Goal: Transaction & Acquisition: Purchase product/service

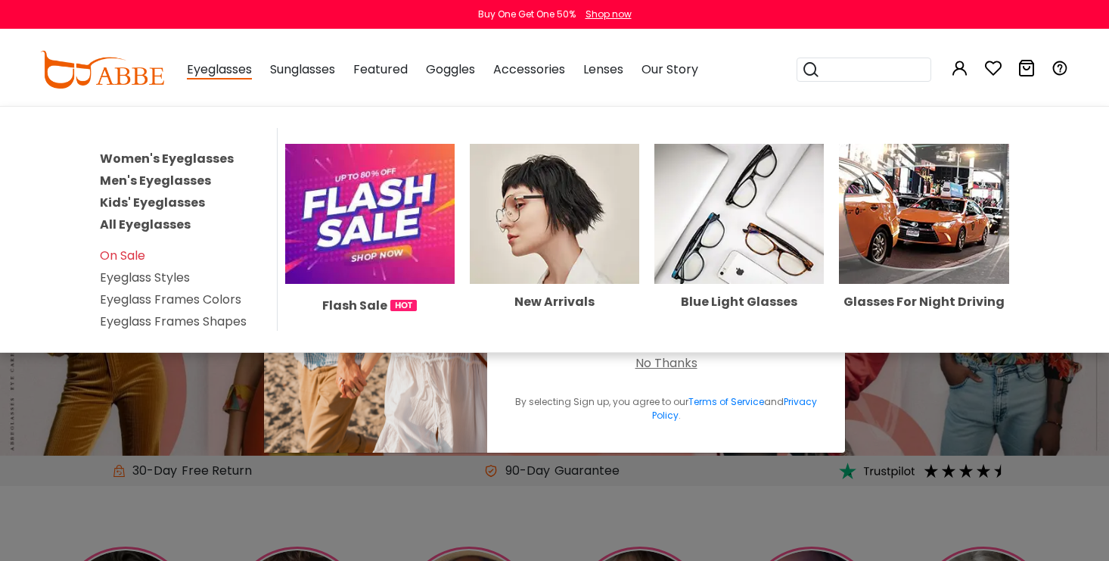
click at [182, 177] on link "Men's Eyeglasses" at bounding box center [155, 180] width 111 height 17
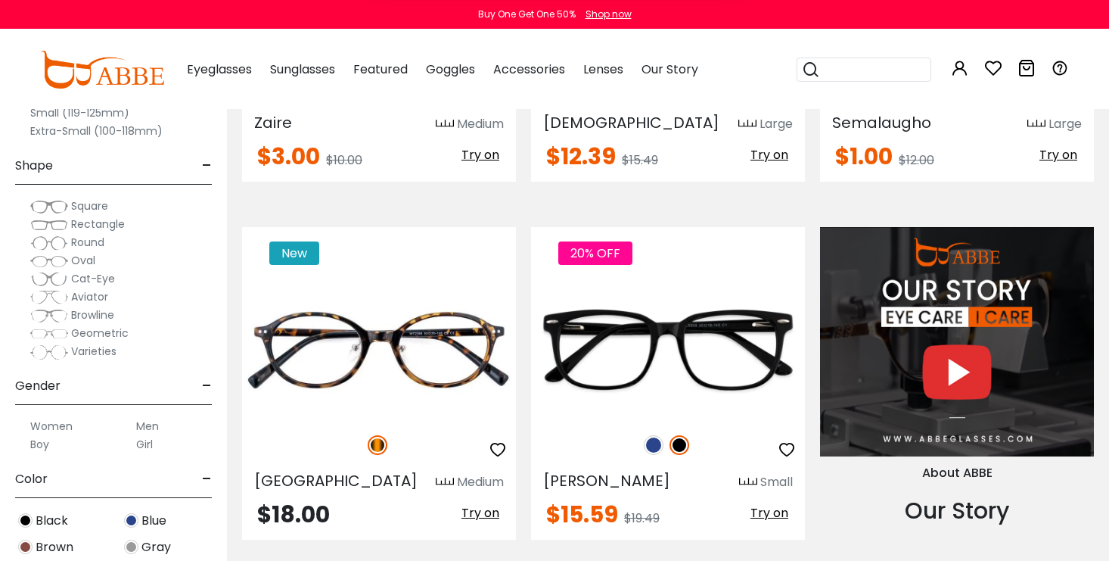
scroll to position [1333, 0]
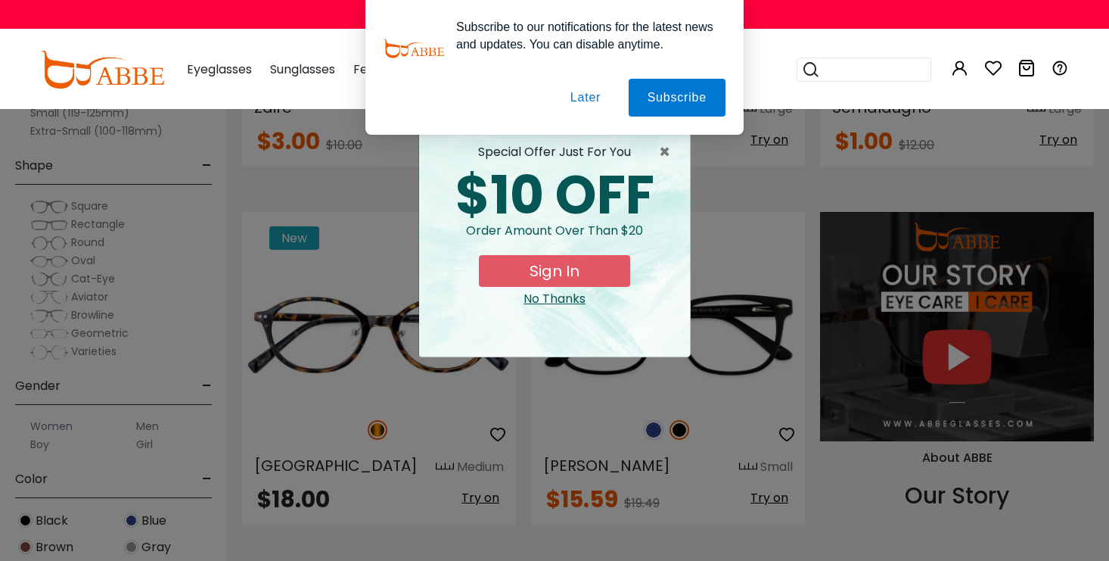
click at [542, 278] on button "Sign In" at bounding box center [554, 271] width 151 height 32
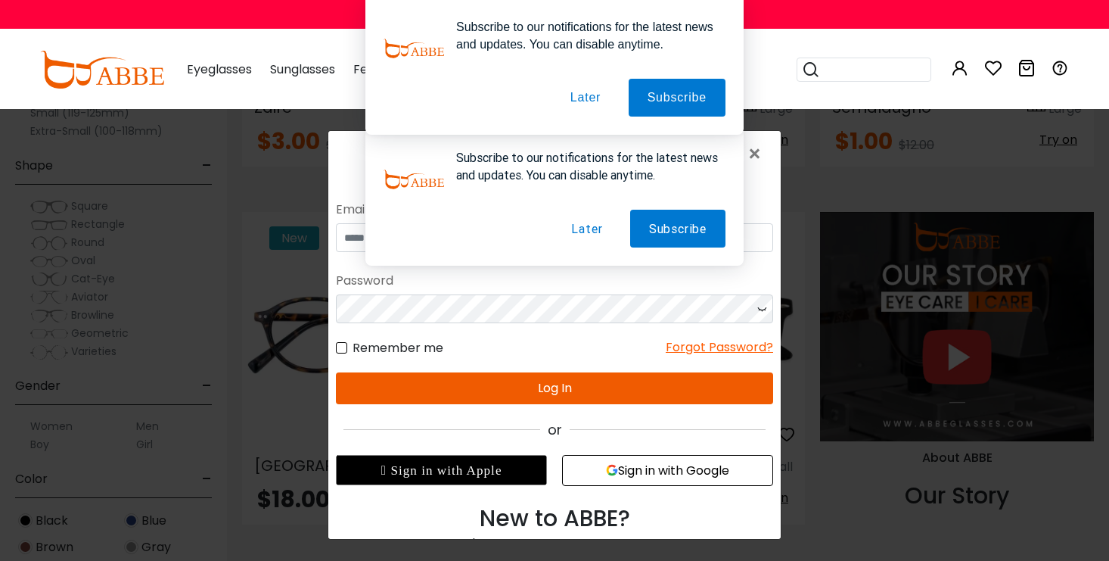
click at [592, 231] on button "Later" at bounding box center [586, 228] width 69 height 38
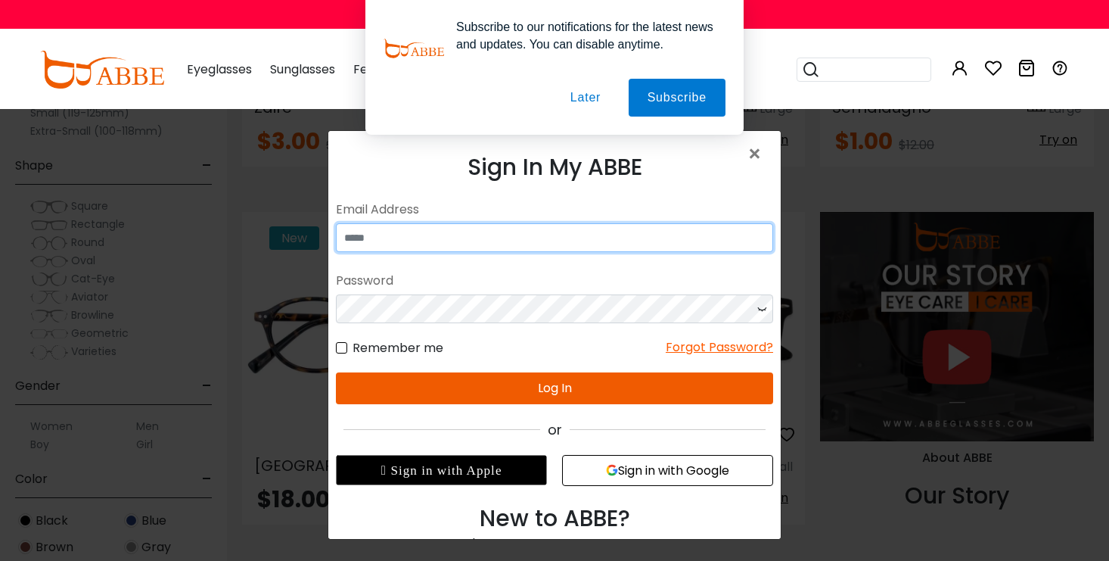
click at [562, 244] on input "email" at bounding box center [554, 236] width 437 height 29
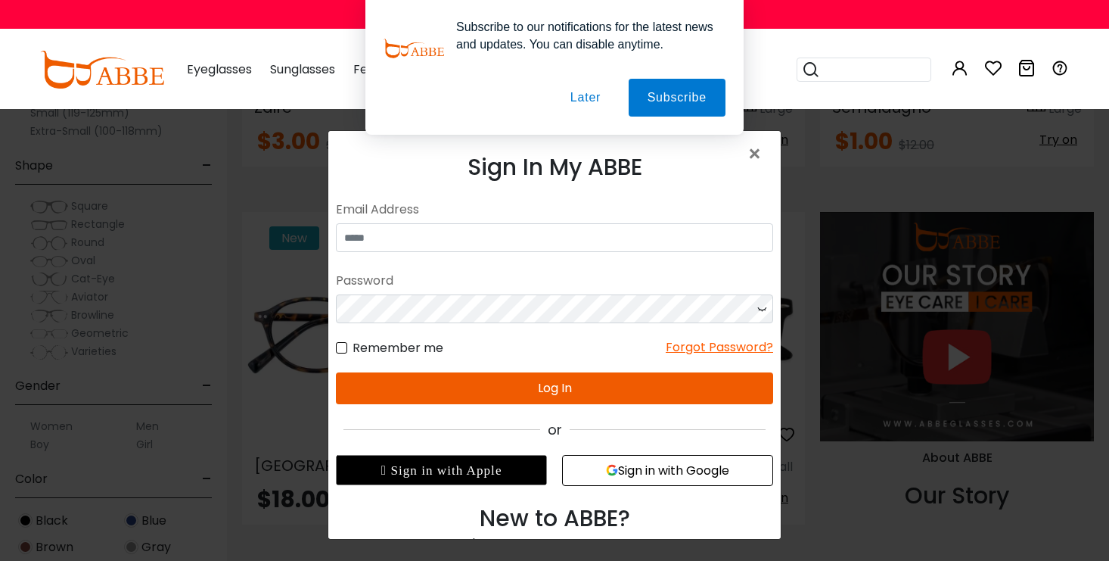
click at [614, 477] on button "Sign in with Google" at bounding box center [667, 469] width 211 height 31
click at [577, 98] on button "Later" at bounding box center [586, 98] width 68 height 38
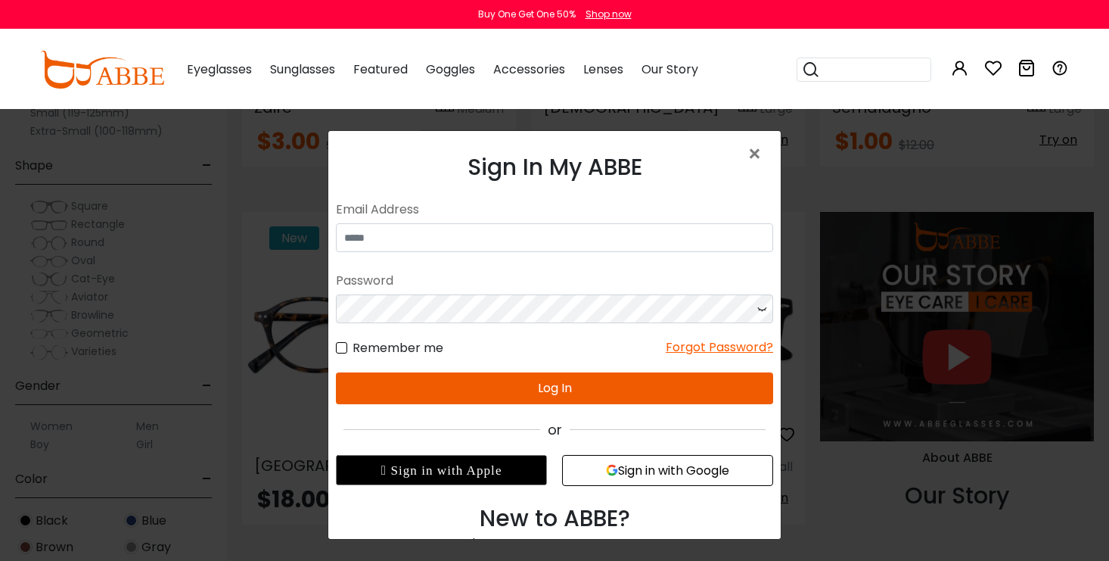
scroll to position [36, 0]
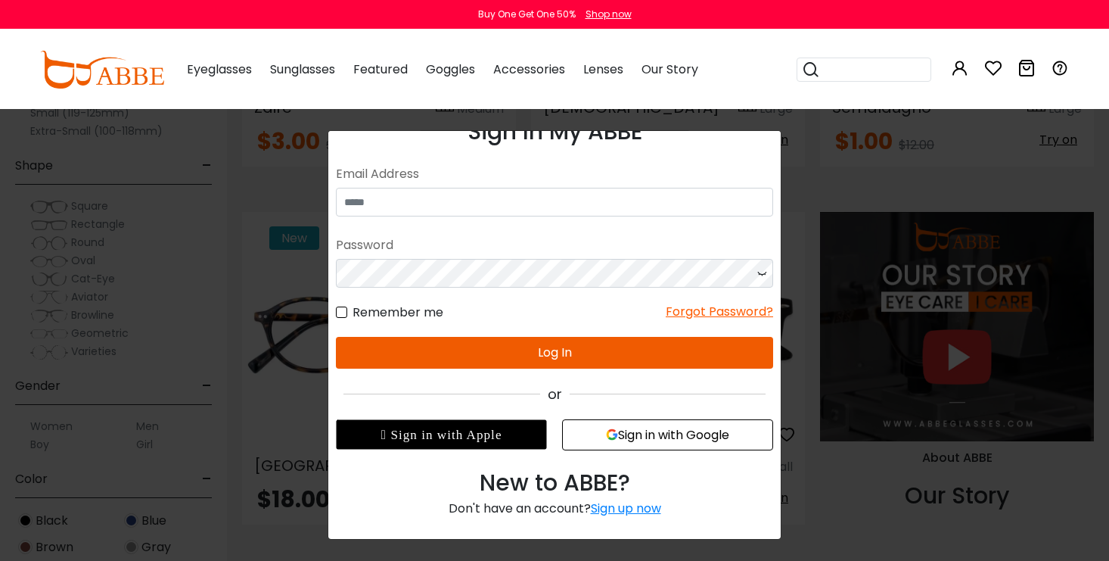
click at [614, 518] on div "Sign In My ABBE No match for email address and/or password. Please try again. E…" at bounding box center [554, 310] width 452 height 430
click at [614, 507] on div "Sign up now" at bounding box center [626, 507] width 70 height 17
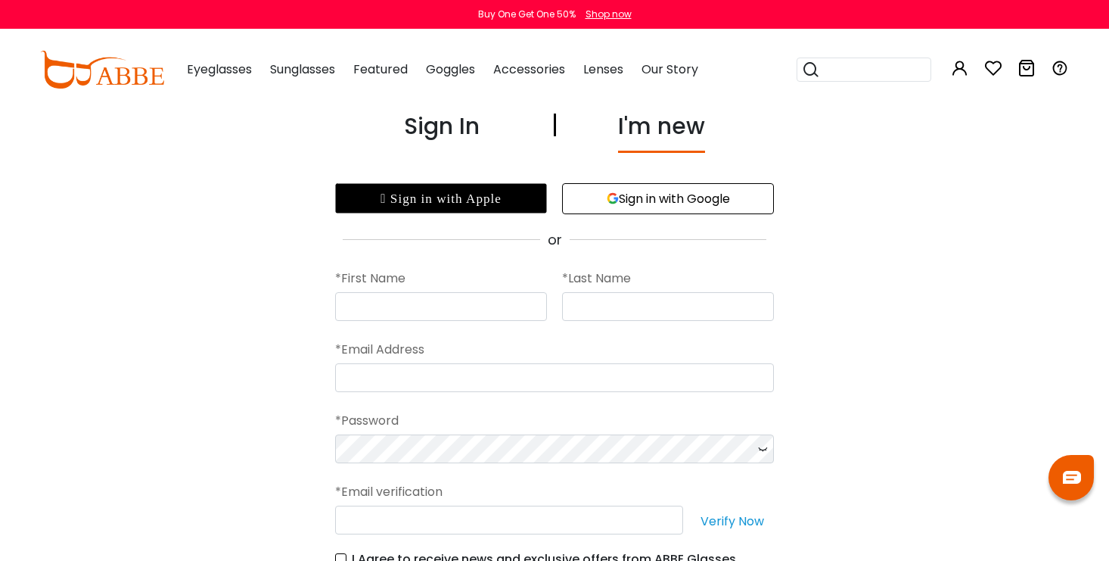
click at [611, 195] on icon "button" at bounding box center [613, 198] width 12 height 12
click at [646, 194] on button "Sign in with Google" at bounding box center [668, 198] width 212 height 31
click at [658, 206] on button "Sign in with Google" at bounding box center [668, 198] width 212 height 31
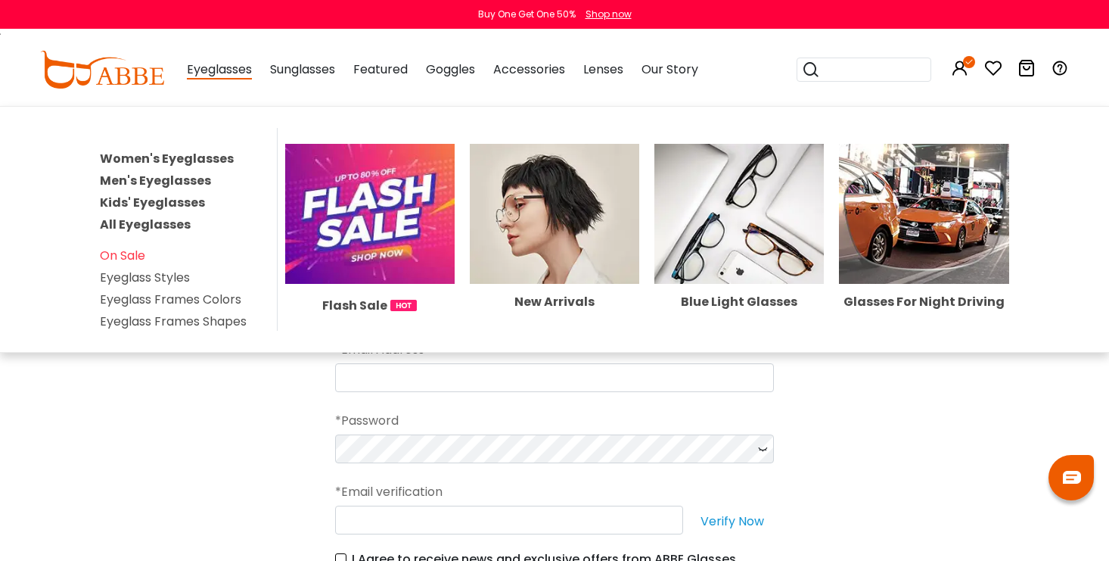
click at [229, 67] on span "Eyeglasses" at bounding box center [219, 70] width 65 height 19
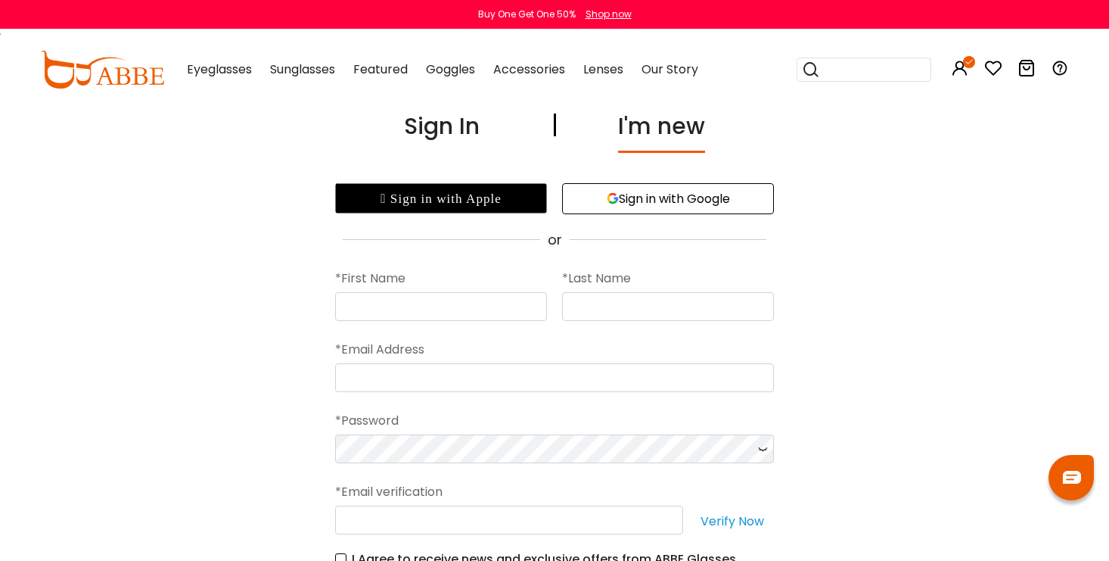
click at [225, 79] on div "Eyeglasses Women's Eyeglasses Men's Eyeglasses Kids' Eyeglasses All Eyeglasses …" at bounding box center [219, 70] width 65 height 76
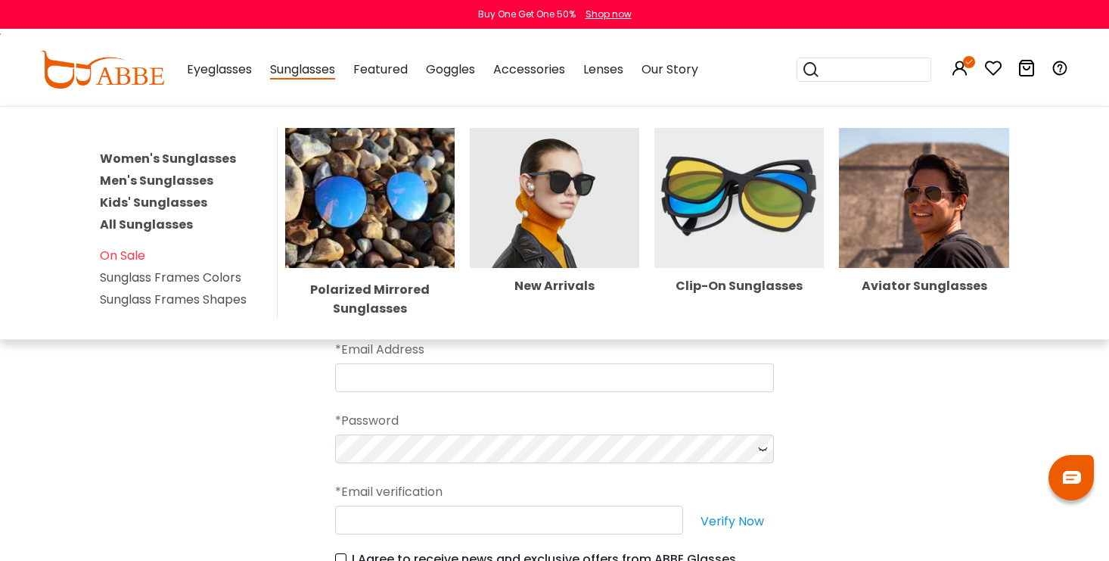
click at [188, 182] on link "Men's Sunglasses" at bounding box center [156, 180] width 113 height 17
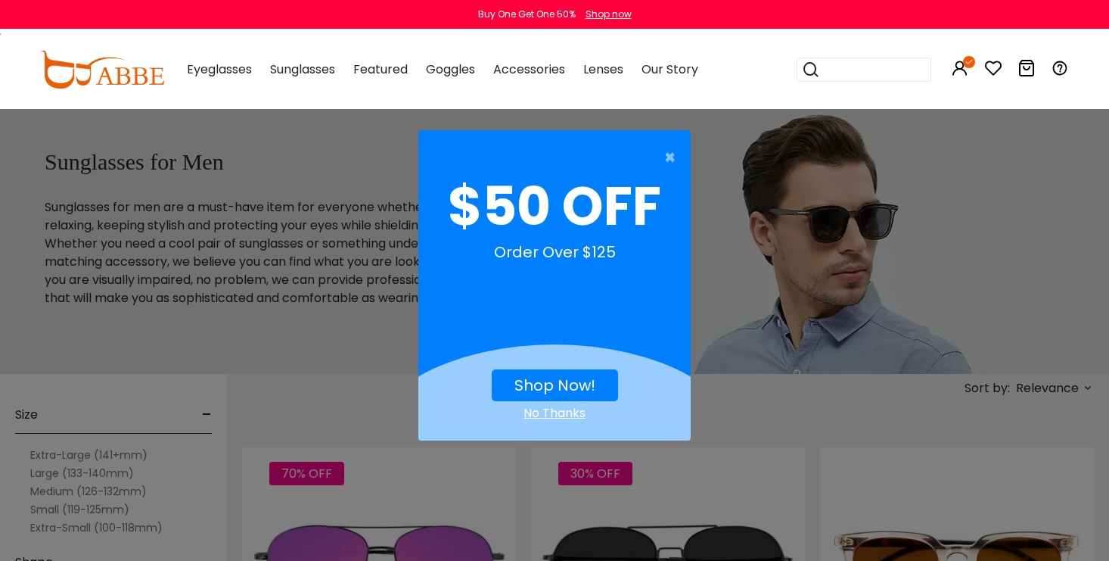
click at [583, 391] on link "Shop Now!" at bounding box center [554, 385] width 81 height 21
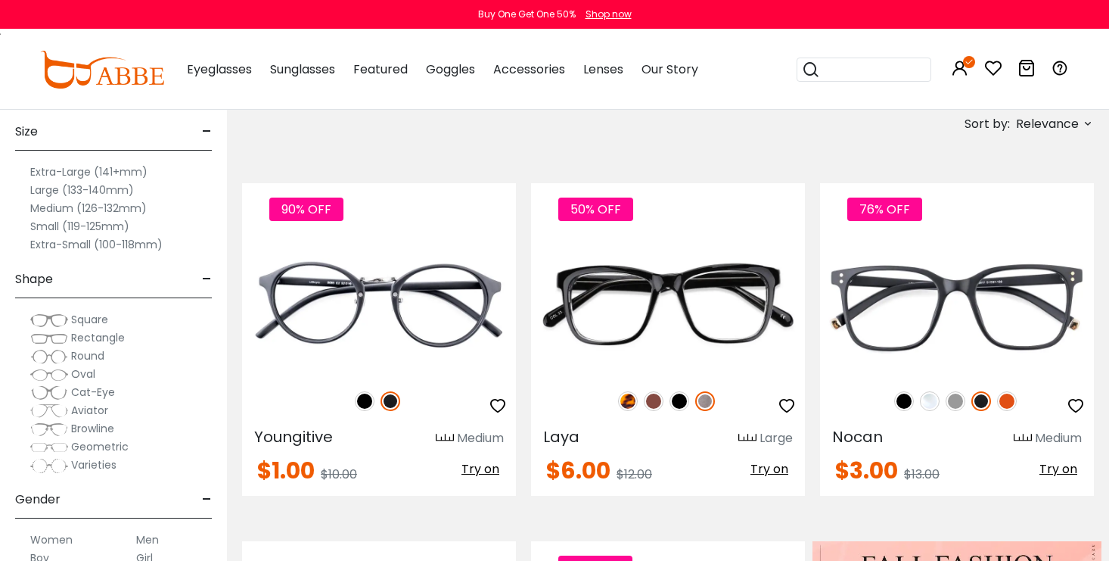
scroll to position [20, 0]
click at [121, 440] on span "Geometric" at bounding box center [100, 444] width 58 height 15
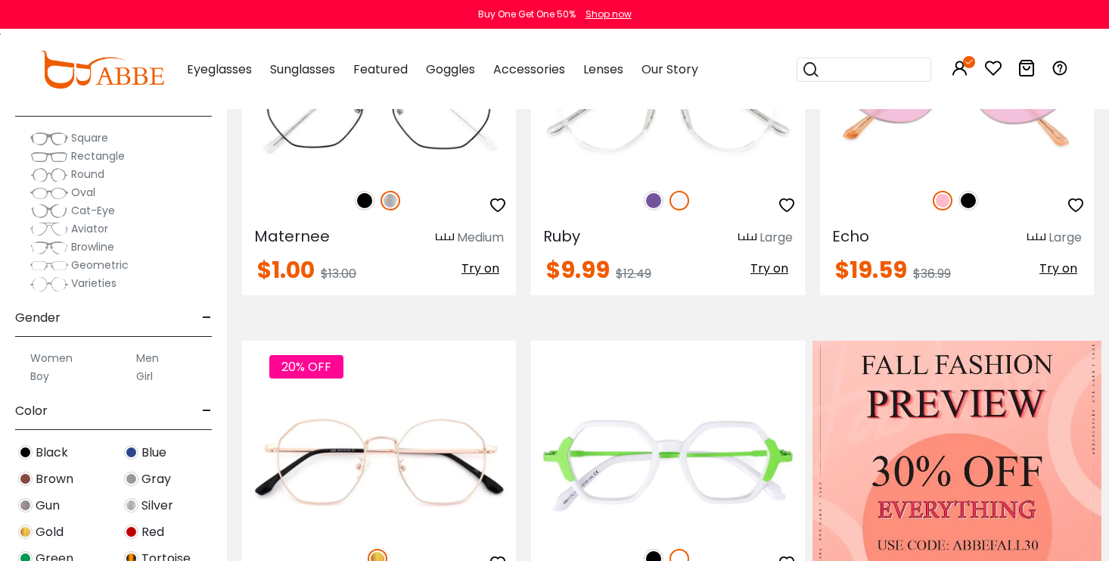
scroll to position [95, 0]
click at [107, 247] on span "Browline" at bounding box center [92, 249] width 43 height 15
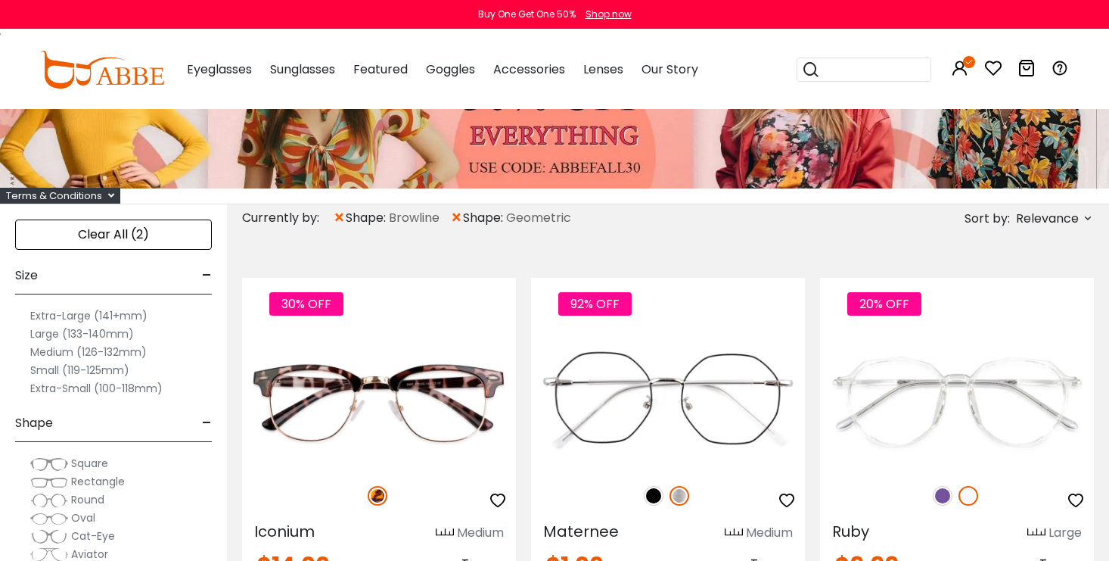
scroll to position [202, 0]
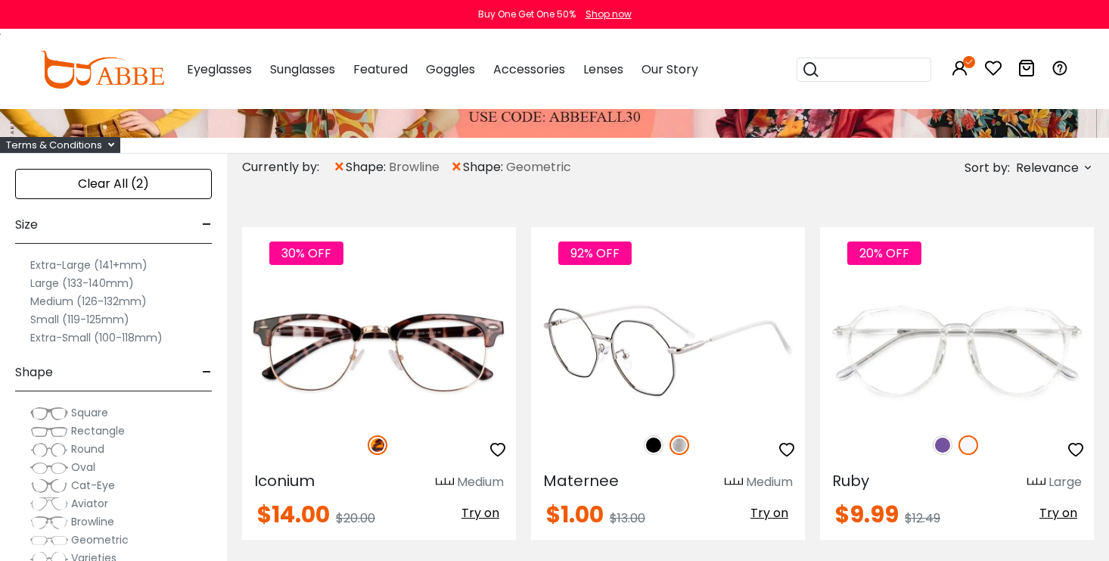
click at [580, 421] on div at bounding box center [668, 340] width 274 height 191
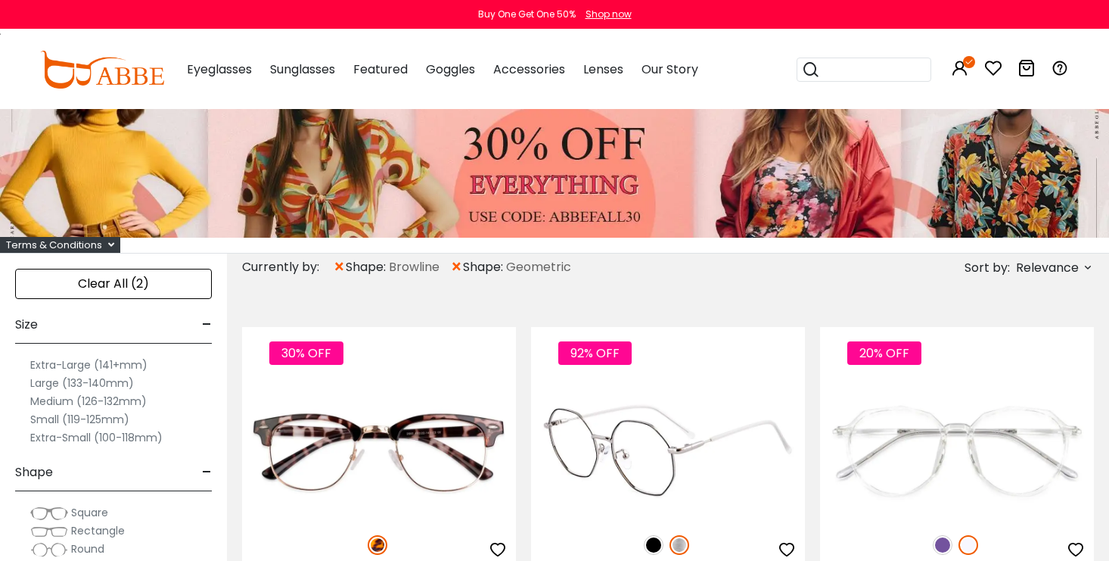
scroll to position [0, 0]
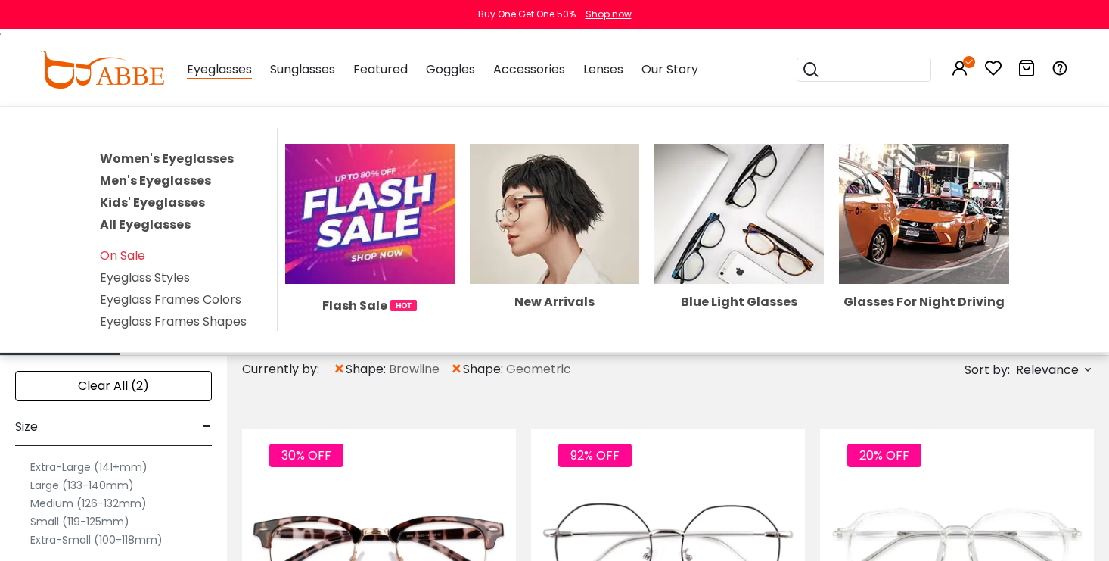
click at [160, 180] on link "Men's Eyeglasses" at bounding box center [155, 180] width 111 height 17
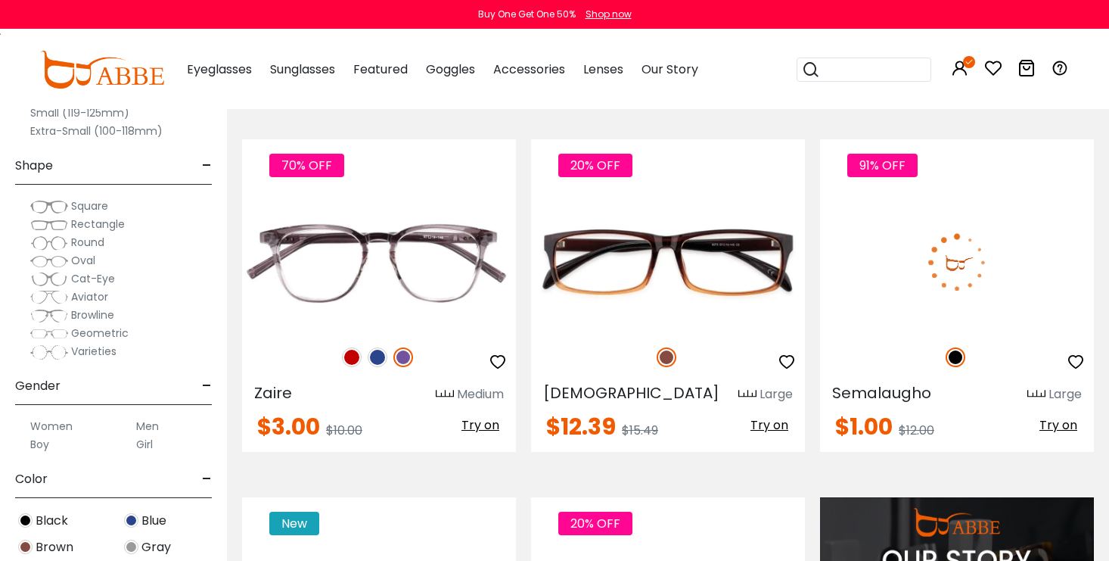
scroll to position [1074, 0]
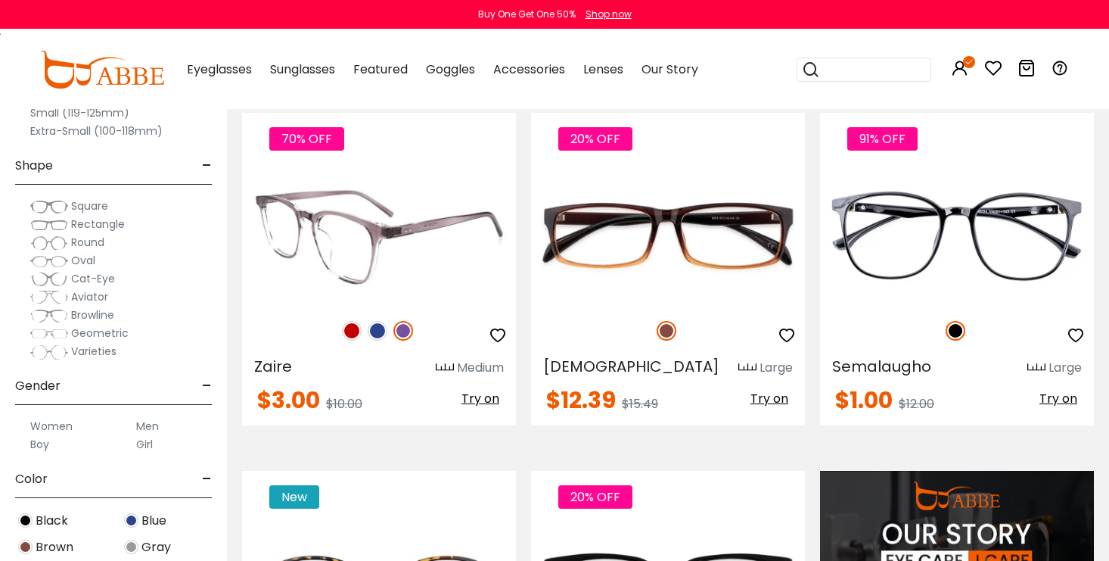
click at [378, 328] on img at bounding box center [378, 331] width 20 height 20
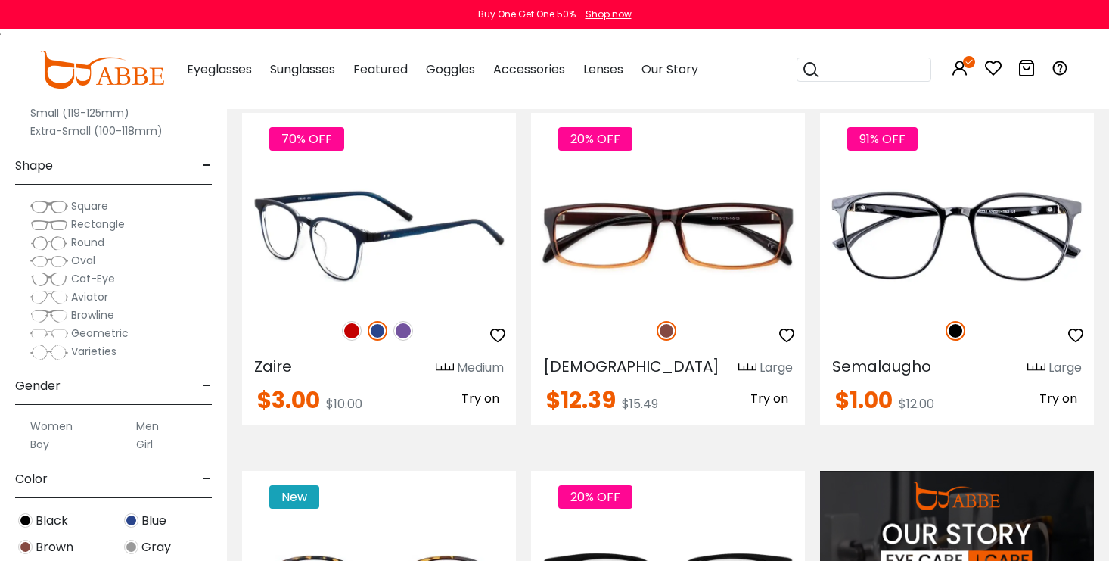
click at [353, 328] on img at bounding box center [352, 331] width 20 height 20
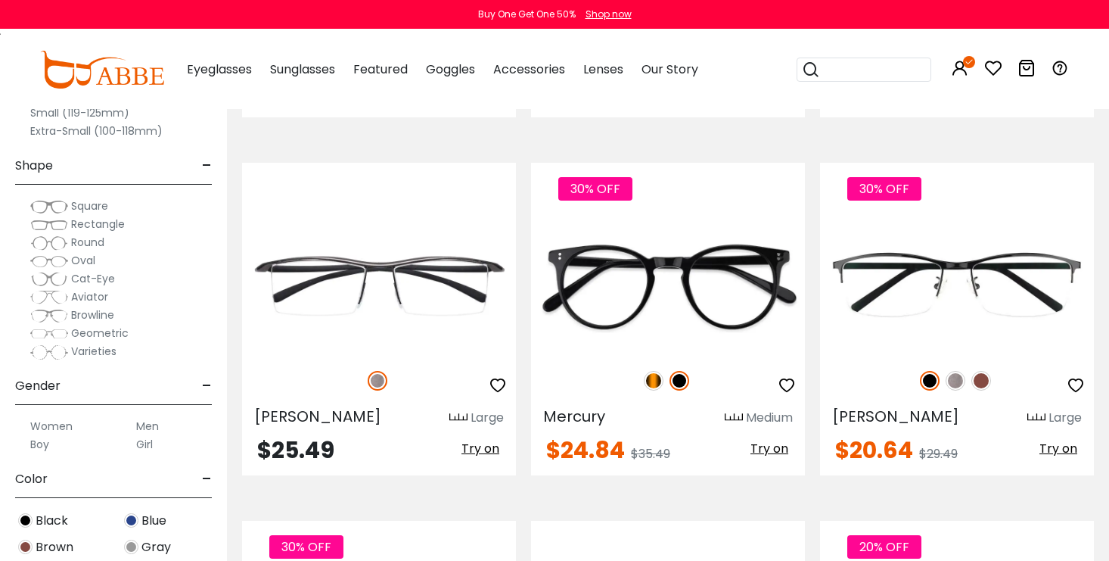
scroll to position [2100, 0]
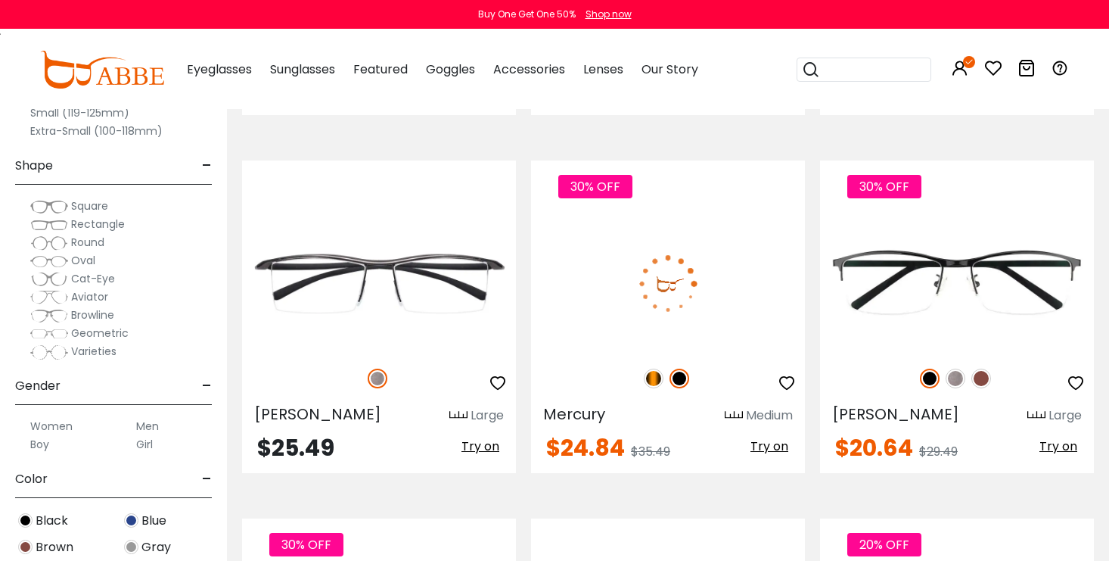
click at [644, 381] on img at bounding box center [654, 378] width 20 height 20
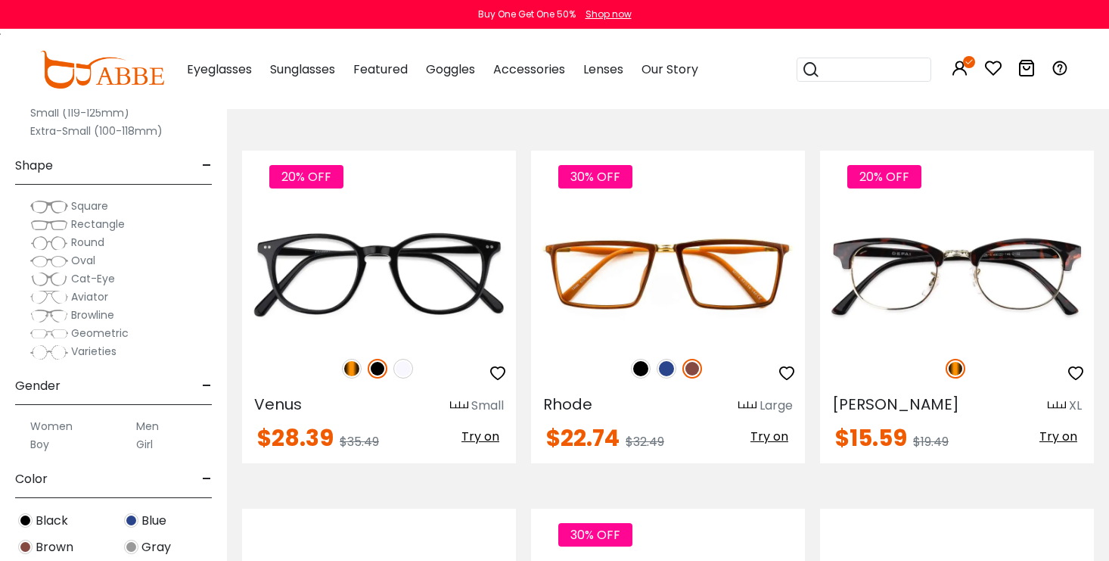
scroll to position [3915, 0]
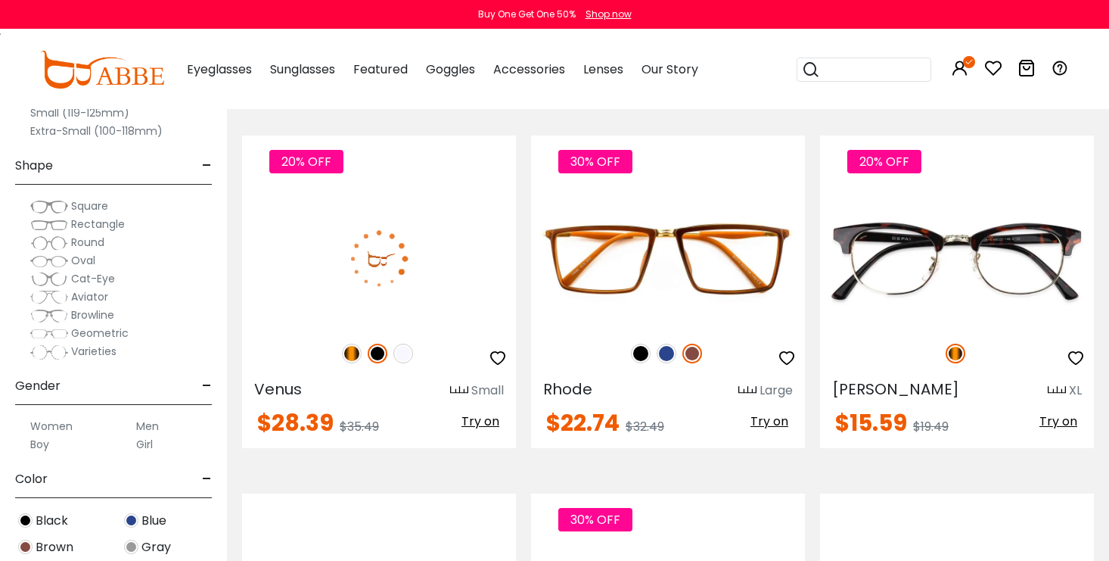
click at [398, 354] on img at bounding box center [403, 353] width 20 height 20
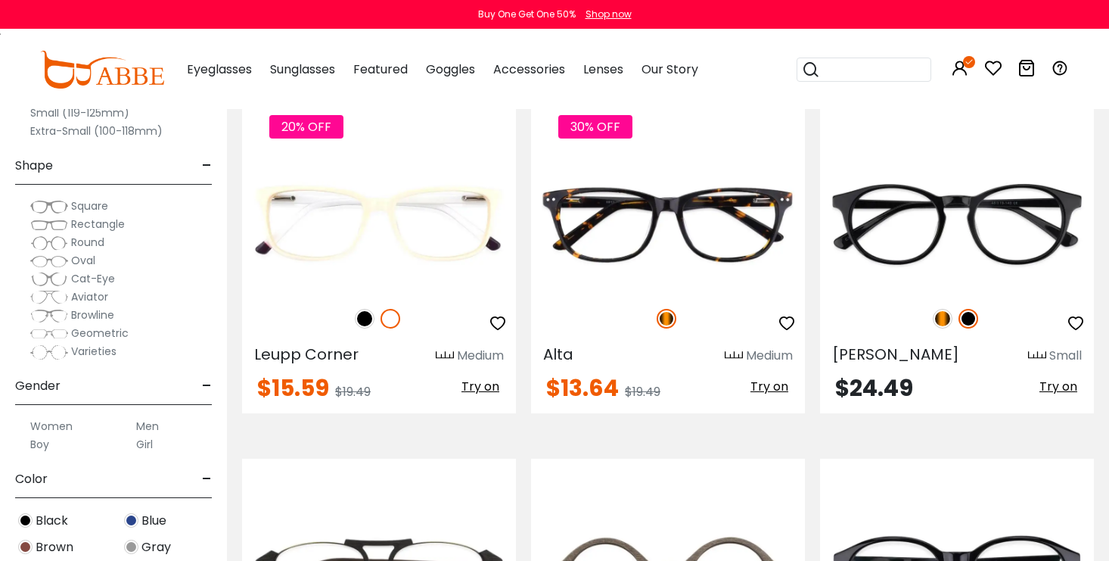
scroll to position [6102, 0]
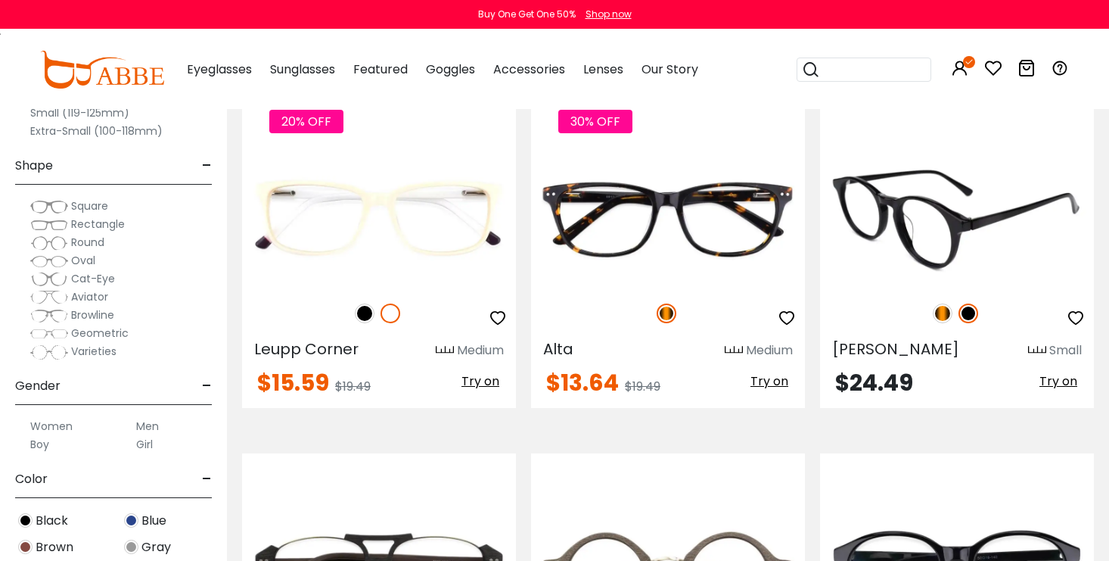
click at [931, 315] on div at bounding box center [957, 313] width 274 height 32
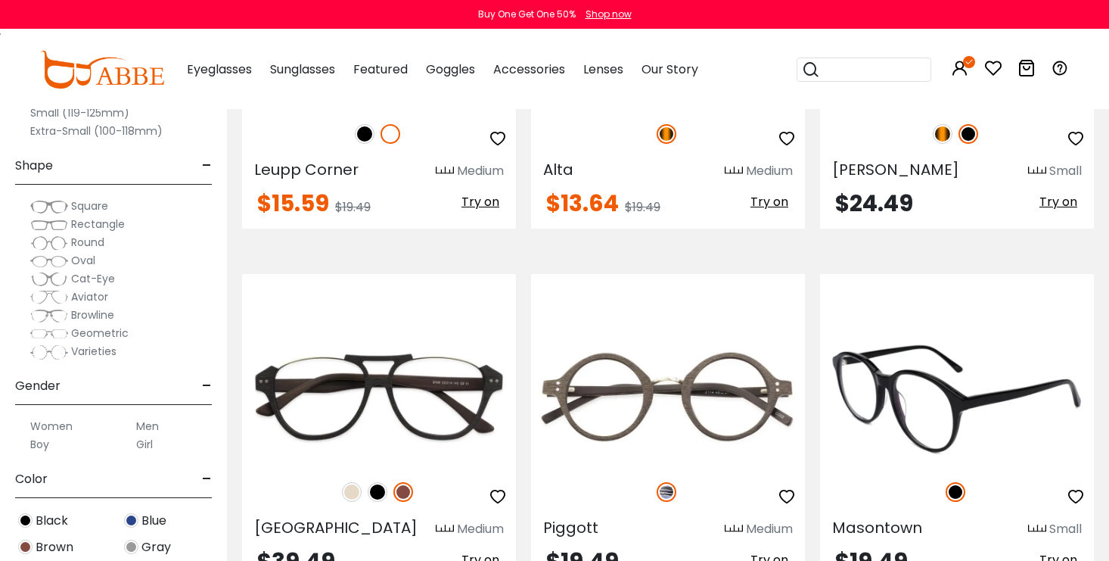
scroll to position [6061, 0]
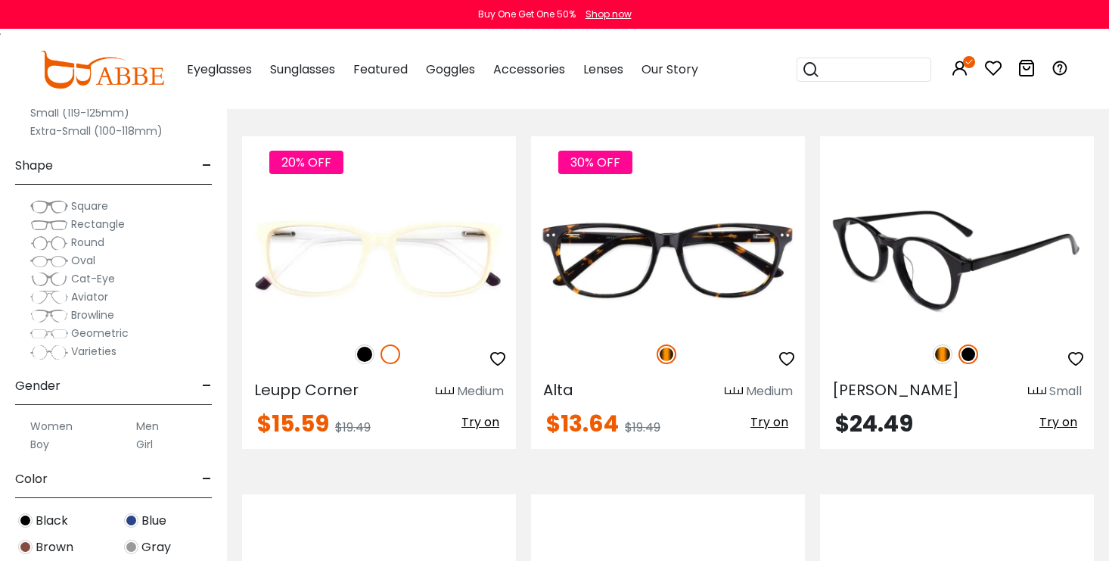
click at [944, 356] on img at bounding box center [943, 354] width 20 height 20
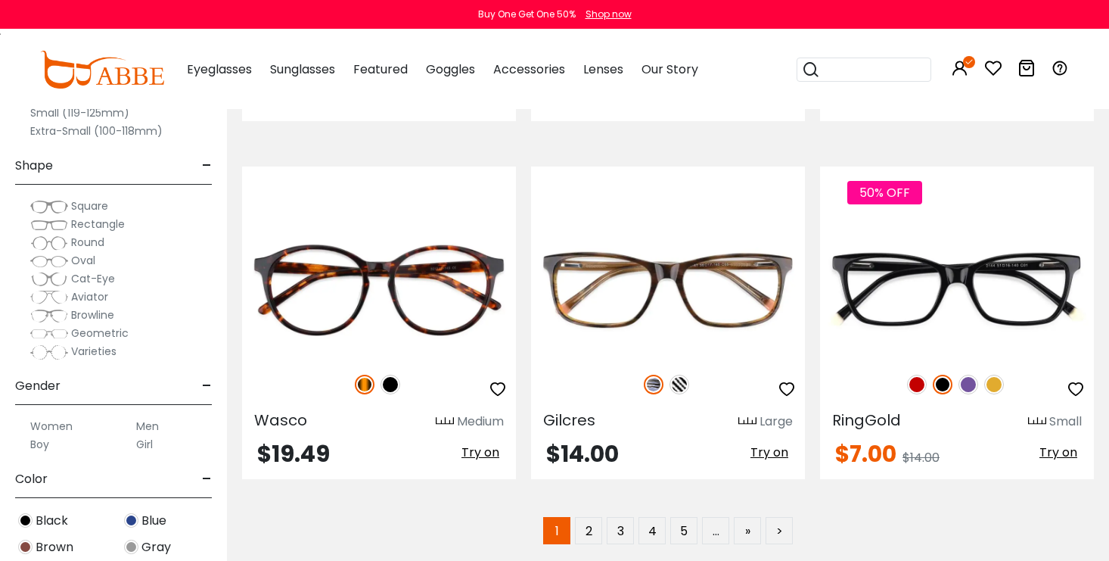
scroll to position [7208, 0]
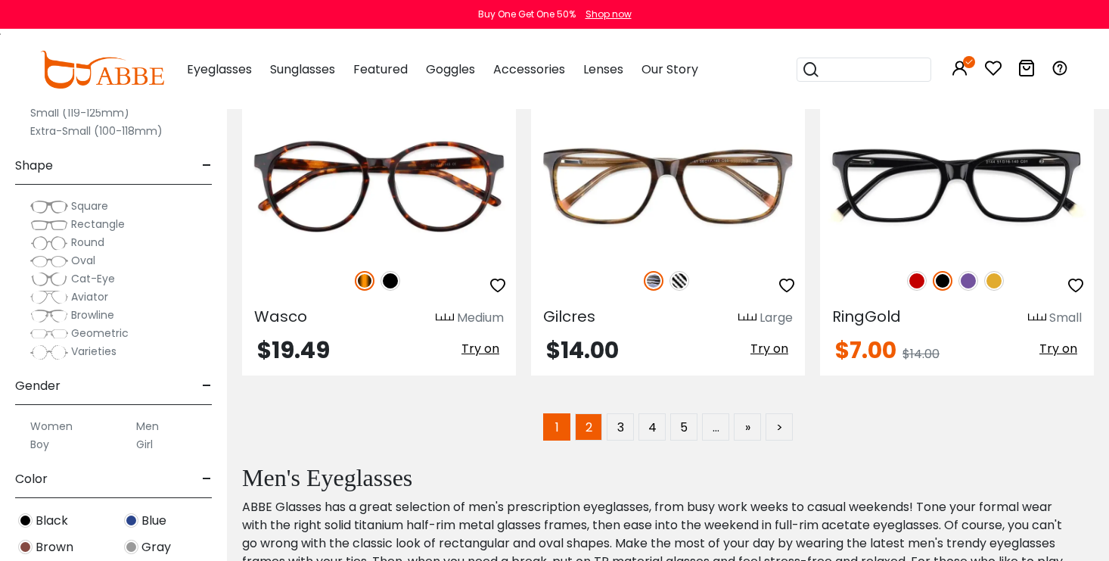
click at [592, 429] on link "2" at bounding box center [588, 426] width 27 height 27
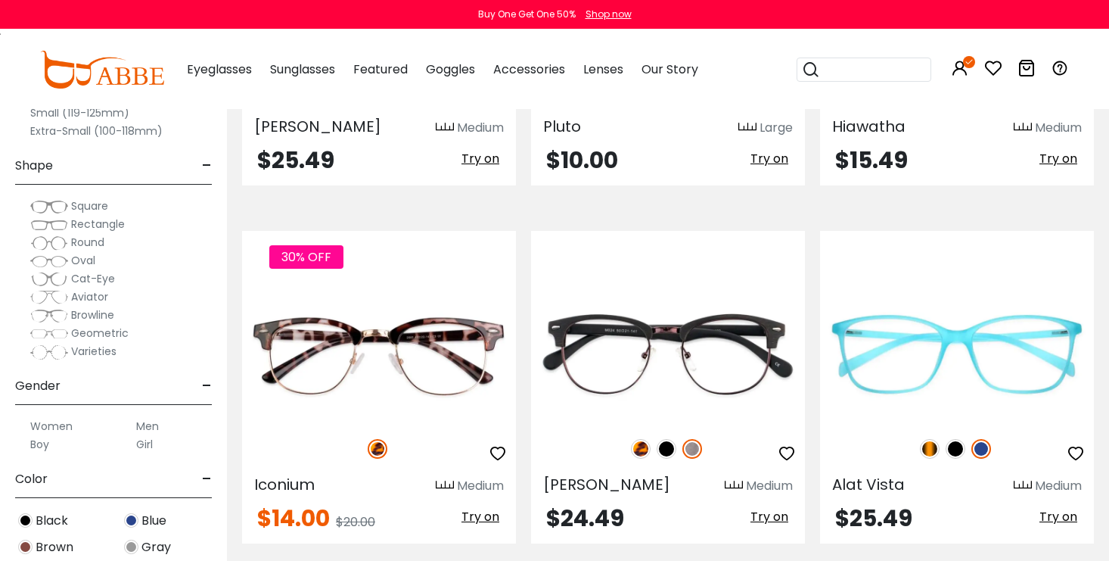
scroll to position [1292, 0]
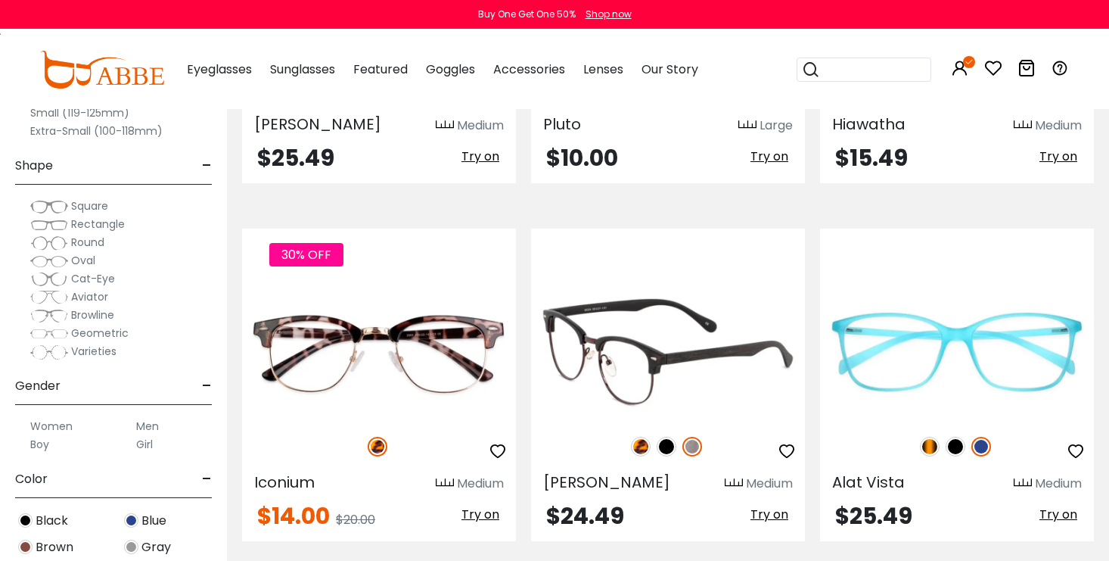
click at [664, 443] on img at bounding box center [667, 447] width 20 height 20
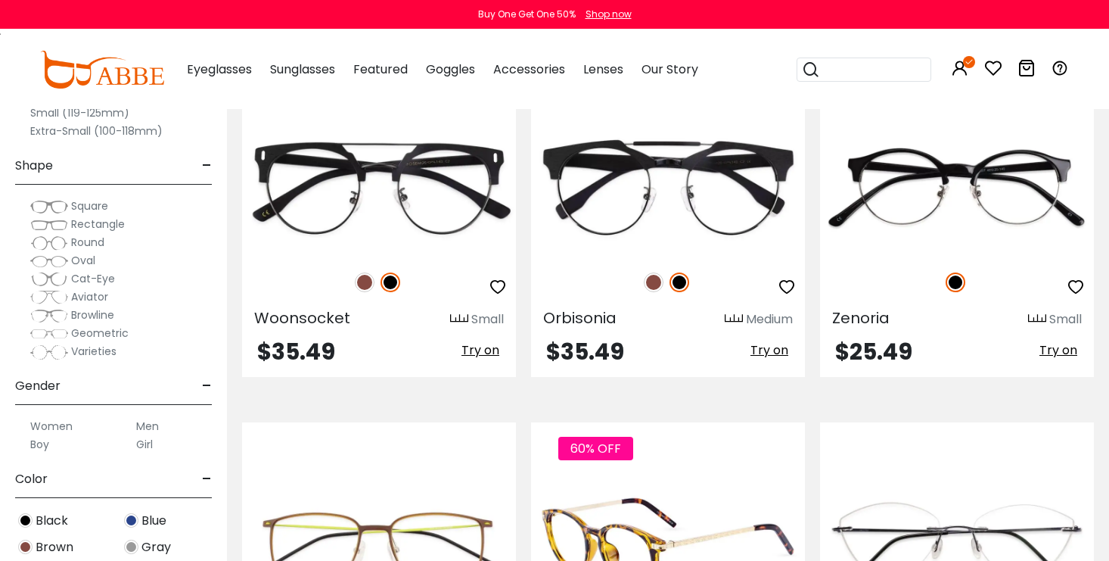
scroll to position [3607, 0]
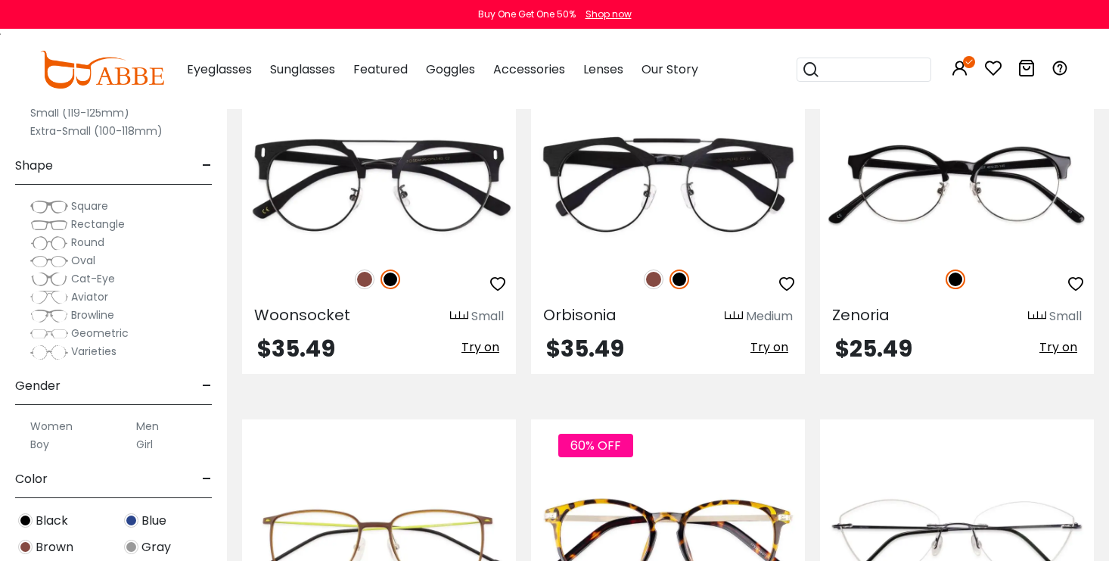
click at [154, 425] on label "Men" at bounding box center [147, 426] width 23 height 18
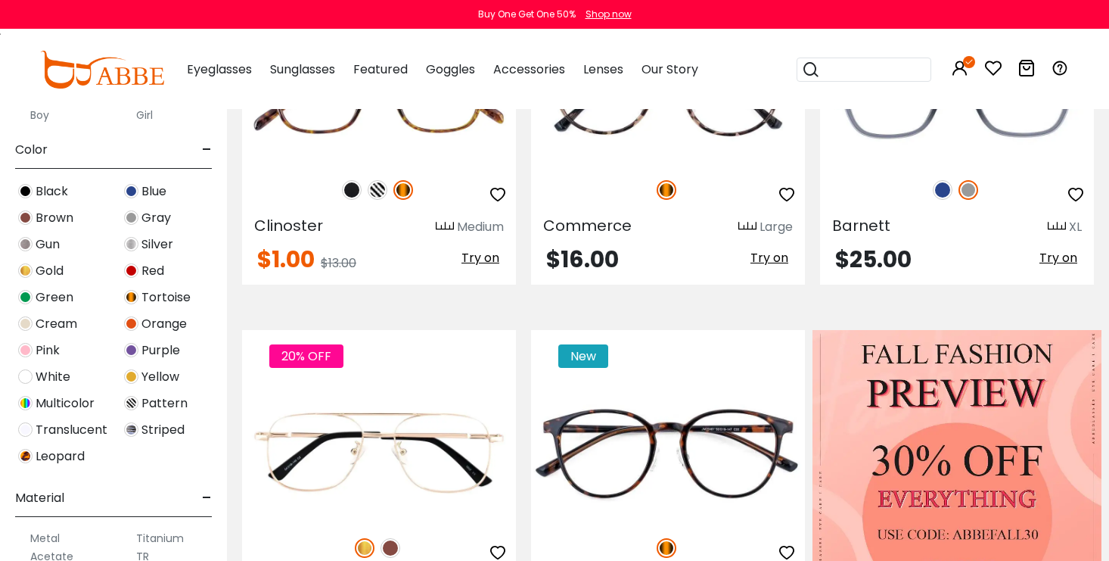
scroll to position [386, 0]
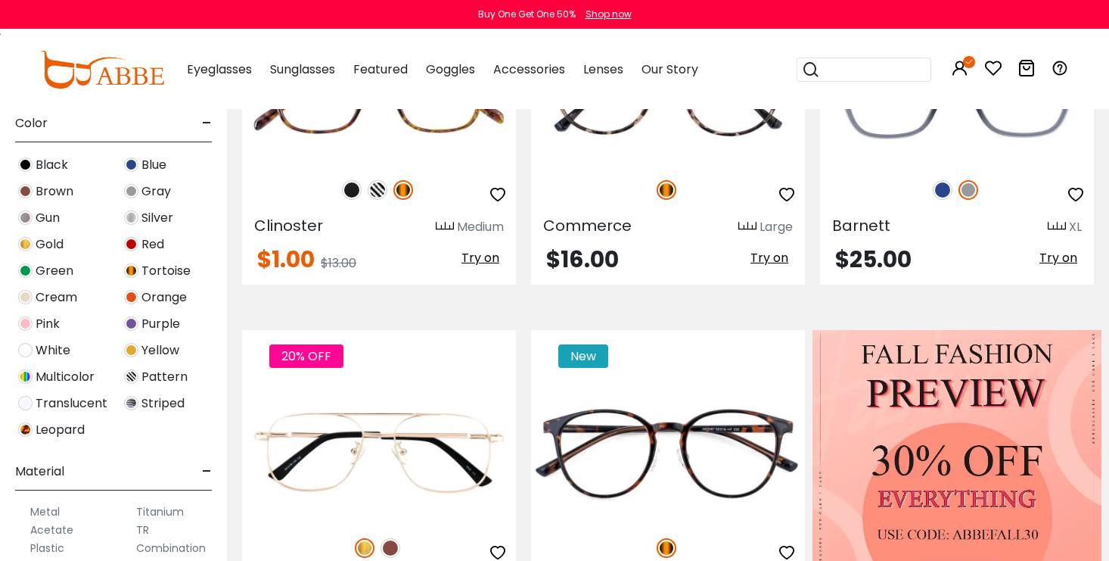
click at [90, 406] on span "Translucent" at bounding box center [72, 403] width 72 height 18
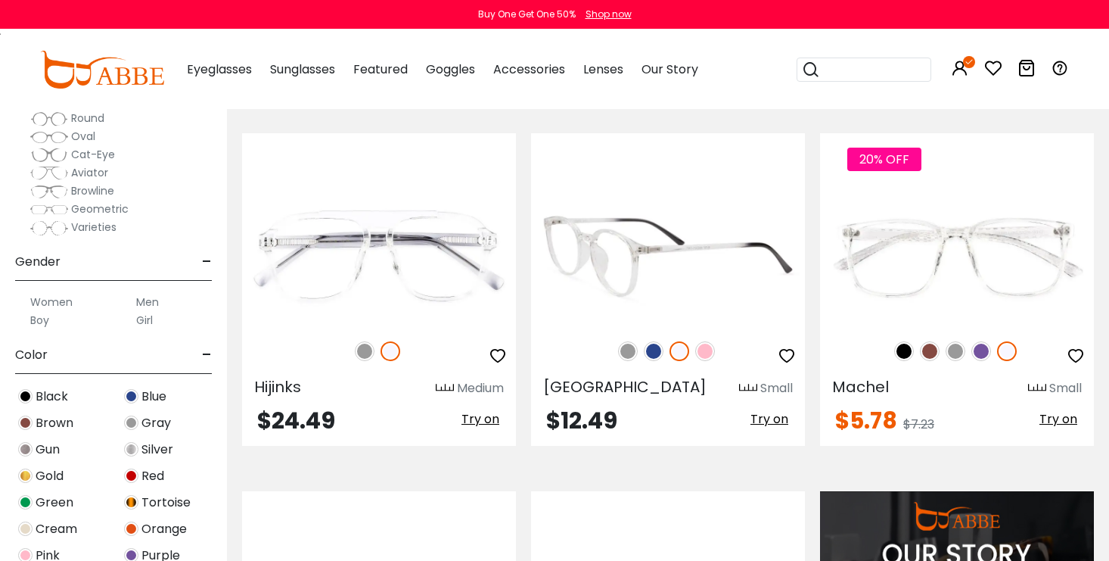
scroll to position [1074, 0]
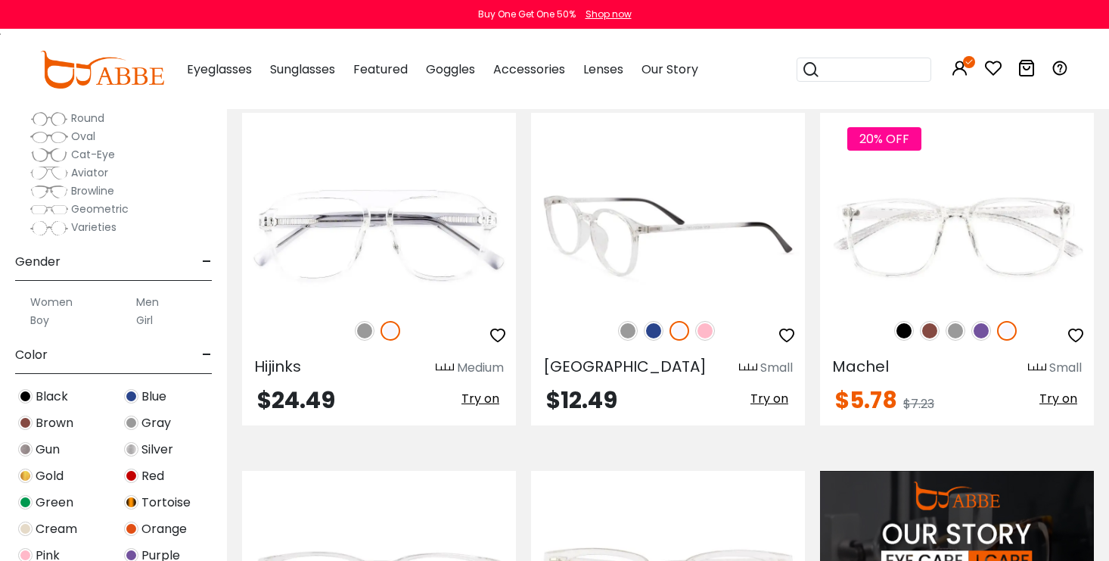
click at [651, 334] on img at bounding box center [654, 331] width 20 height 20
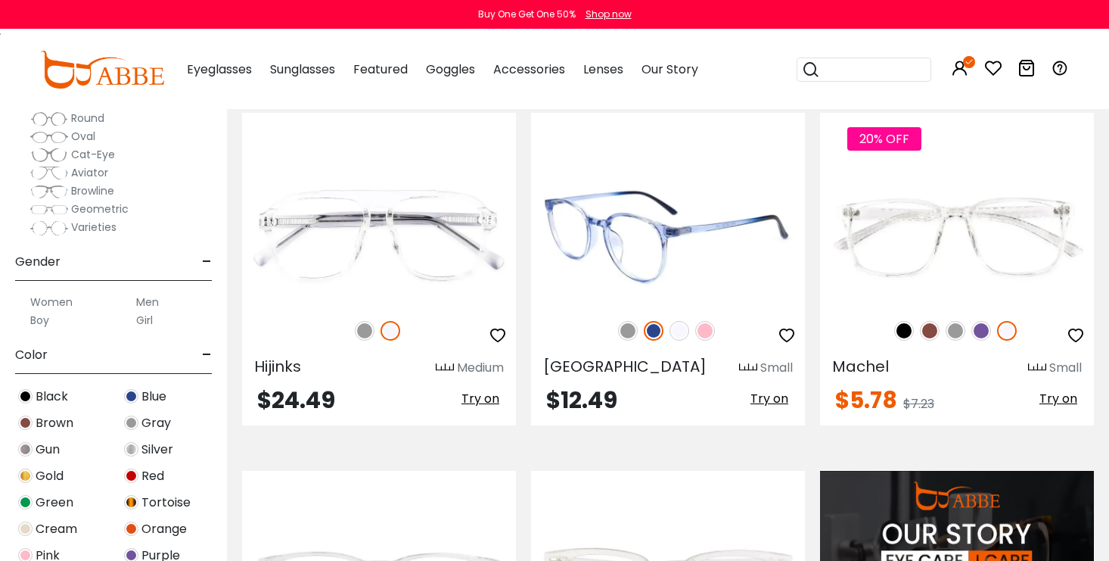
click at [670, 333] on img at bounding box center [680, 331] width 20 height 20
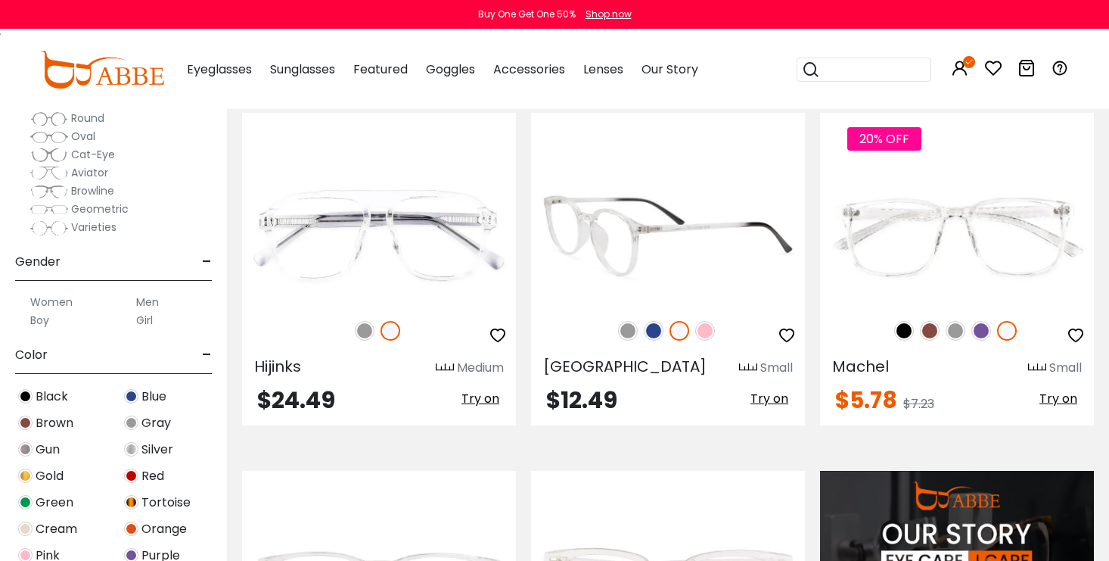
click at [626, 333] on img at bounding box center [628, 331] width 20 height 20
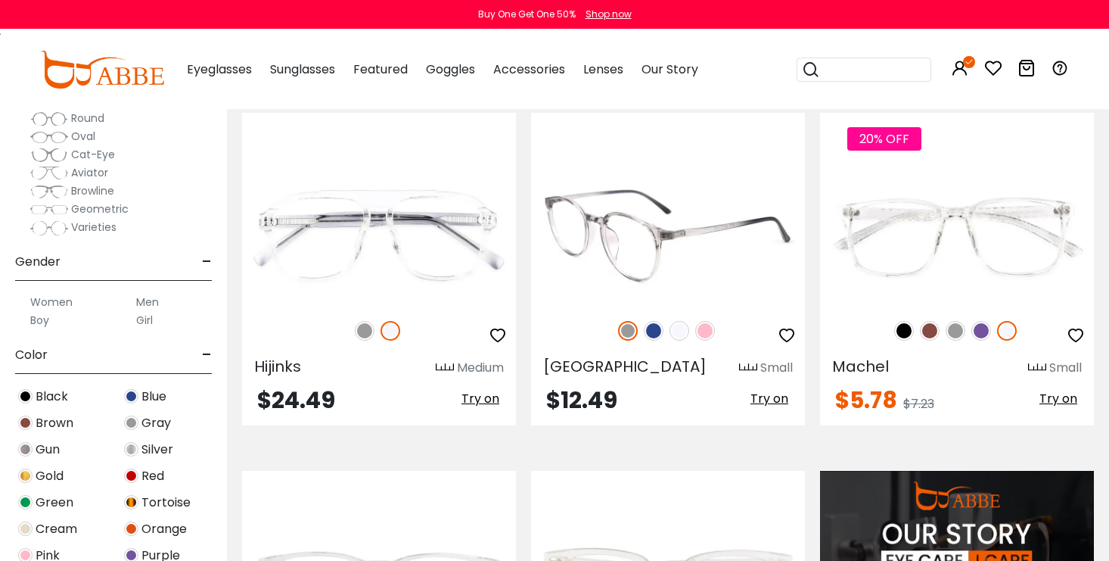
click at [678, 332] on img at bounding box center [680, 331] width 20 height 20
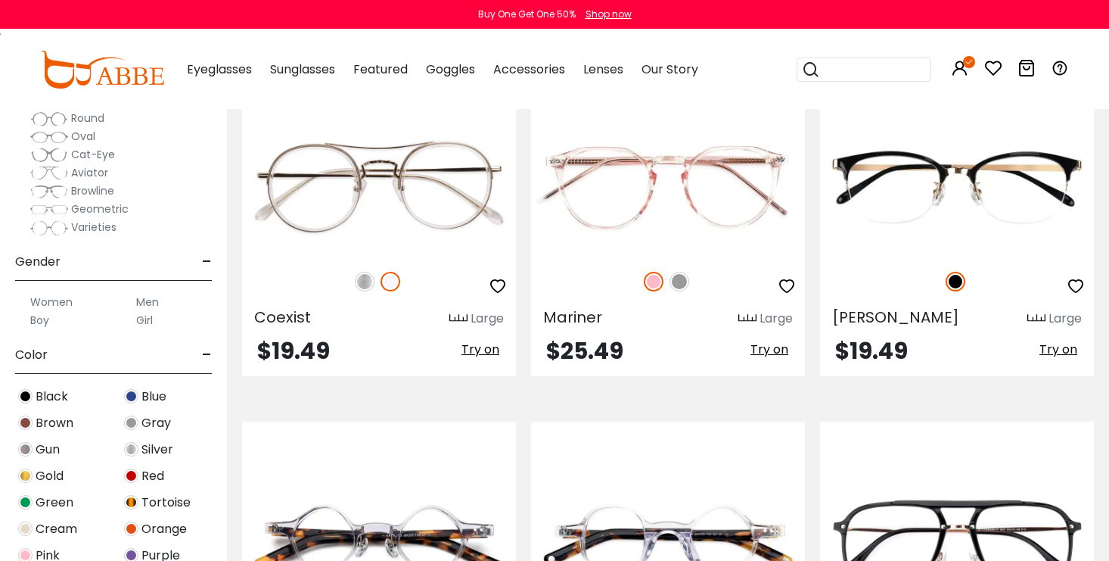
scroll to position [1857, 0]
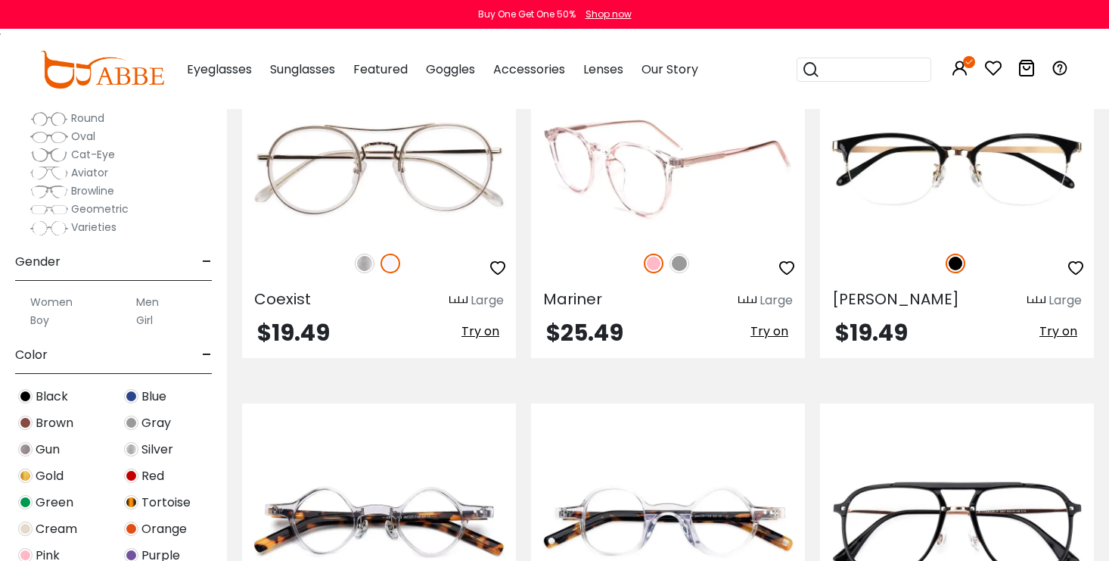
click at [679, 260] on img at bounding box center [680, 263] width 20 height 20
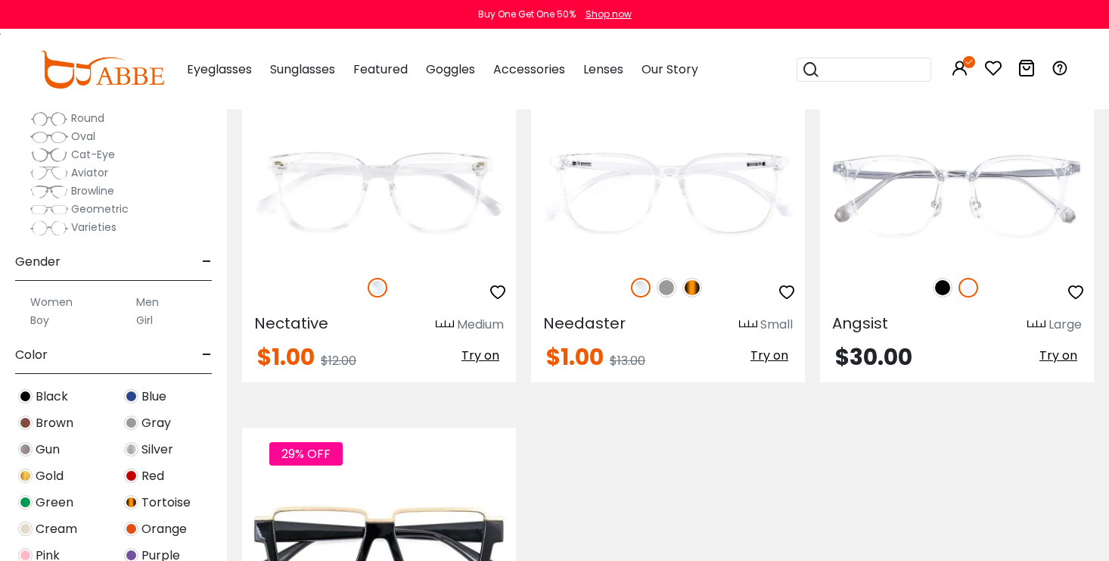
scroll to position [3986, 0]
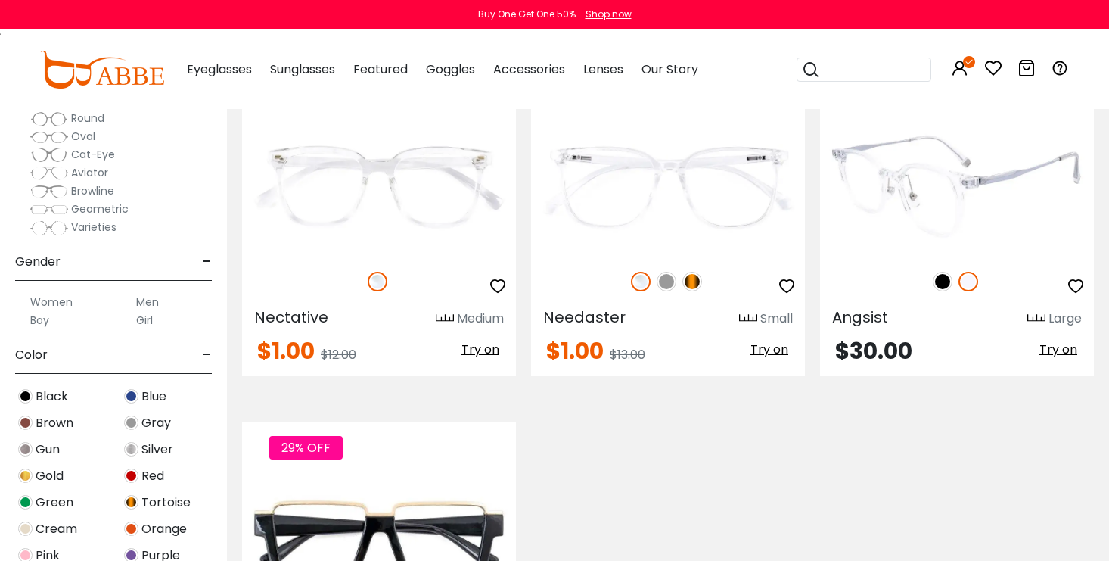
click at [948, 285] on img at bounding box center [943, 282] width 20 height 20
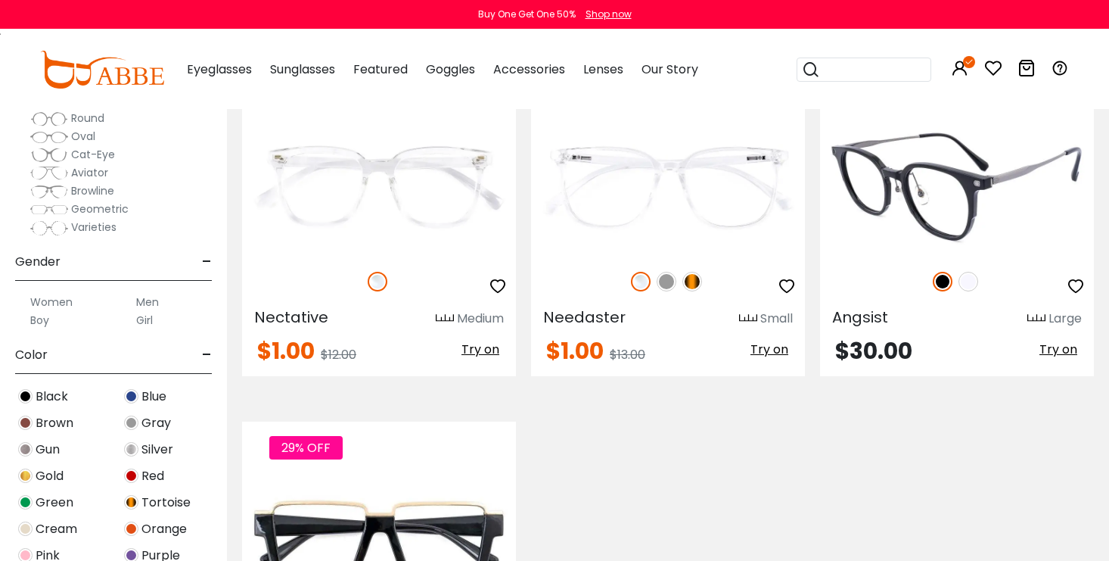
click at [969, 285] on img at bounding box center [969, 282] width 20 height 20
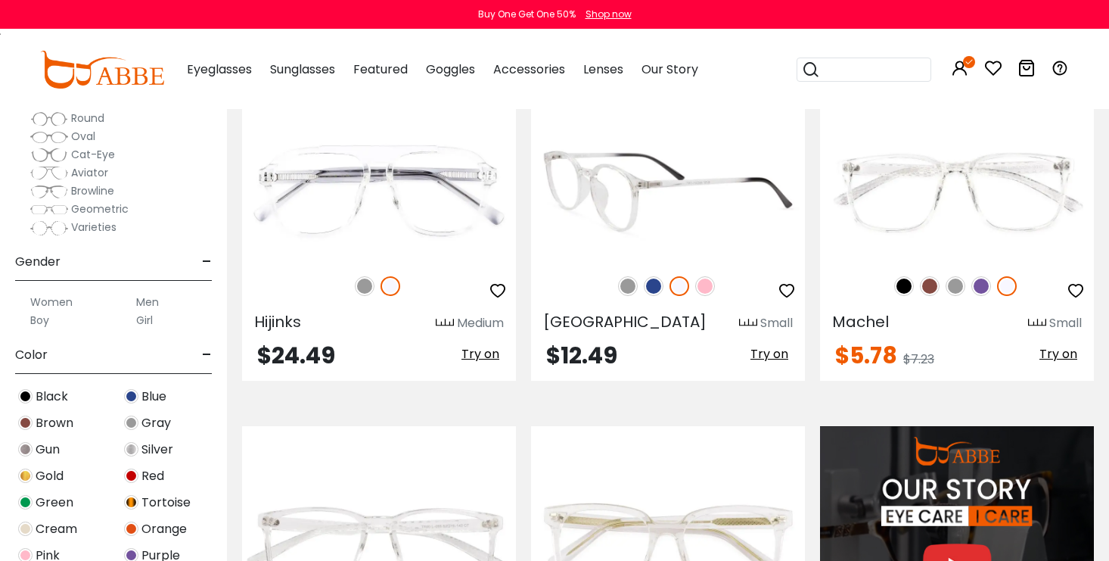
scroll to position [1117, 0]
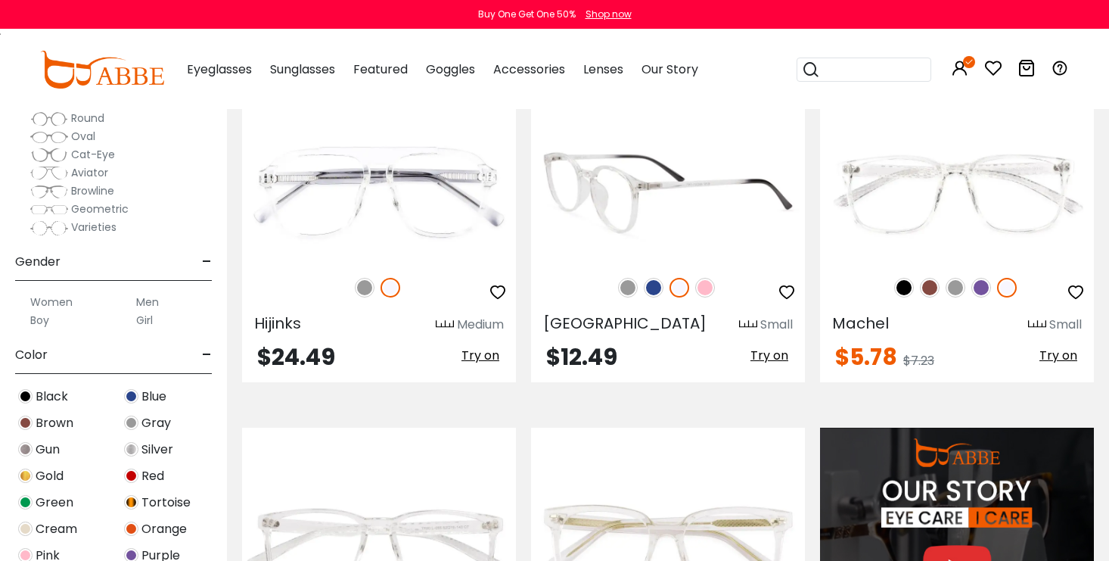
click at [761, 357] on span "Try on" at bounding box center [770, 355] width 38 height 17
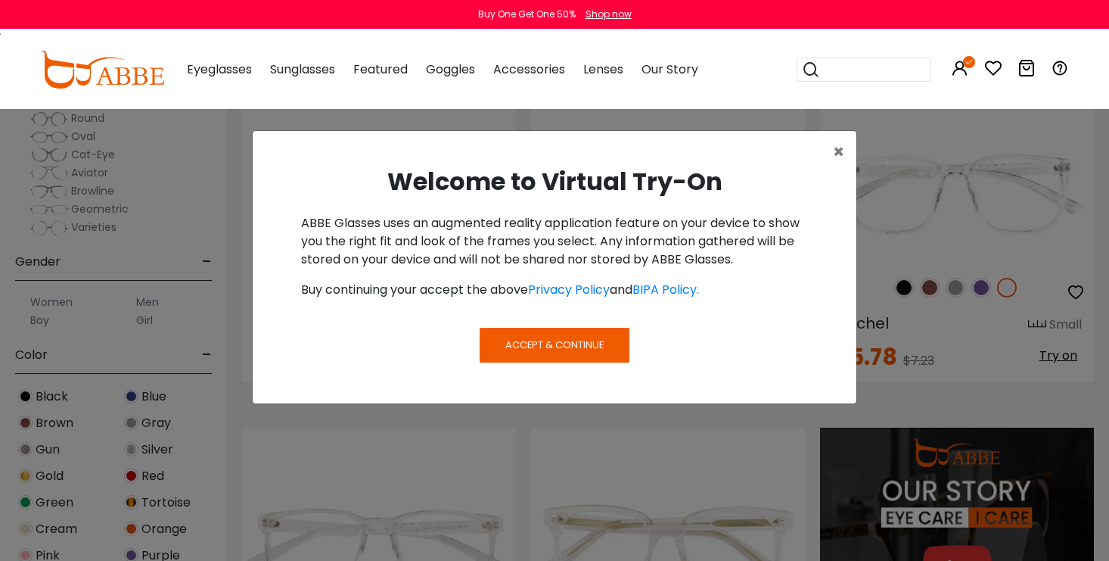
click at [581, 343] on span "Accept & Continue" at bounding box center [554, 344] width 98 height 14
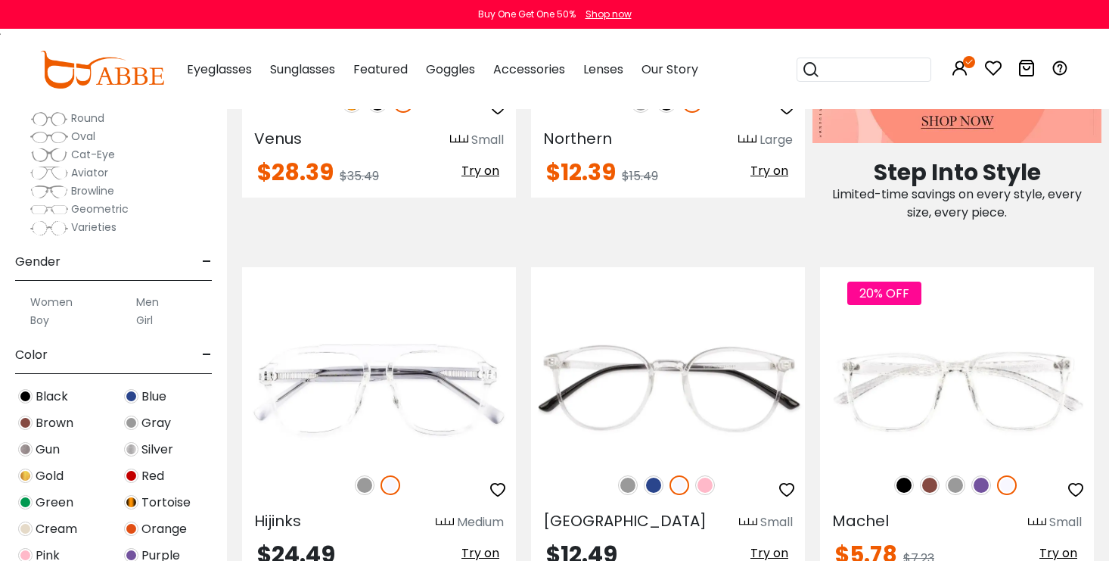
scroll to position [930, 0]
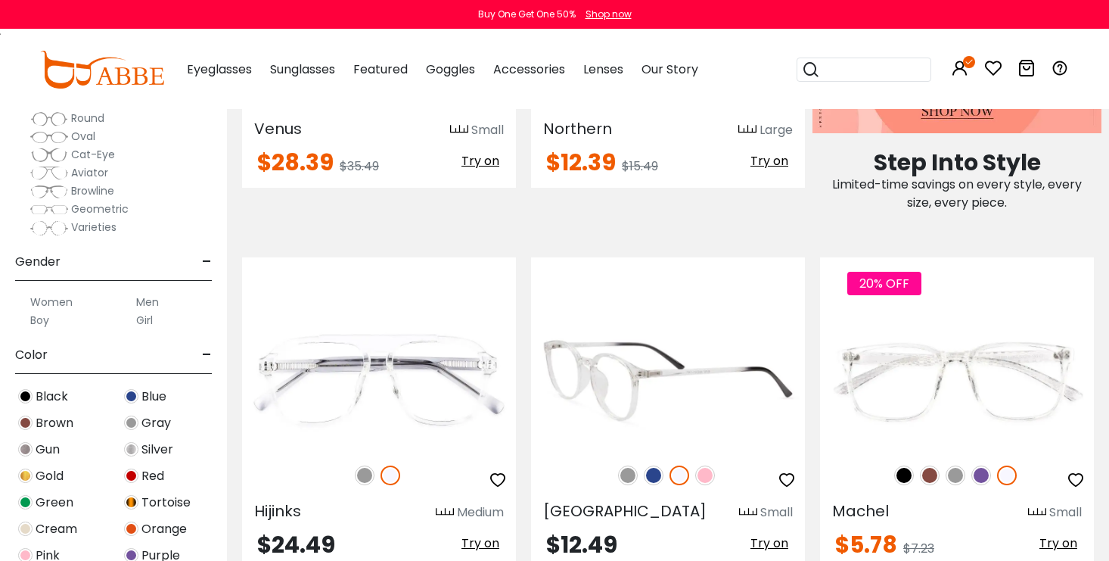
click at [780, 551] on span "Try on" at bounding box center [770, 542] width 38 height 17
click at [779, 536] on span "Try on" at bounding box center [770, 542] width 38 height 17
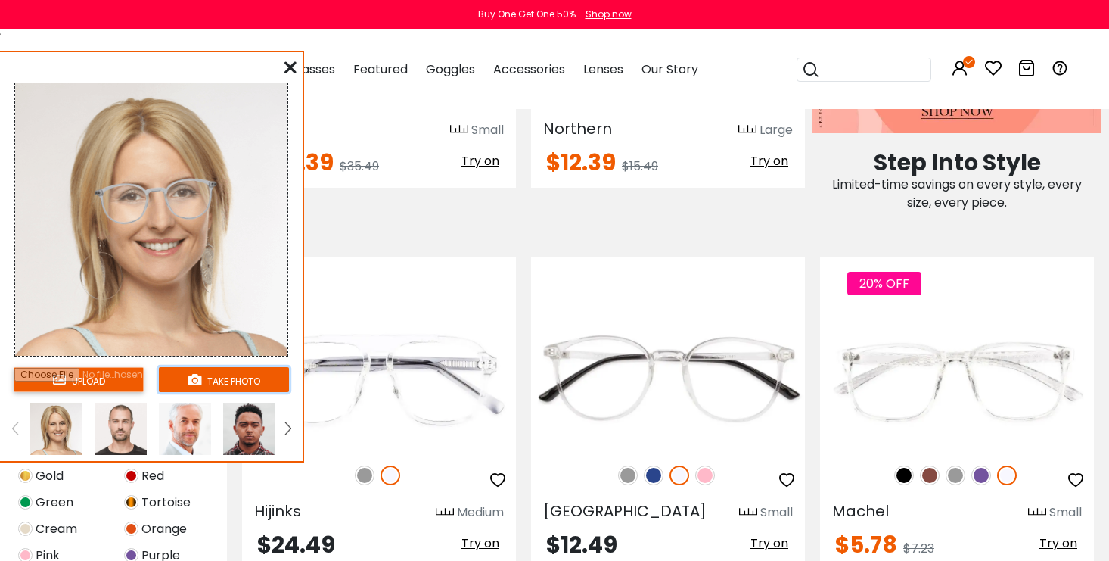
click at [186, 370] on button "take photo" at bounding box center [224, 379] width 130 height 25
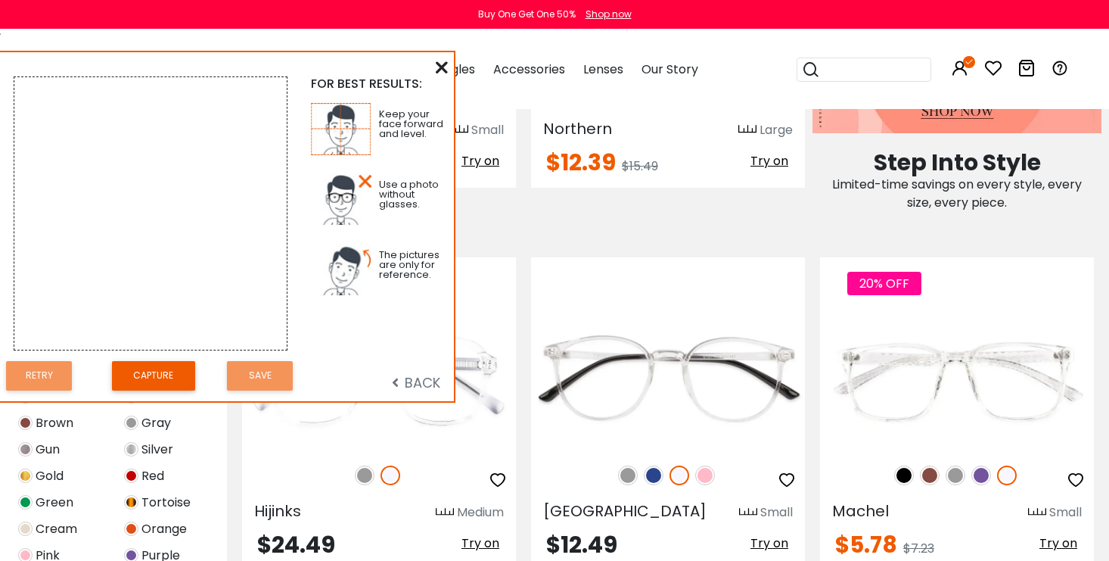
click at [421, 372] on div "BACK" at bounding box center [374, 375] width 148 height 39
click at [416, 379] on span "BACK" at bounding box center [416, 382] width 48 height 19
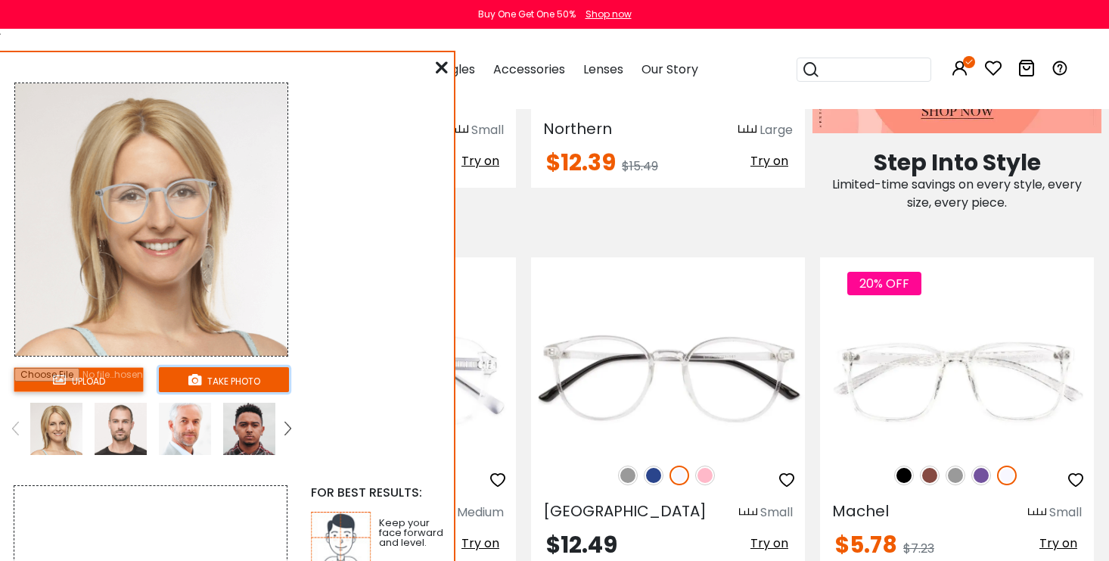
click at [169, 377] on button "take photo" at bounding box center [224, 379] width 130 height 25
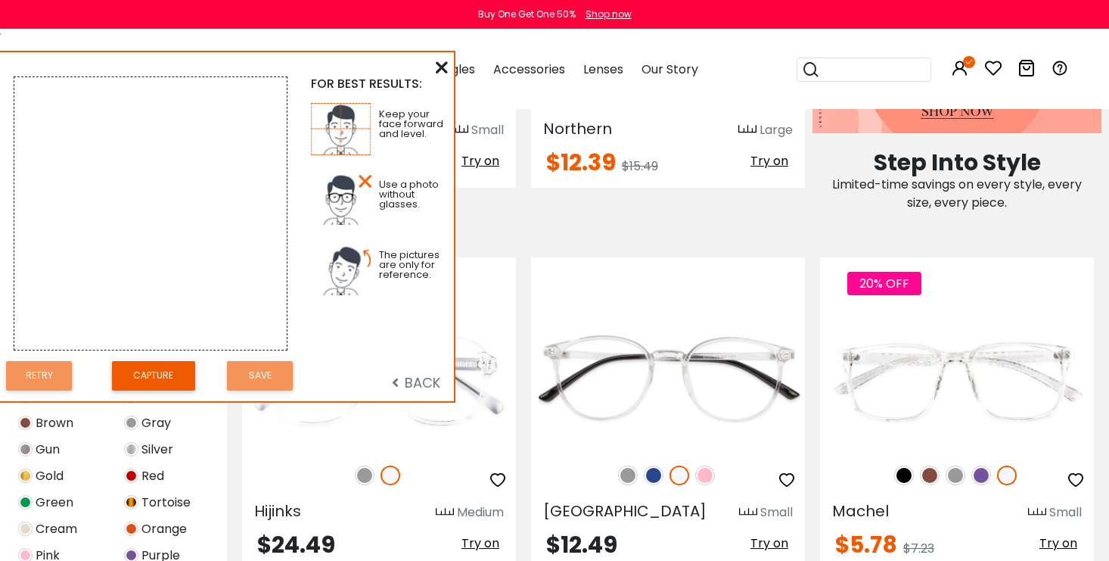
click at [245, 258] on video at bounding box center [150, 213] width 272 height 272
click at [440, 65] on icon at bounding box center [442, 67] width 12 height 12
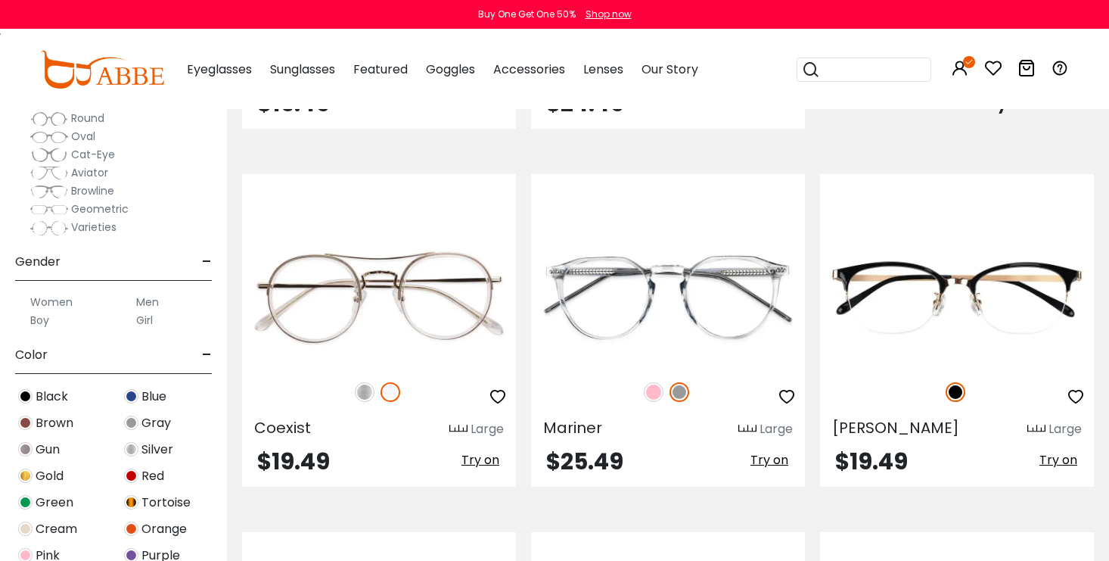
scroll to position [1732, 0]
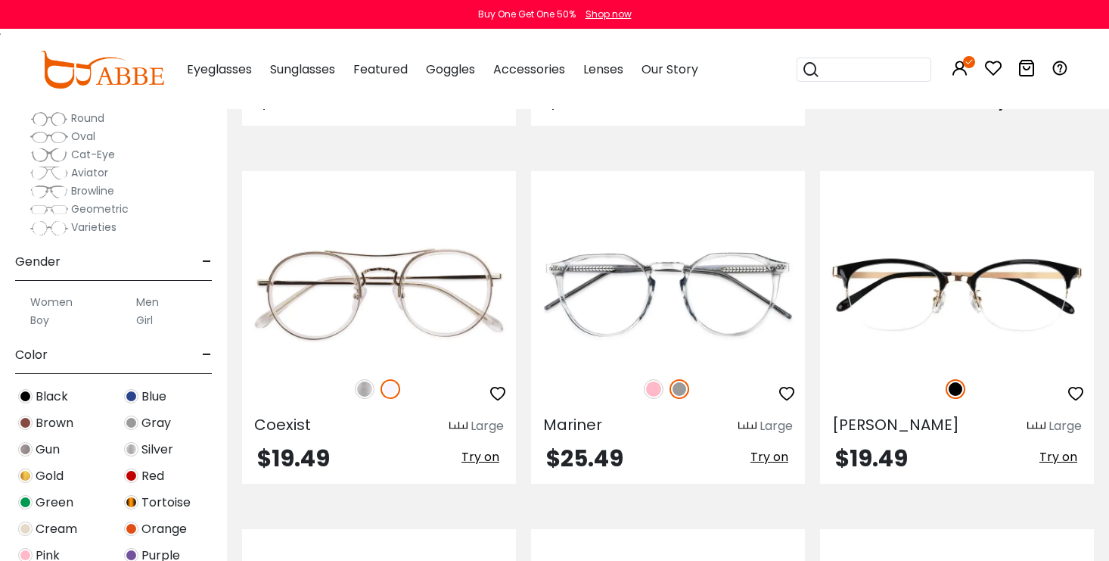
click at [465, 459] on span "Try on" at bounding box center [481, 456] width 38 height 17
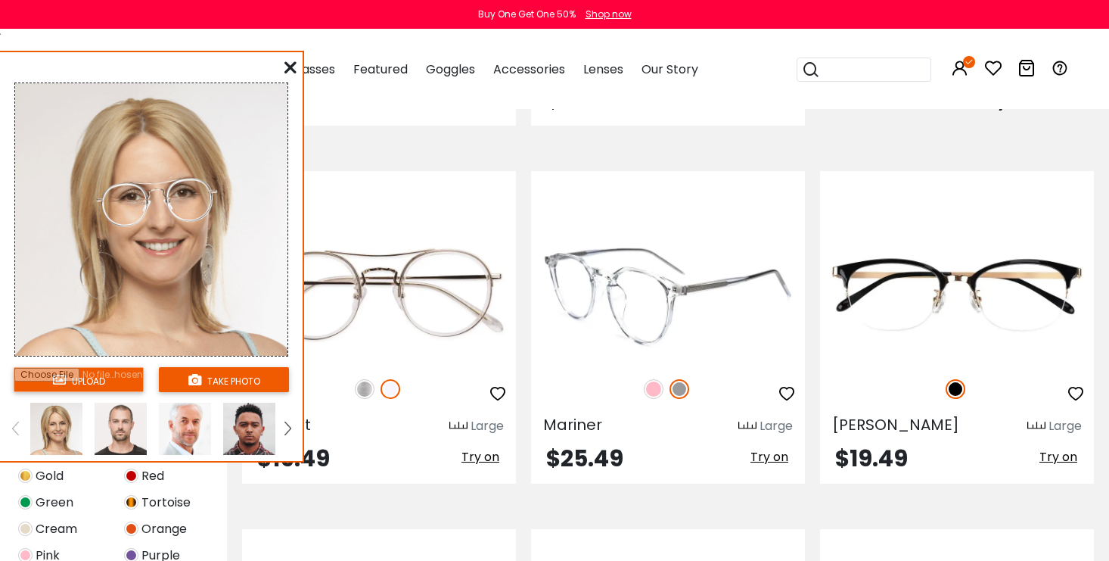
click at [664, 392] on div at bounding box center [668, 389] width 274 height 32
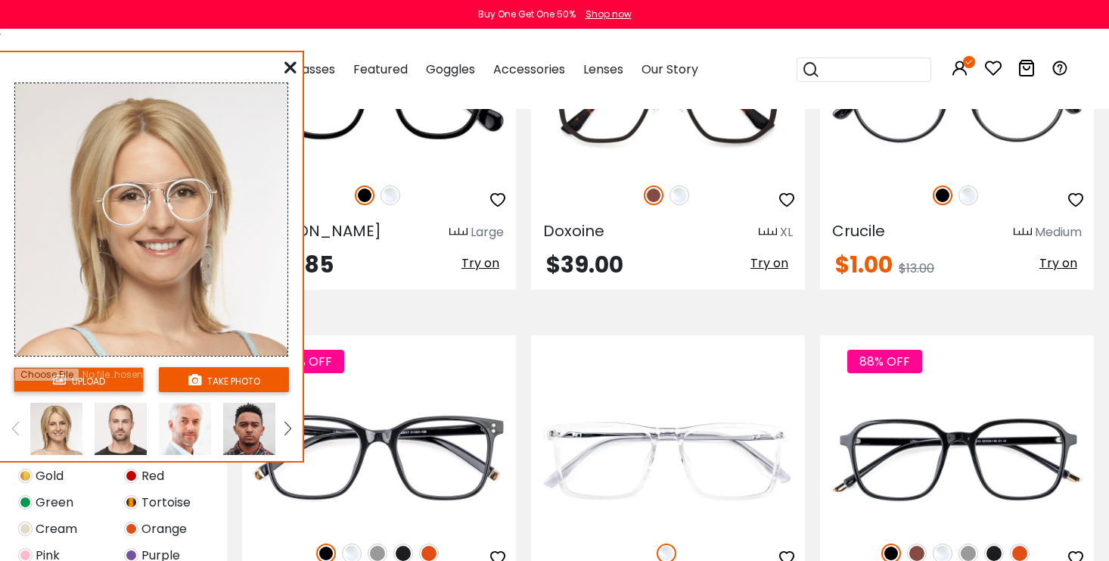
scroll to position [2606, 0]
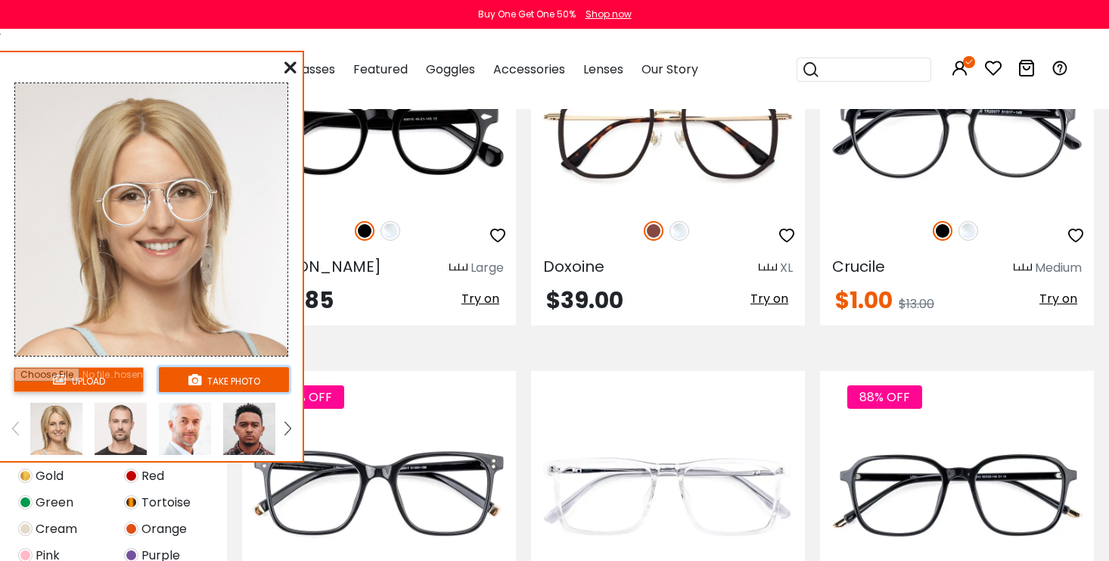
click at [208, 375] on button "take photo" at bounding box center [224, 379] width 130 height 25
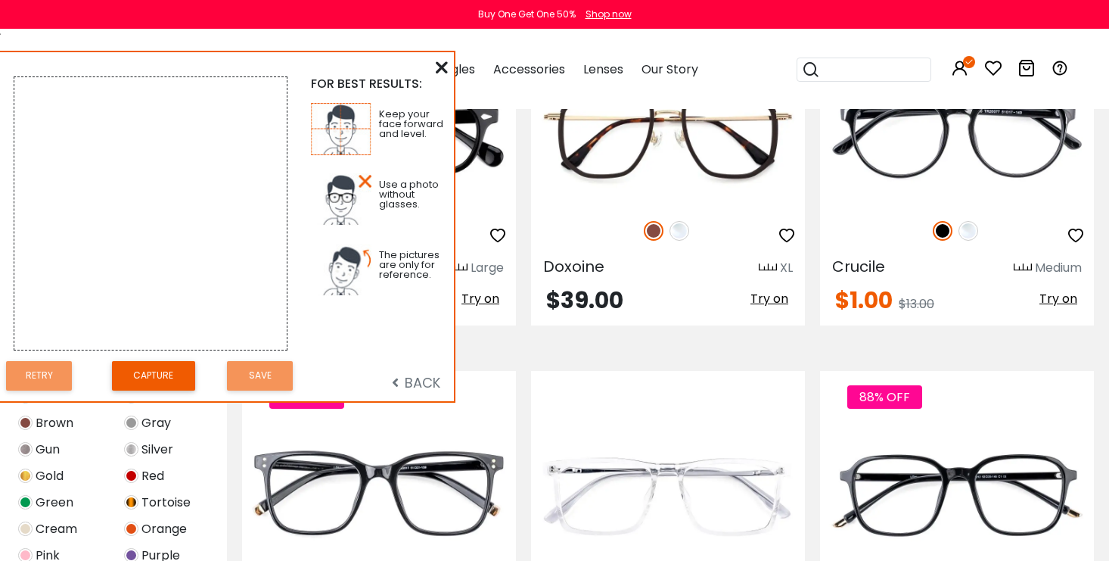
click at [446, 66] on icon at bounding box center [442, 67] width 12 height 12
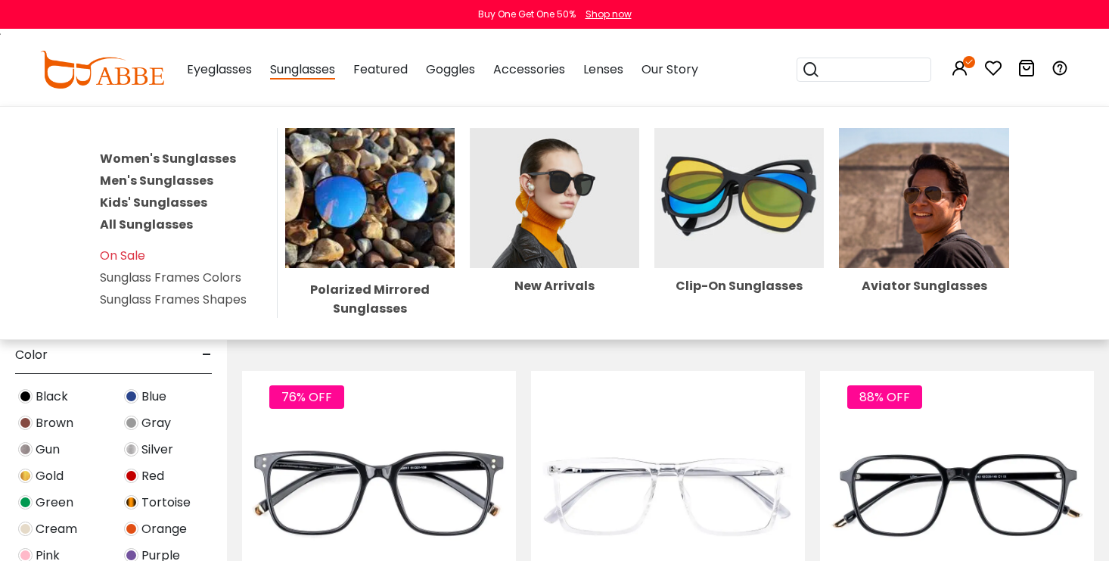
click at [197, 175] on link "Men's Sunglasses" at bounding box center [156, 180] width 113 height 17
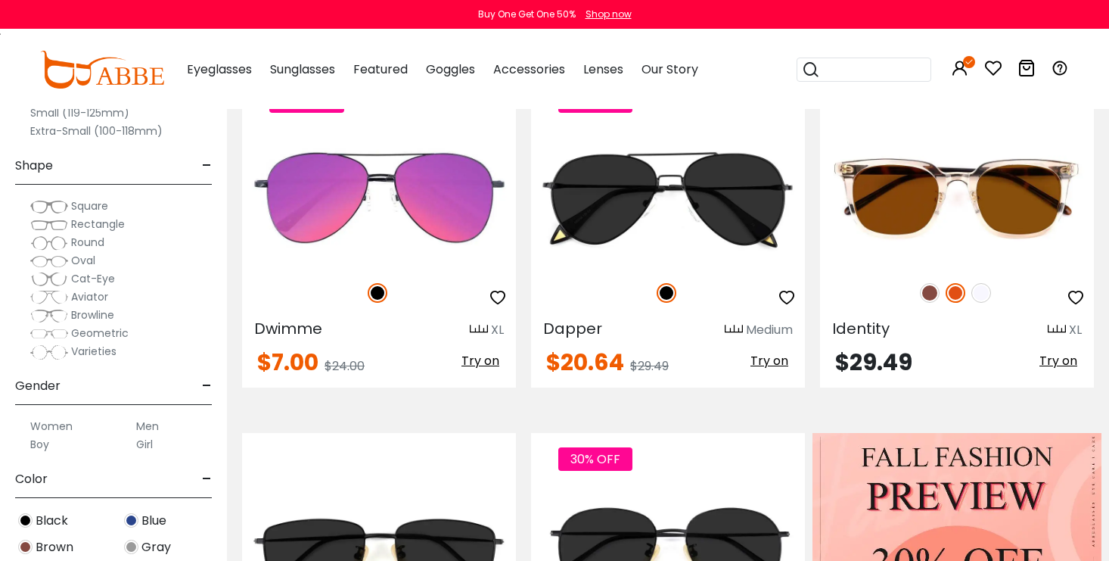
scroll to position [403, 0]
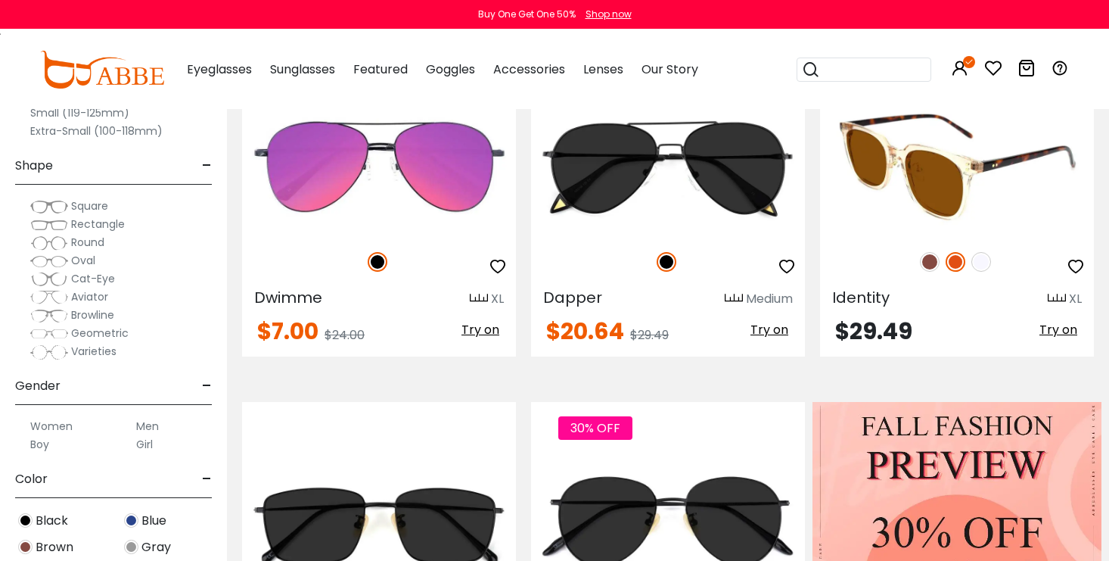
click at [986, 264] on img at bounding box center [981, 262] width 20 height 20
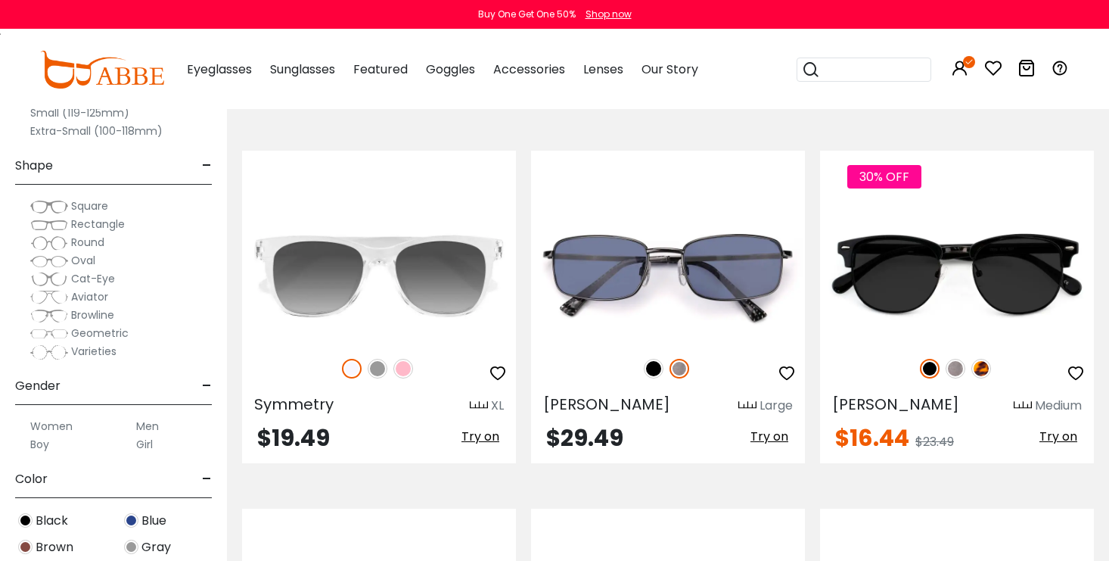
scroll to position [4260, 0]
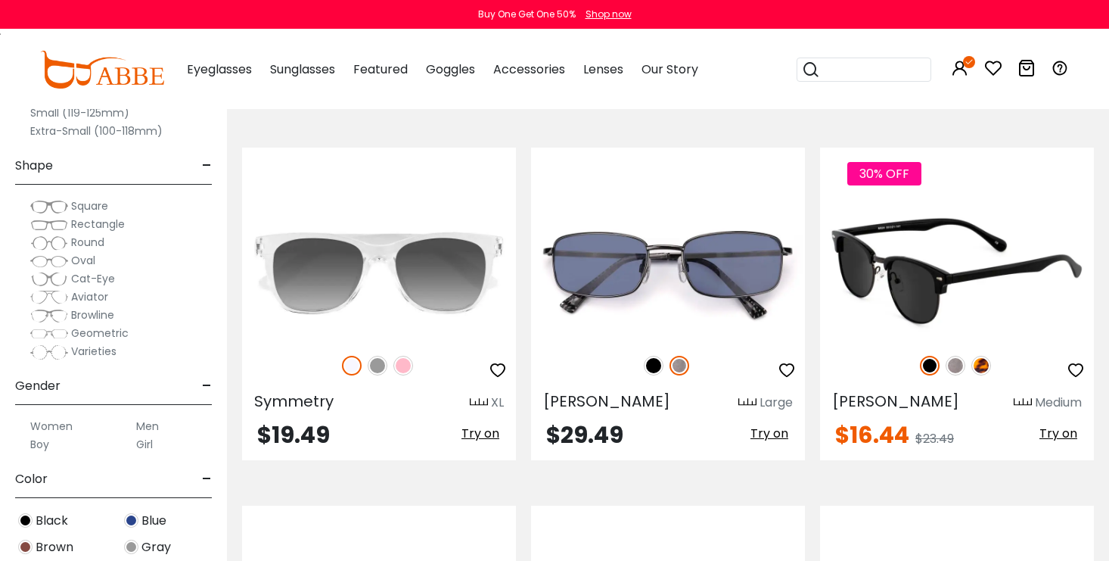
click at [960, 359] on img at bounding box center [956, 366] width 20 height 20
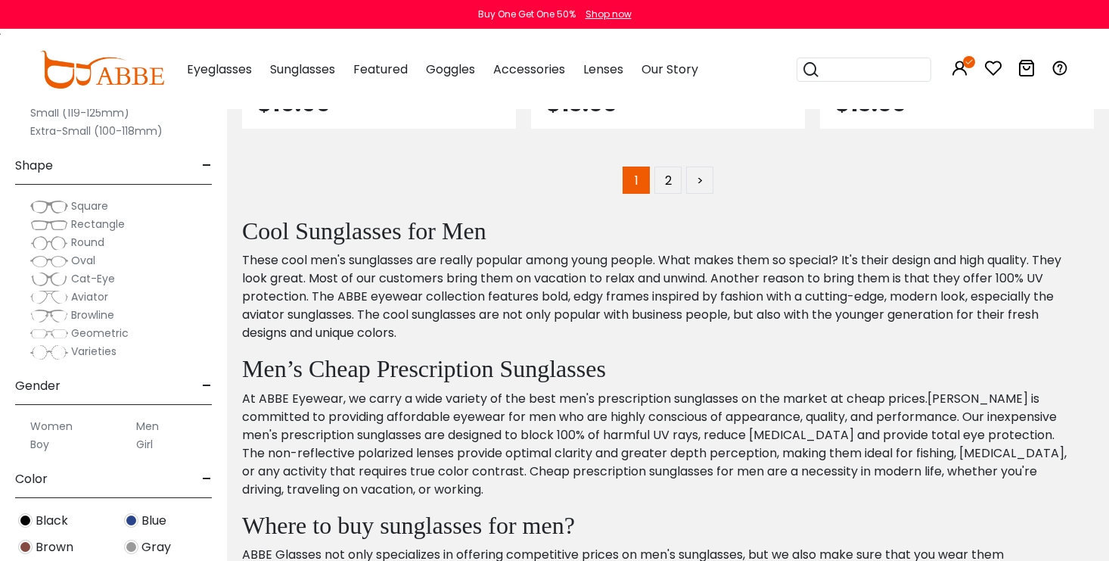
scroll to position [7163, 0]
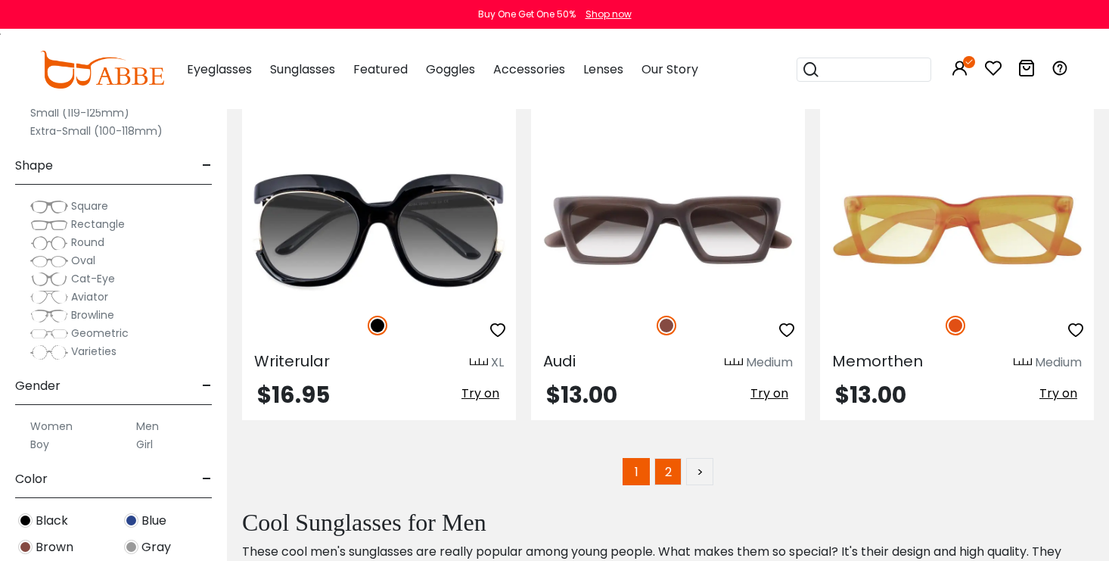
click at [667, 465] on link "2" at bounding box center [667, 471] width 27 height 27
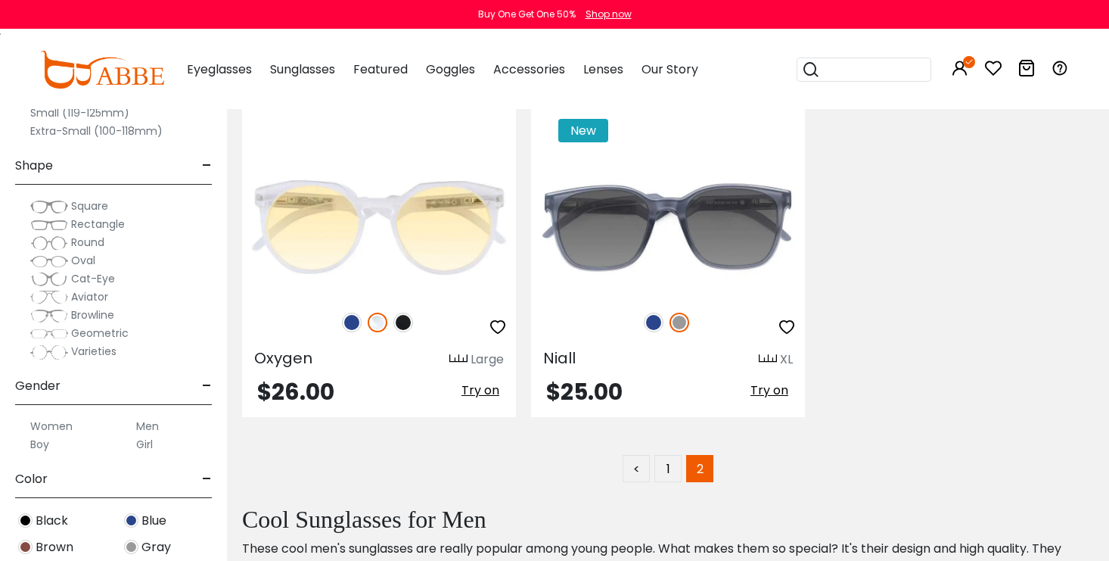
scroll to position [5712, 0]
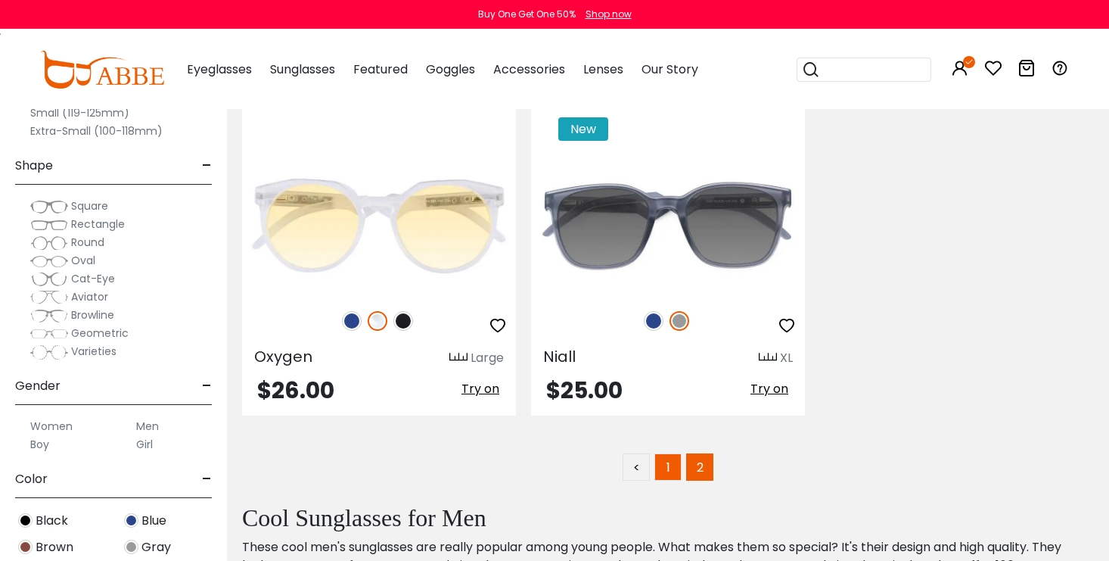
click at [670, 461] on link "1" at bounding box center [667, 466] width 27 height 27
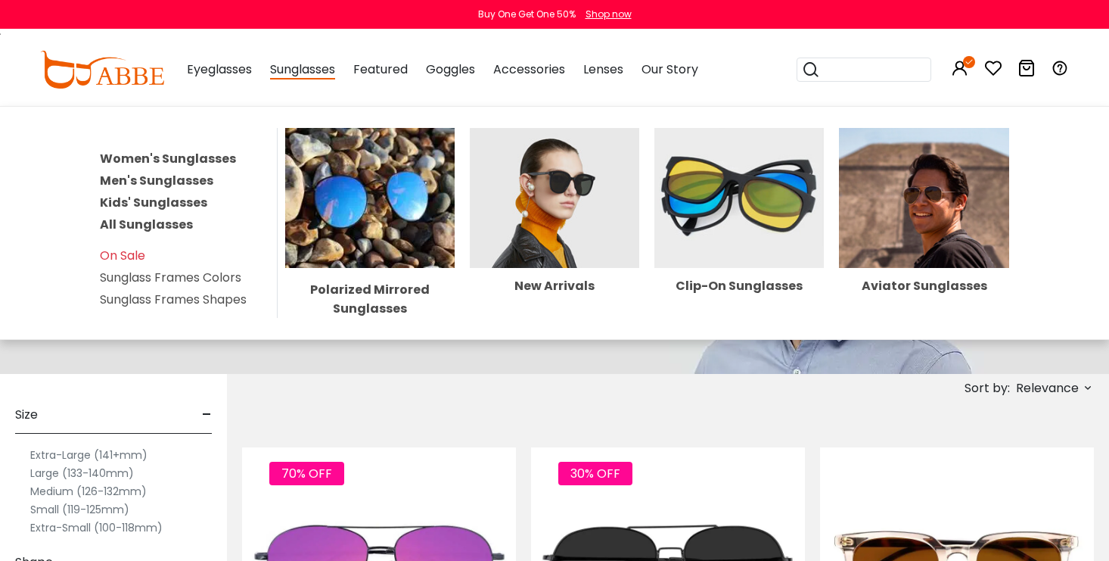
click at [173, 216] on link "All Sunglasses" at bounding box center [146, 224] width 93 height 17
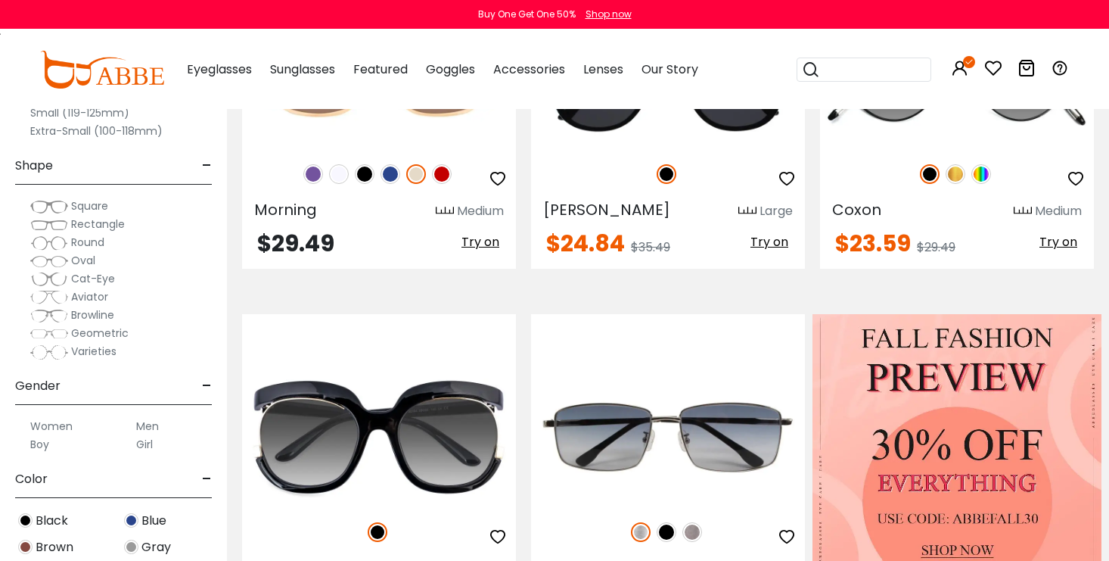
scroll to position [478, 0]
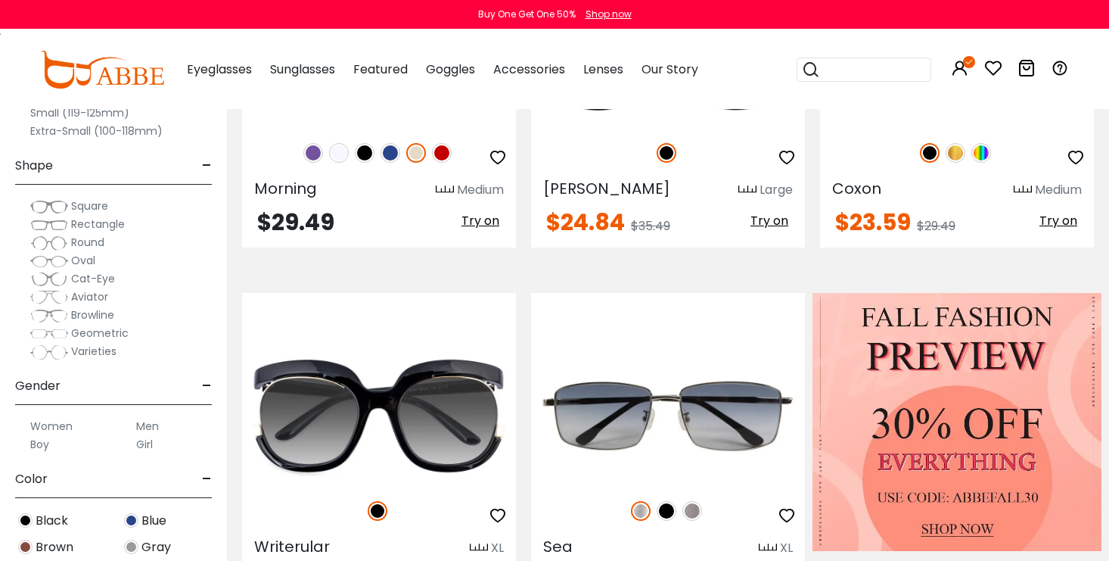
click at [95, 224] on span "Rectangle" at bounding box center [98, 223] width 54 height 15
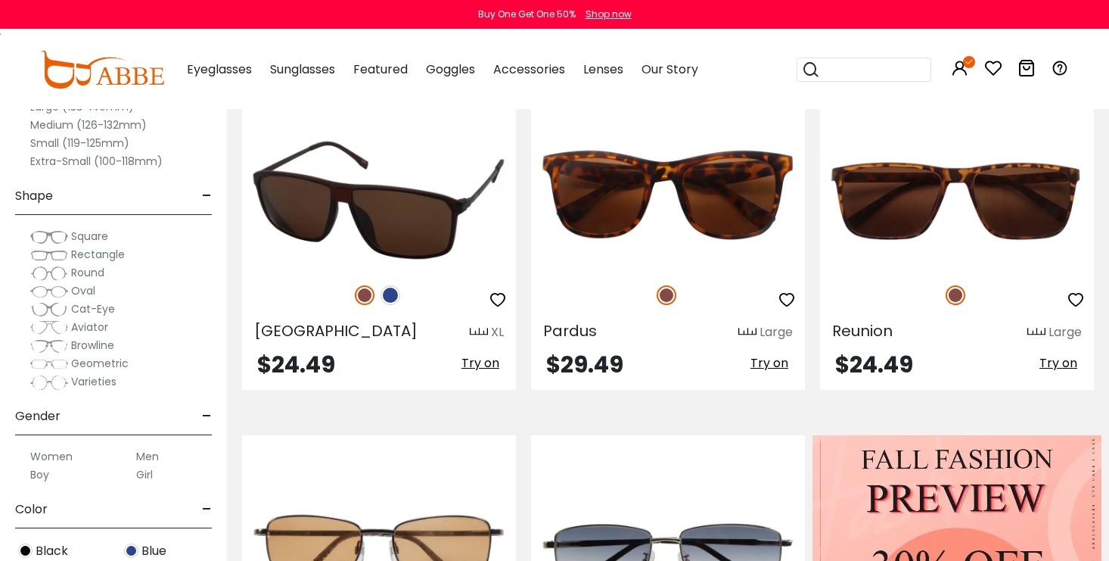
scroll to position [351, 0]
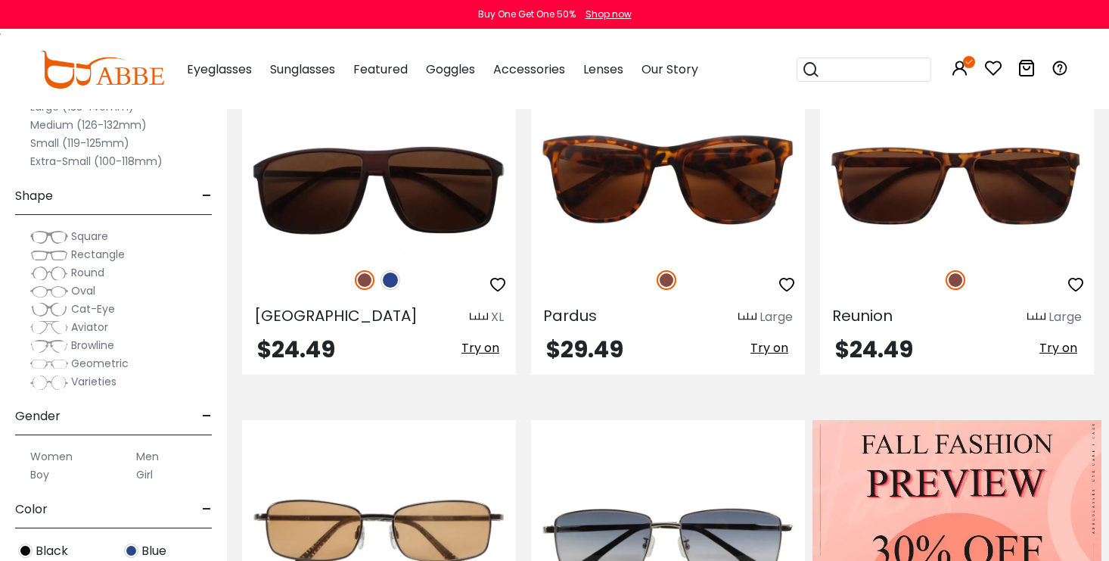
click at [86, 286] on span "Oval" at bounding box center [83, 290] width 24 height 15
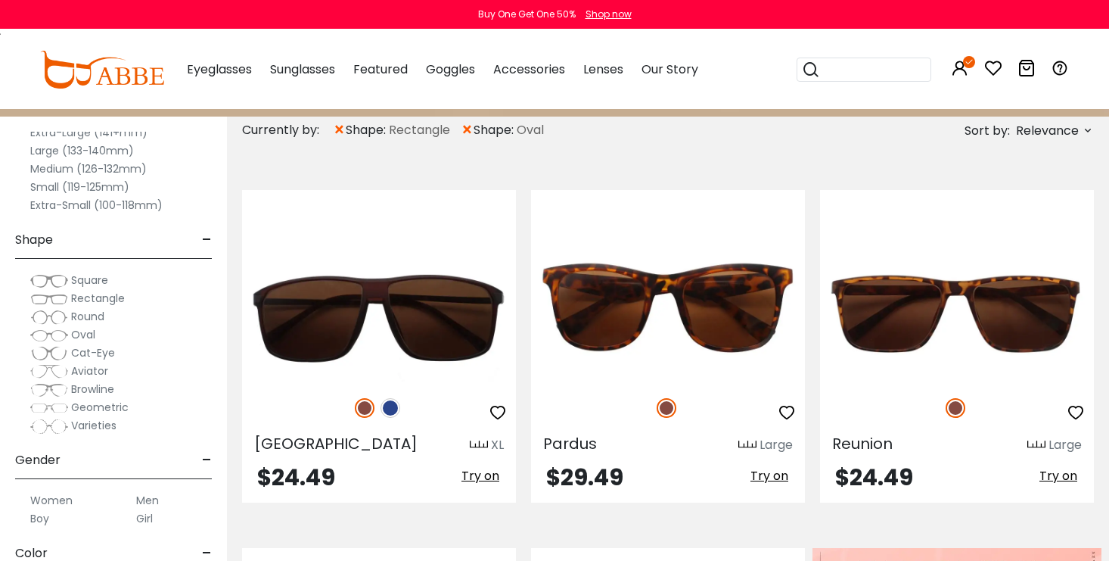
scroll to position [184, 0]
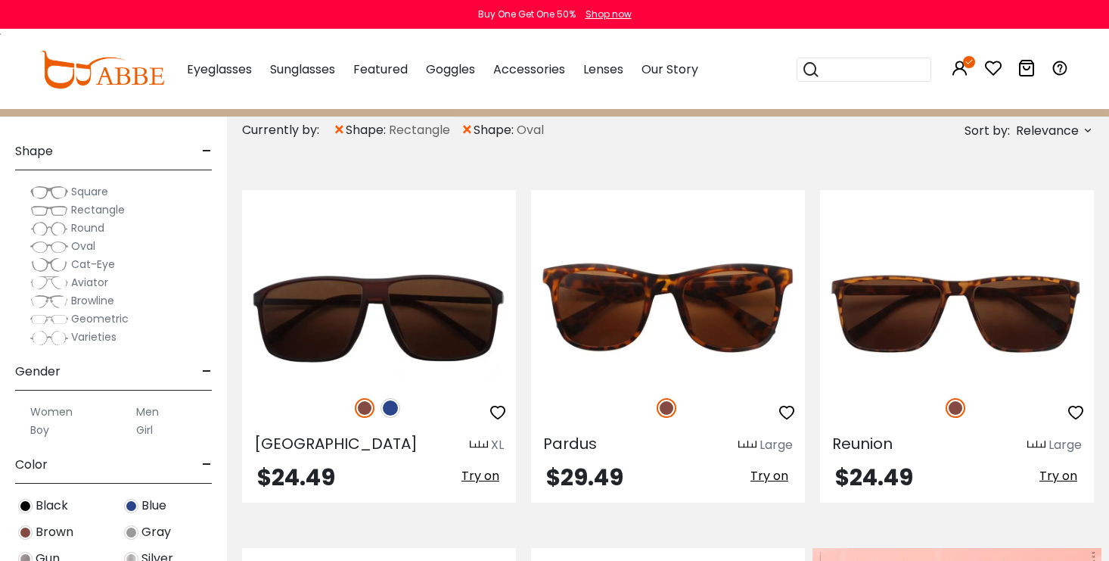
click at [84, 231] on span "Round" at bounding box center [87, 227] width 33 height 15
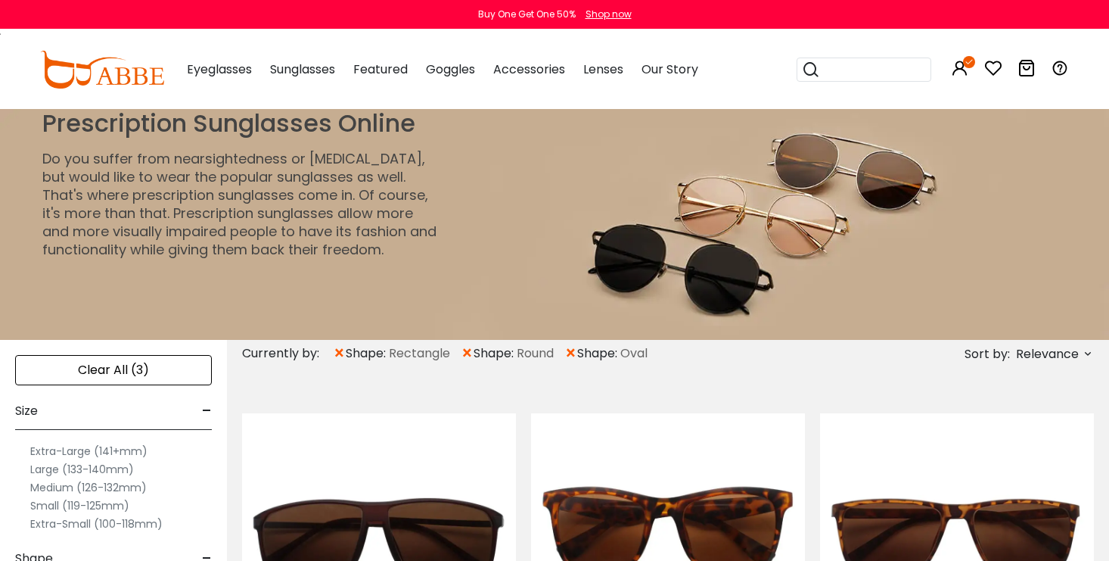
click at [339, 351] on span "×" at bounding box center [339, 353] width 13 height 27
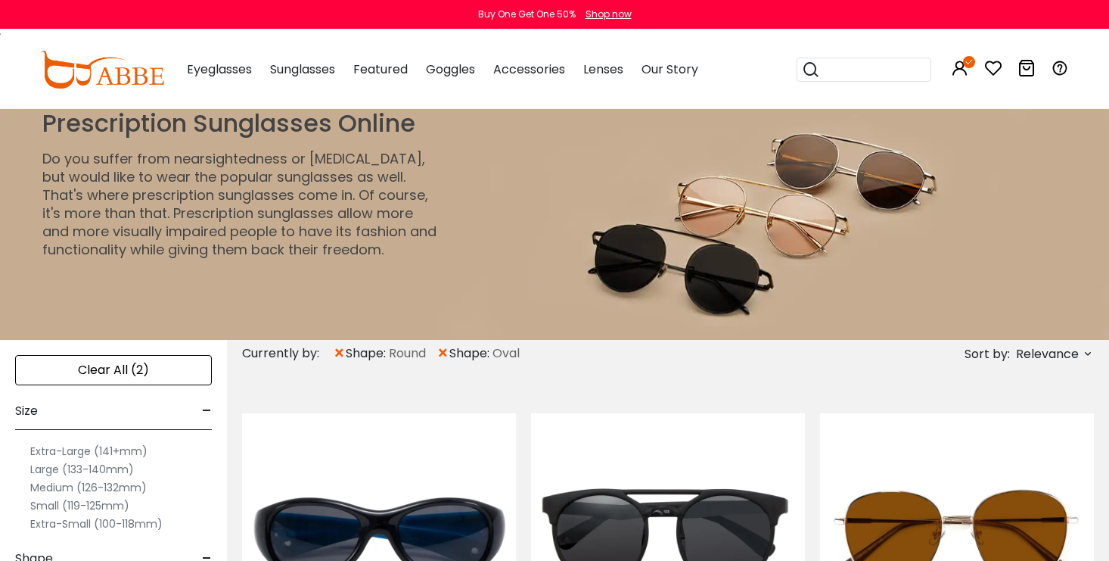
click at [339, 351] on span "×" at bounding box center [339, 353] width 13 height 27
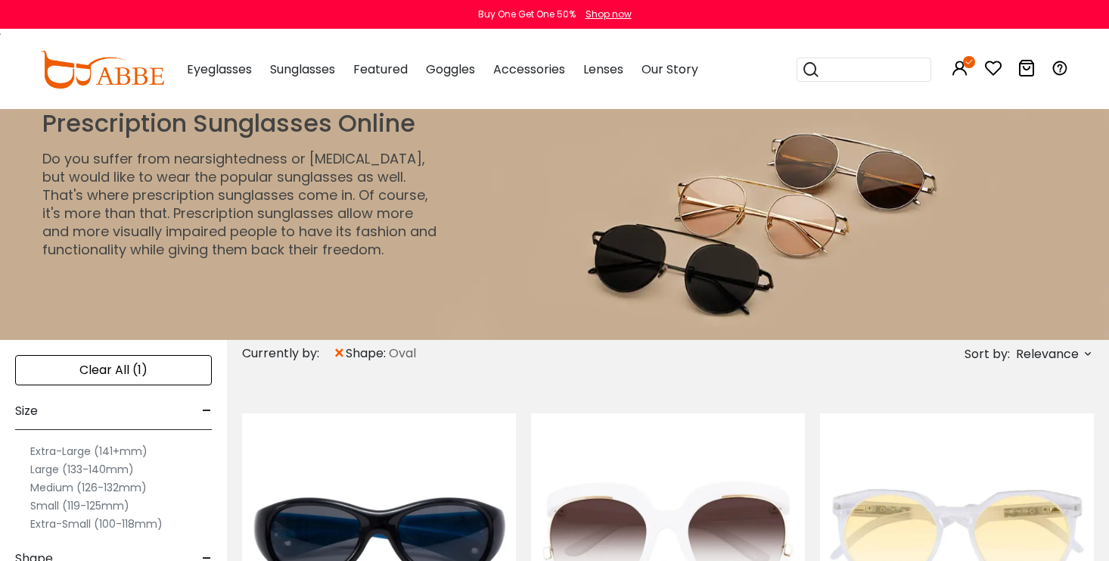
click at [340, 349] on span "×" at bounding box center [339, 353] width 13 height 27
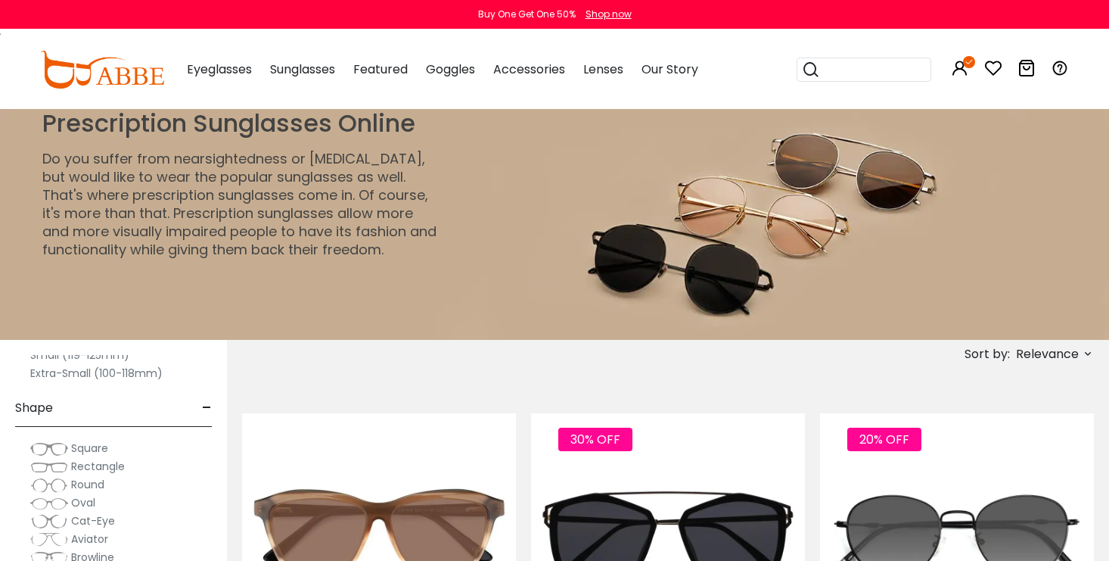
scroll to position [169, 0]
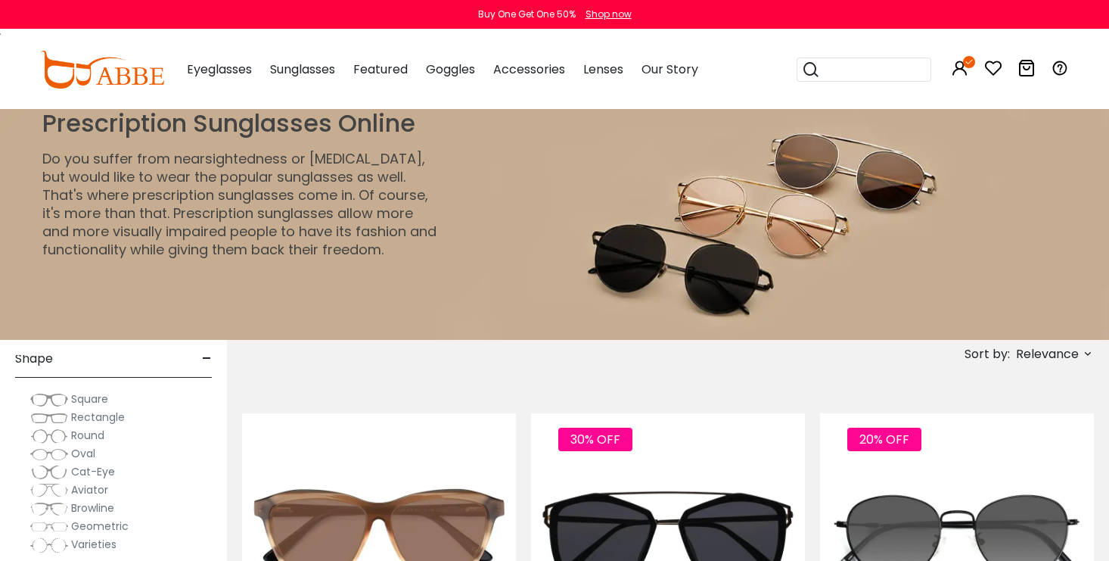
click at [93, 431] on span "Round" at bounding box center [87, 434] width 33 height 15
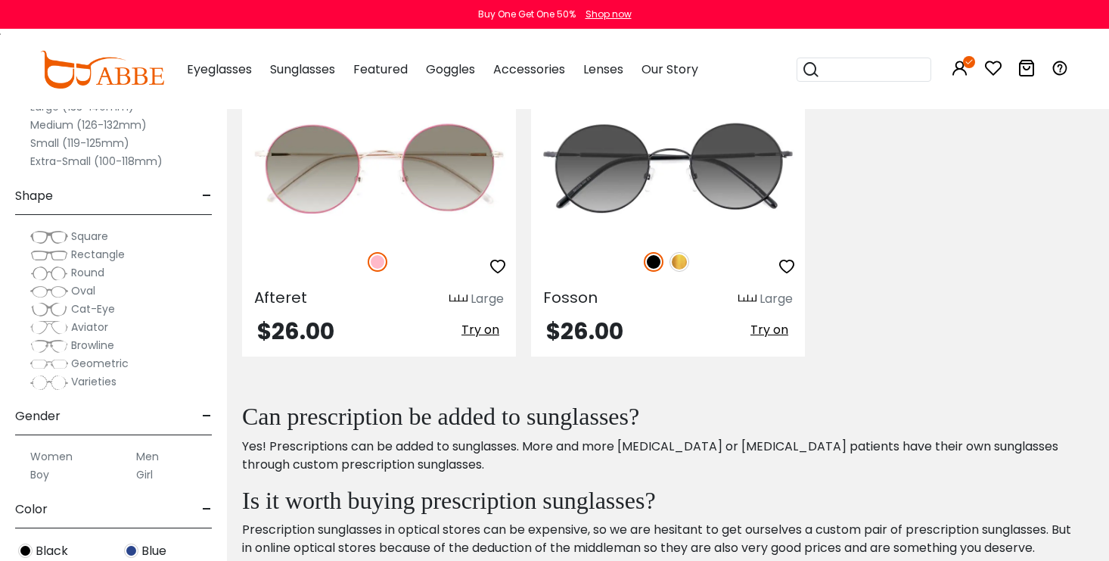
scroll to position [2181, 0]
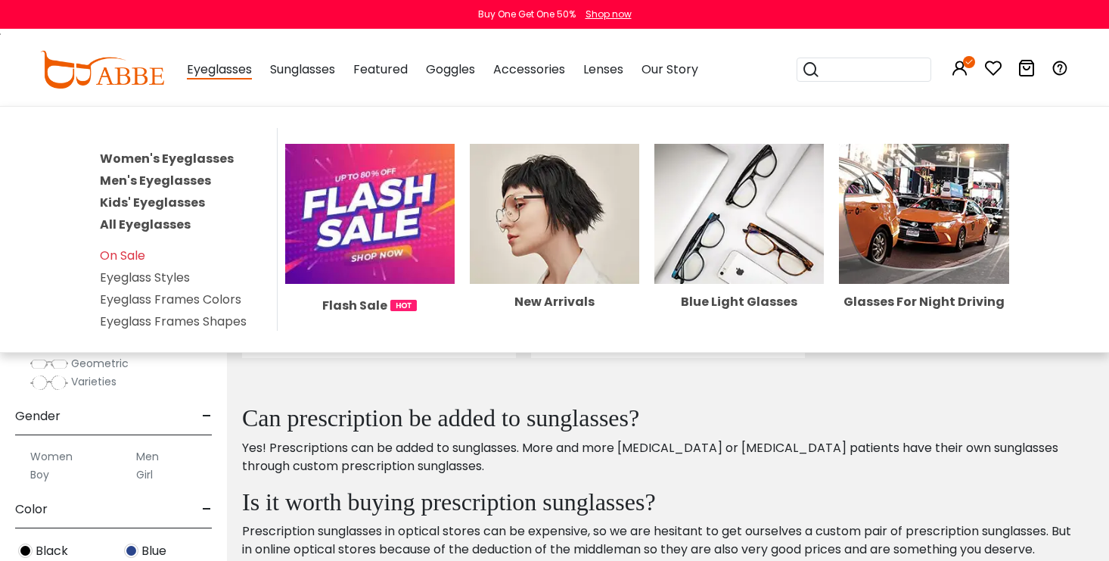
click at [236, 72] on span "Eyeglasses" at bounding box center [219, 70] width 65 height 19
click at [188, 180] on link "Men's Eyeglasses" at bounding box center [155, 180] width 111 height 17
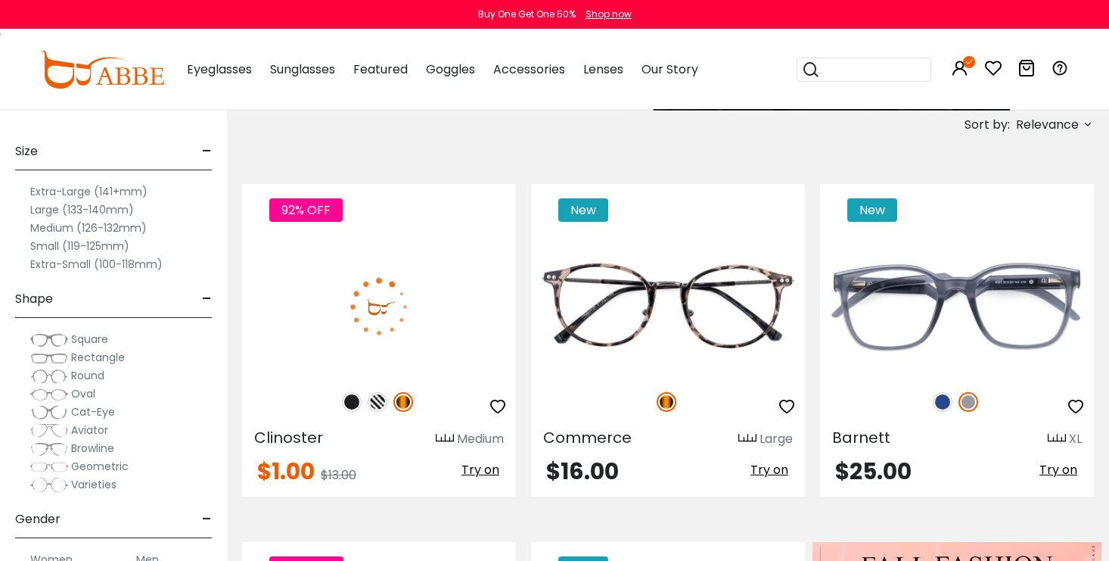
scroll to position [266, 0]
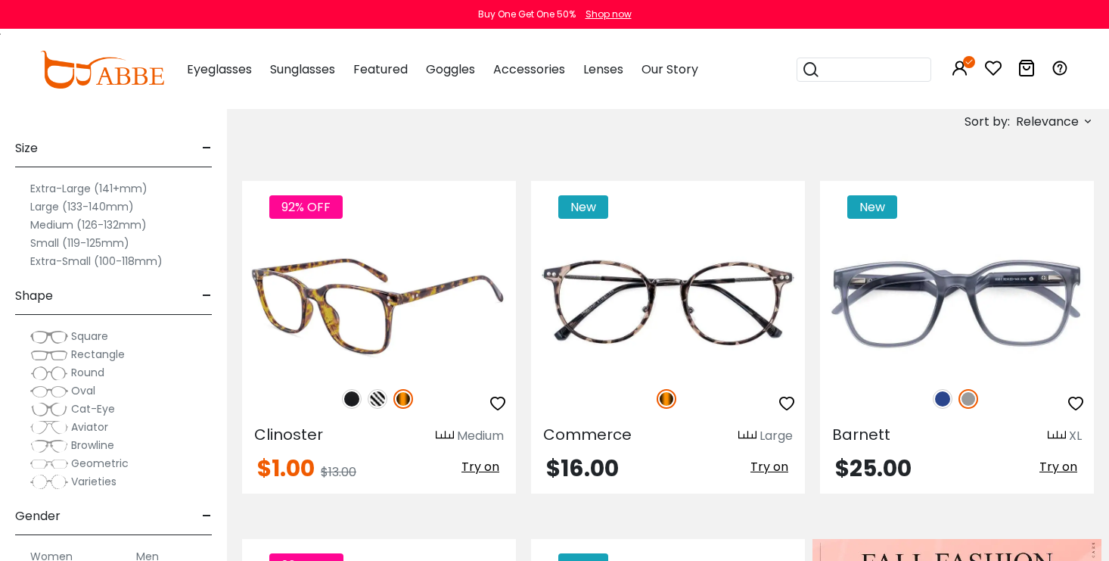
click at [378, 401] on img at bounding box center [378, 399] width 20 height 20
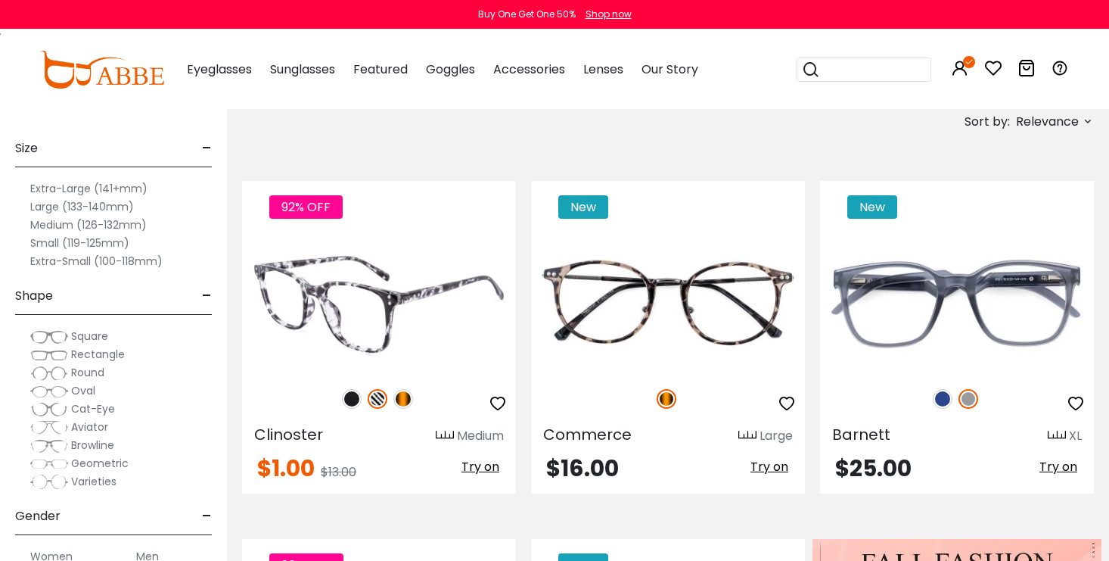
click at [399, 398] on img at bounding box center [403, 399] width 20 height 20
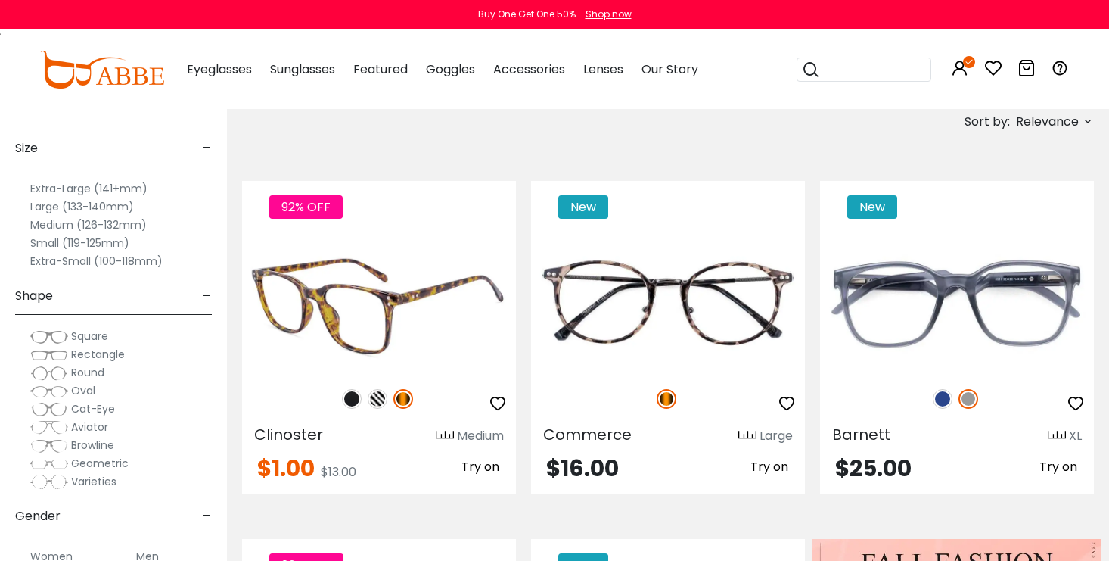
click at [347, 399] on img at bounding box center [352, 399] width 20 height 20
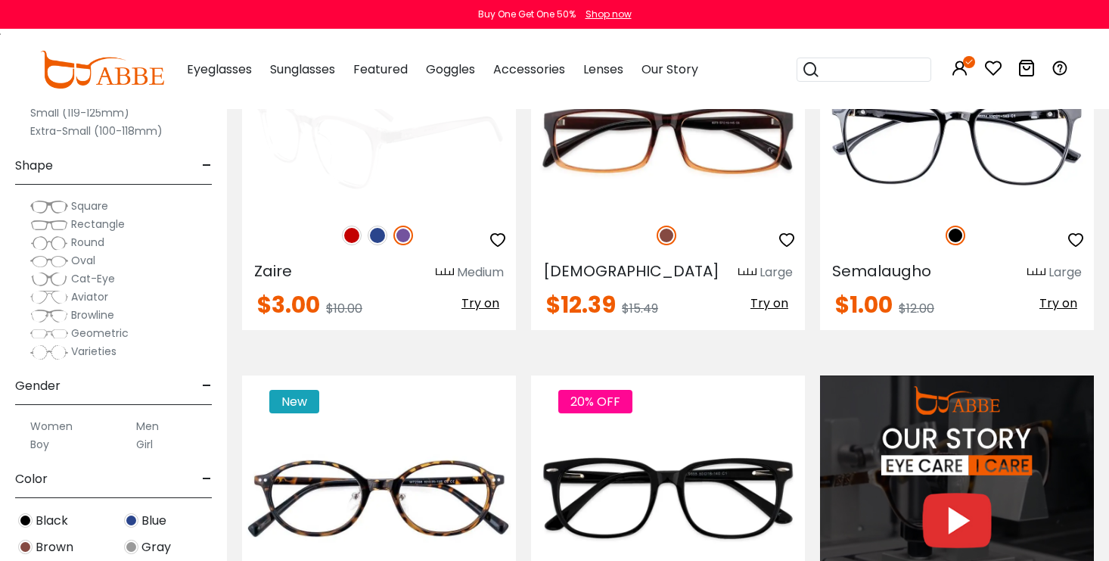
scroll to position [1122, 0]
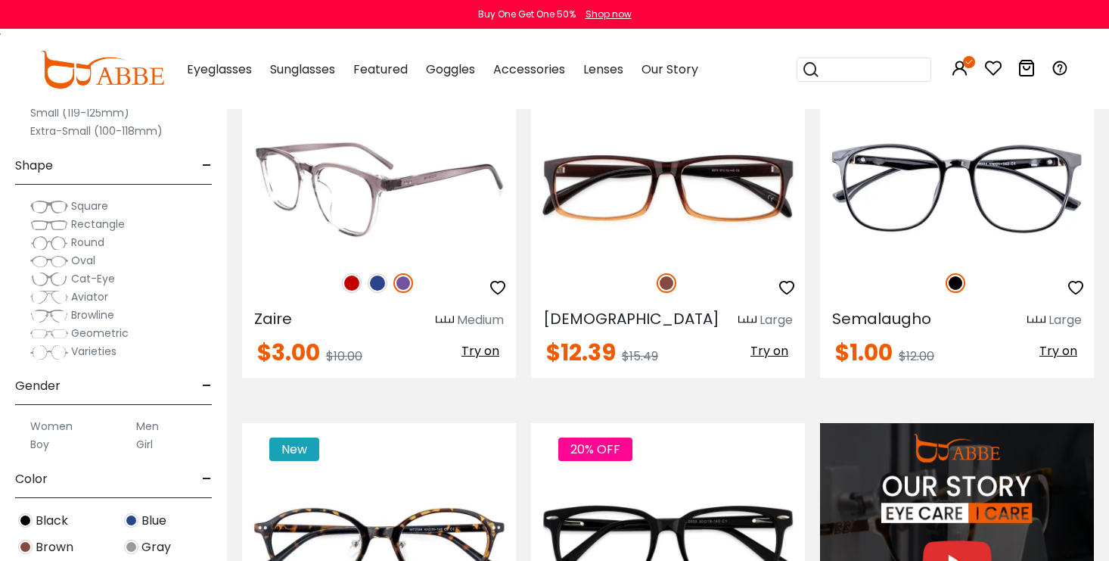
click at [380, 284] on img at bounding box center [378, 283] width 20 height 20
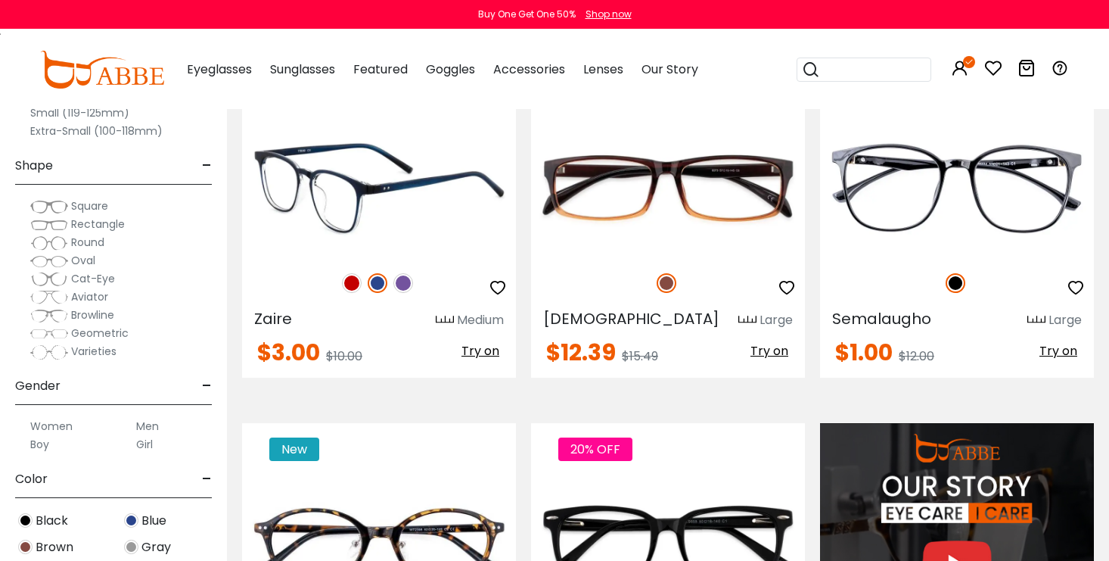
click at [353, 274] on img at bounding box center [352, 283] width 20 height 20
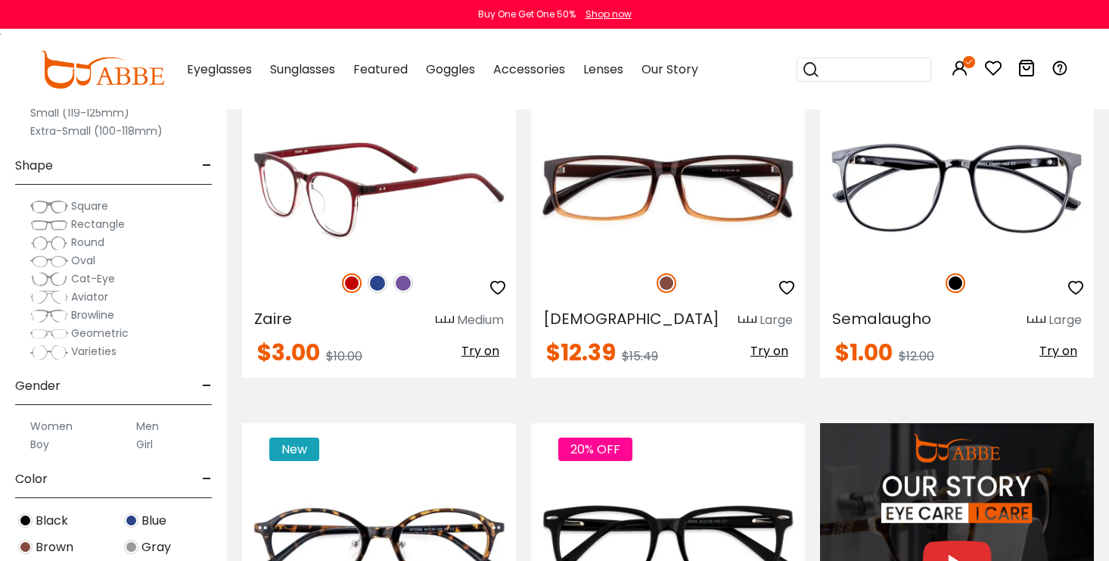
click at [408, 283] on img at bounding box center [403, 283] width 20 height 20
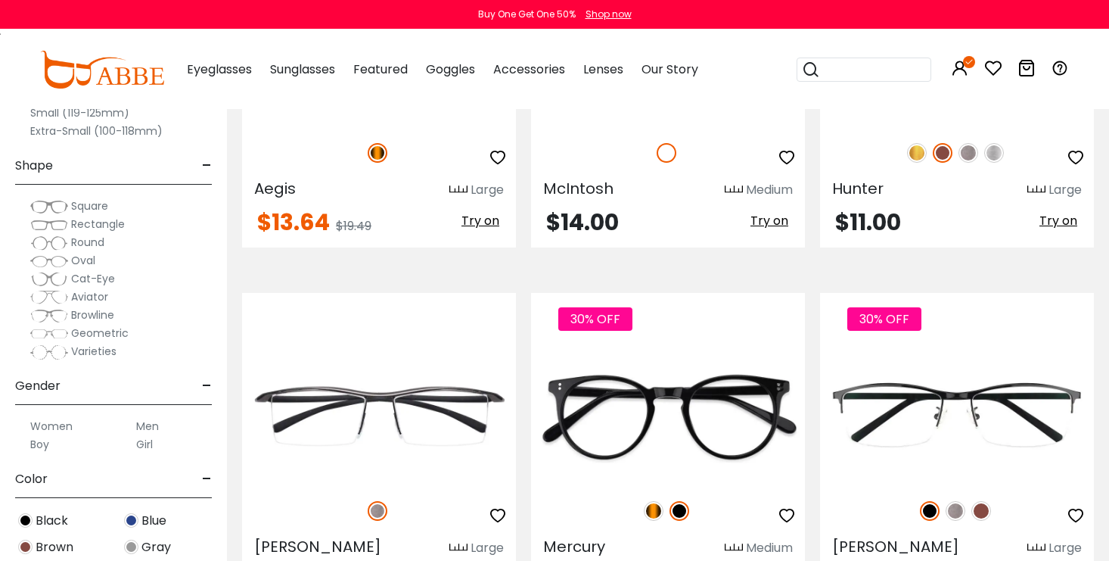
scroll to position [2019, 0]
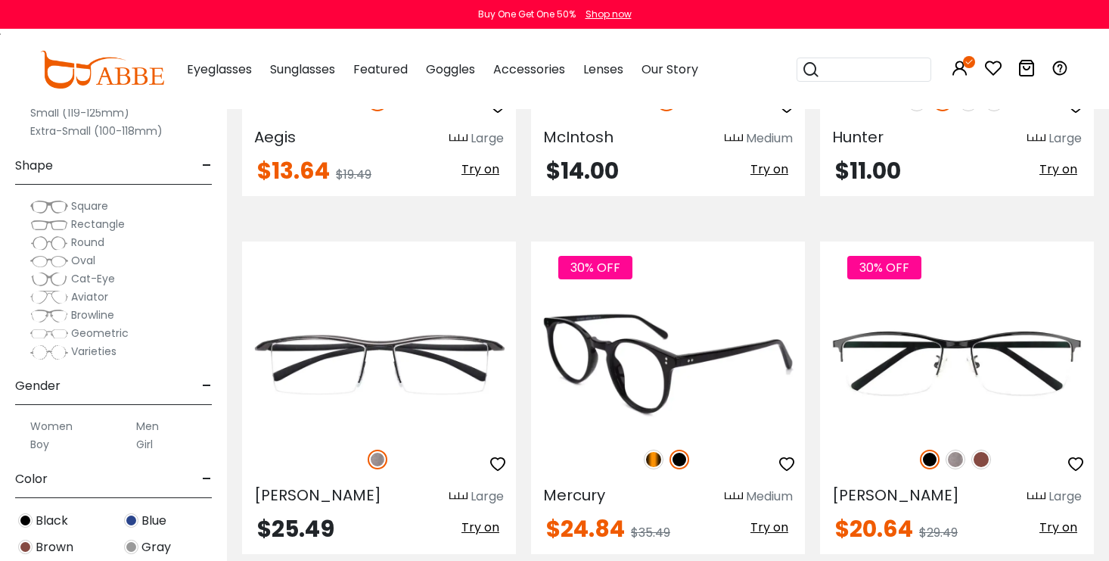
click at [654, 461] on img at bounding box center [654, 459] width 20 height 20
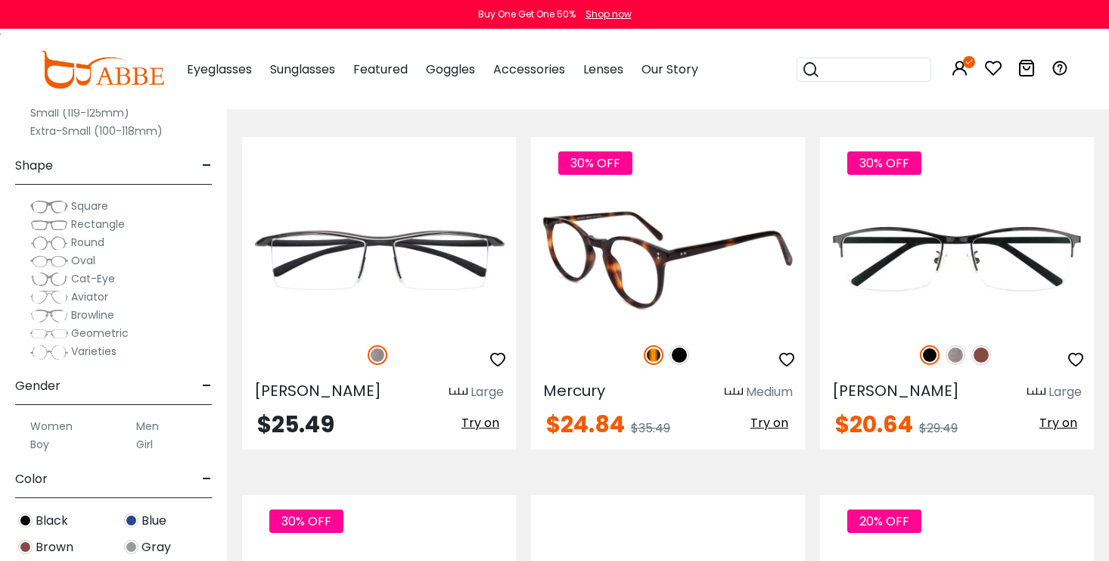
scroll to position [2137, 0]
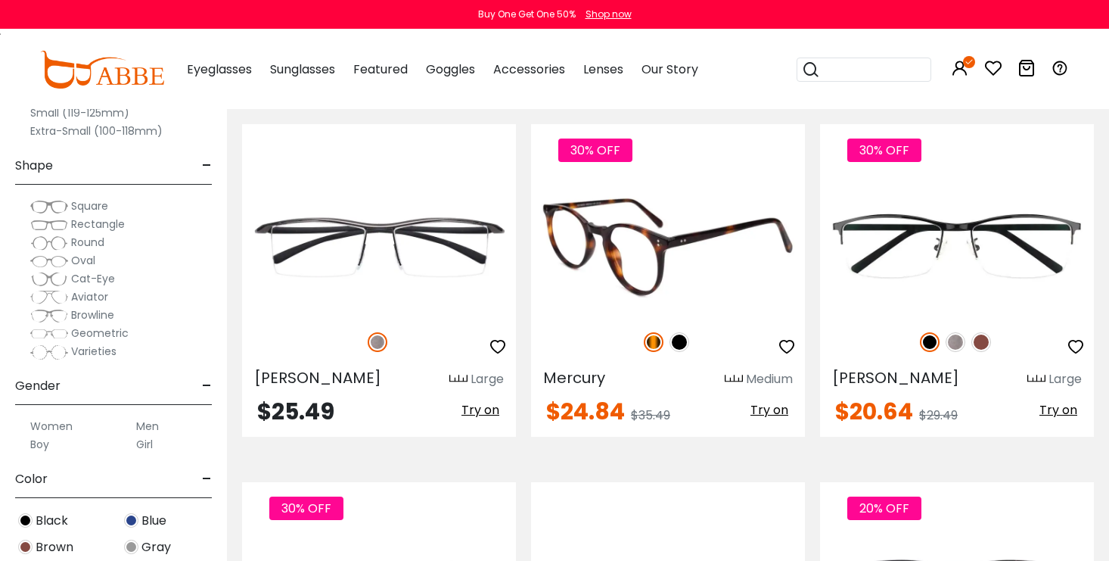
click at [676, 339] on img at bounding box center [680, 342] width 20 height 20
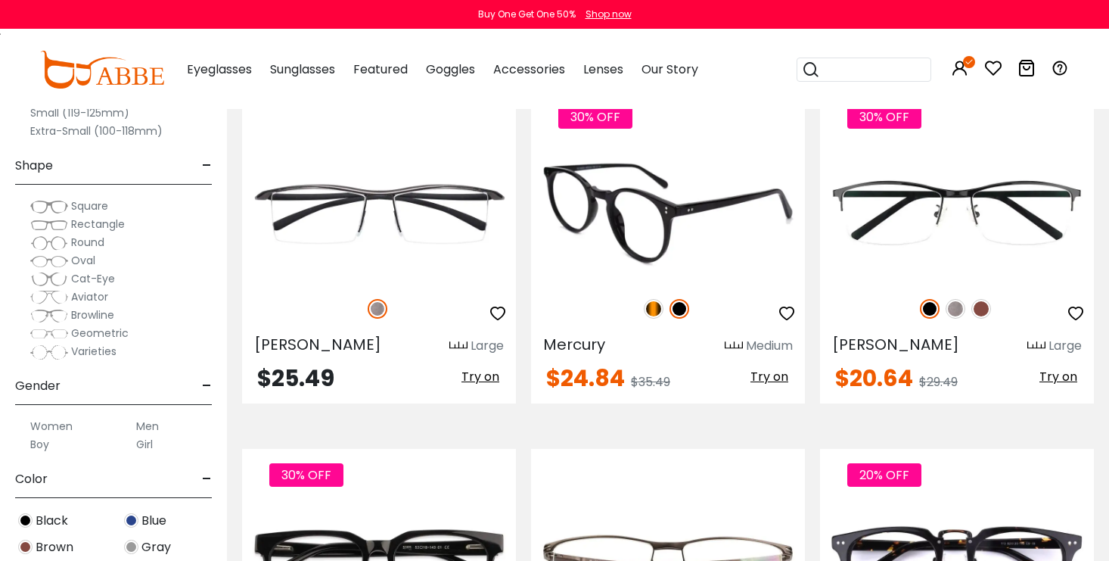
scroll to position [2166, 0]
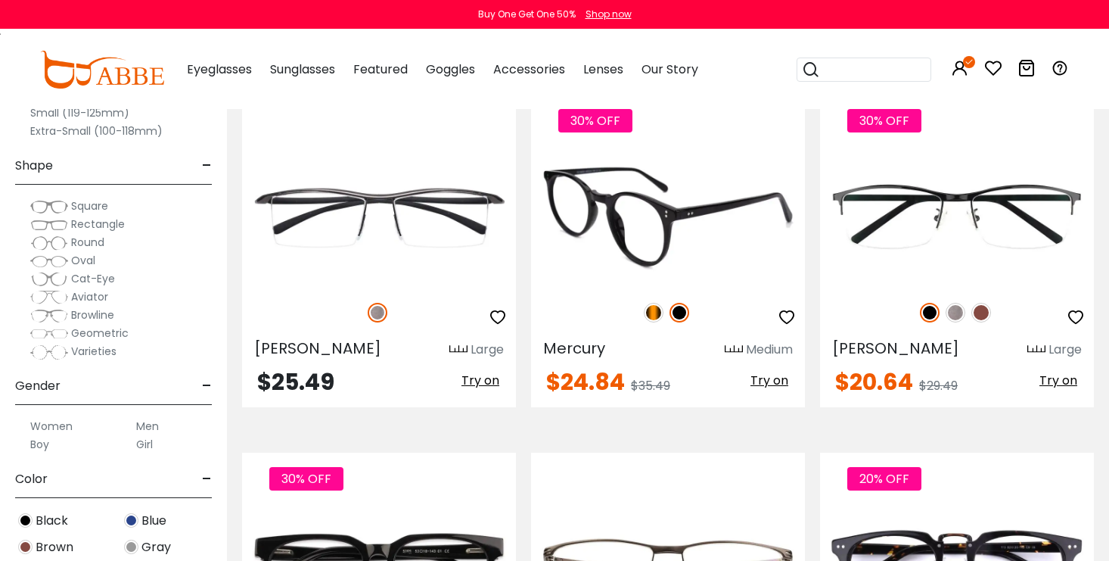
click at [701, 200] on img at bounding box center [668, 217] width 274 height 137
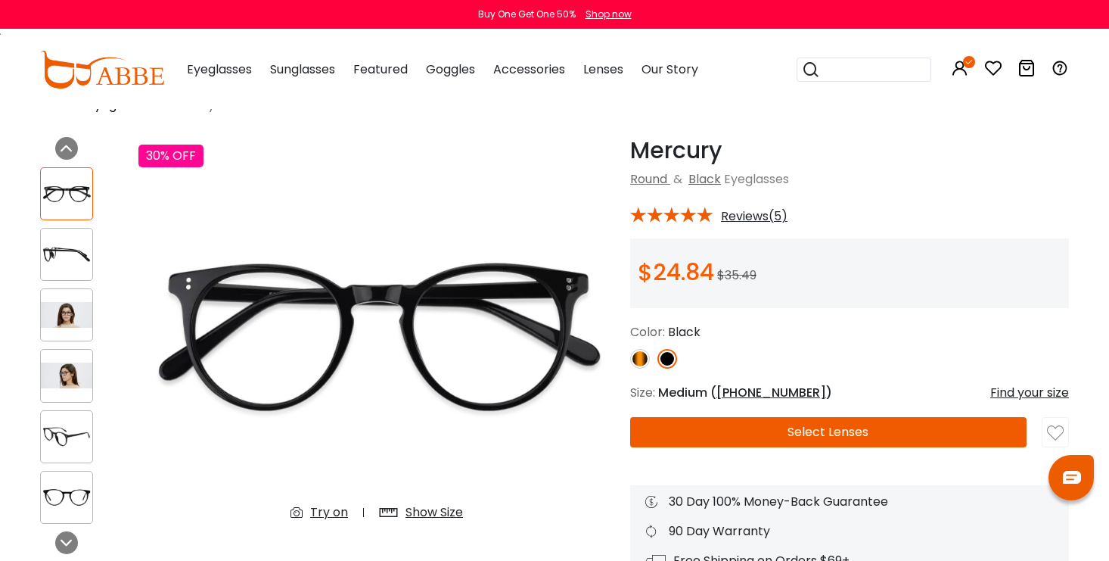
scroll to position [80, 0]
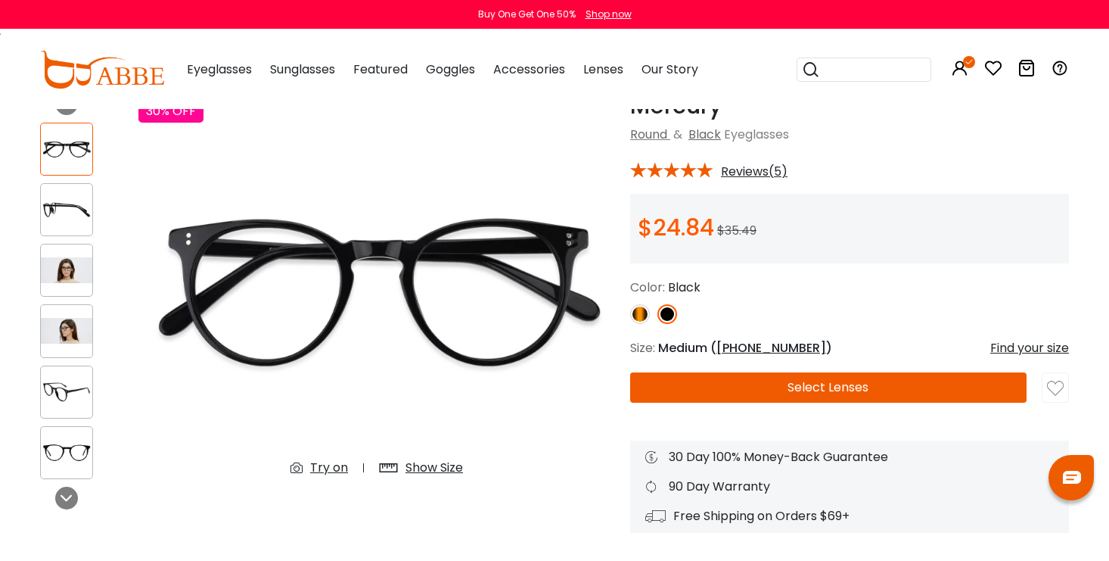
click at [767, 388] on button "Select Lenses" at bounding box center [828, 387] width 396 height 30
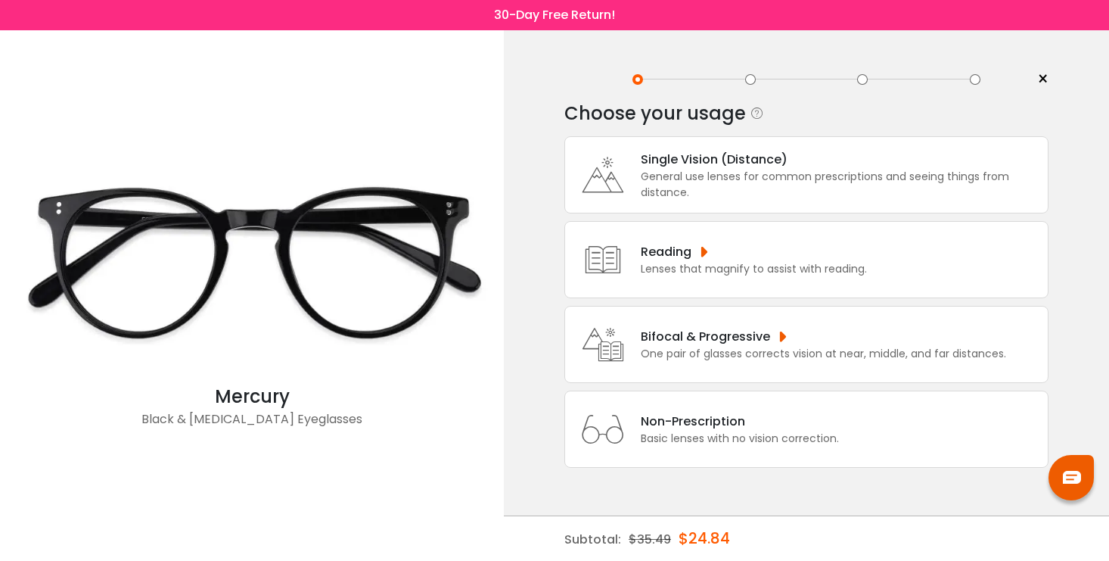
click at [746, 182] on div "General use lenses for common prescriptions and seeing things from distance." at bounding box center [840, 185] width 399 height 32
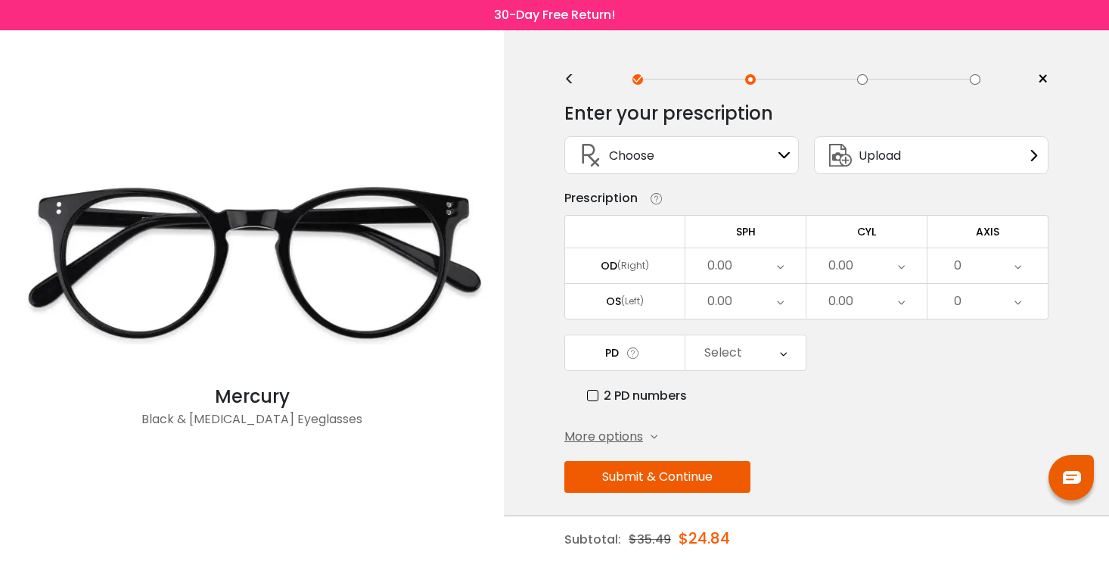
click at [729, 151] on div "Choose Sign In" at bounding box center [682, 155] width 218 height 36
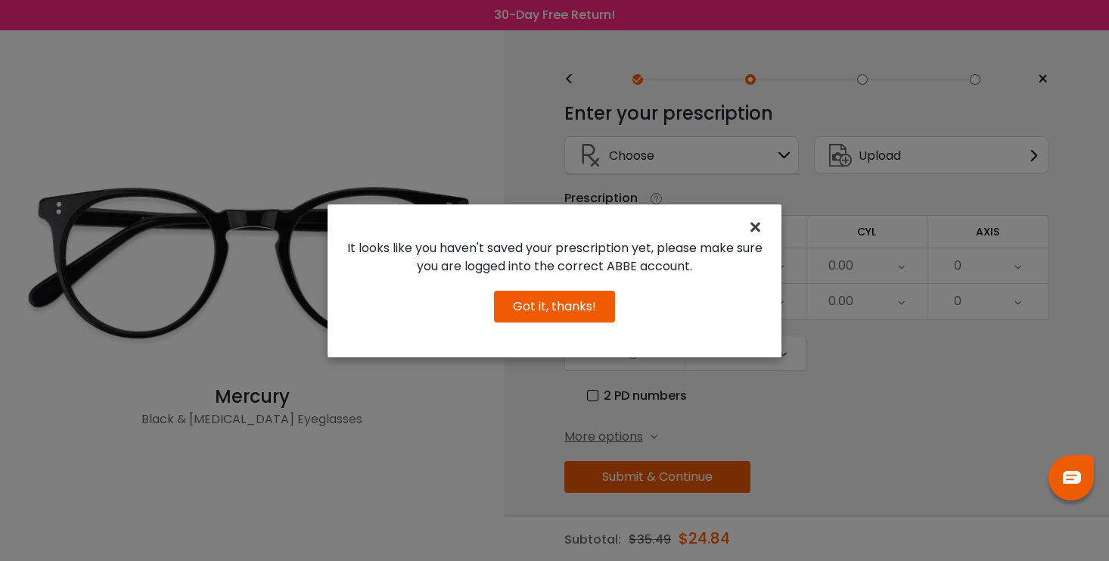
click at [751, 232] on span "×" at bounding box center [759, 227] width 22 height 33
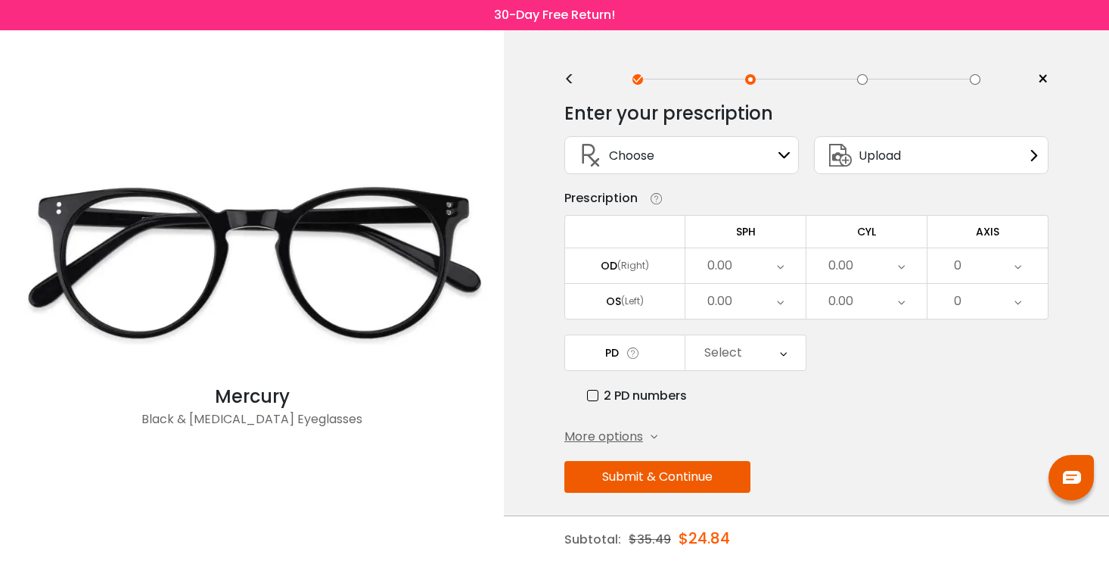
click at [761, 272] on div "0.00" at bounding box center [745, 265] width 120 height 35
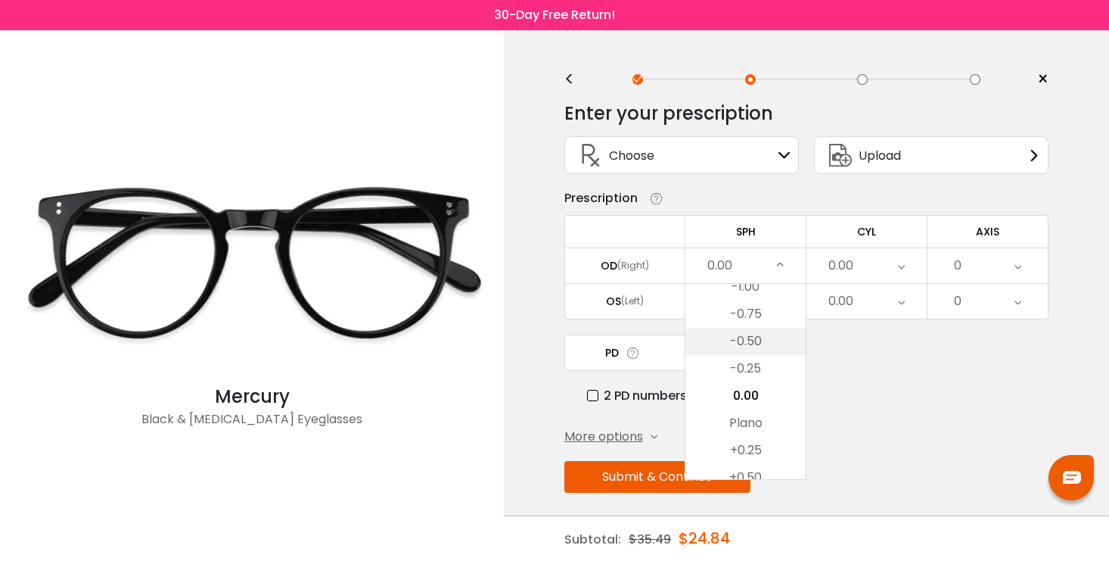
click at [758, 350] on li "-0.50" at bounding box center [745, 341] width 120 height 27
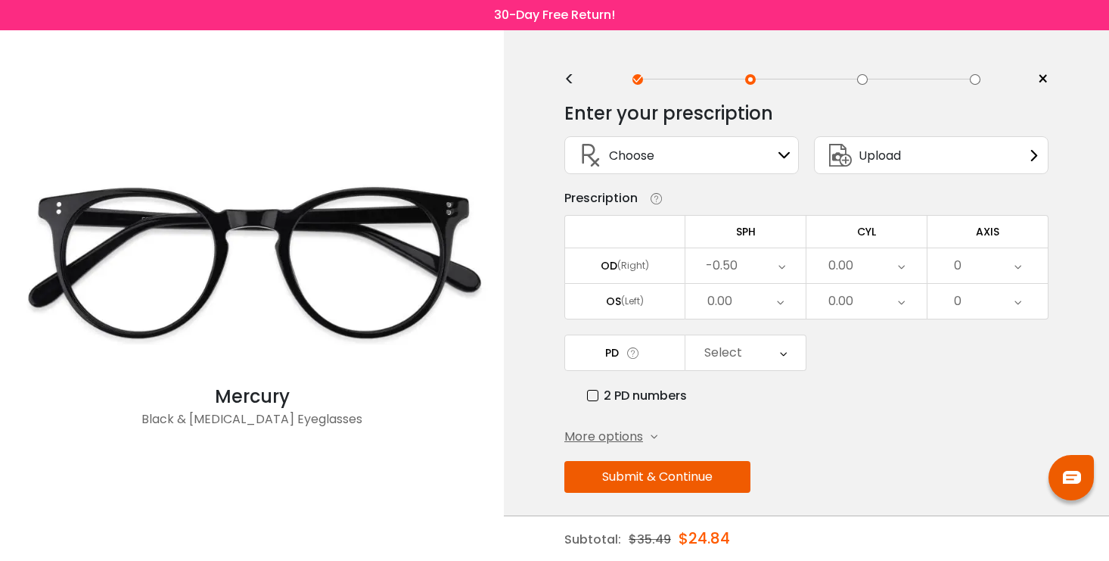
click at [782, 300] on icon at bounding box center [780, 301] width 7 height 35
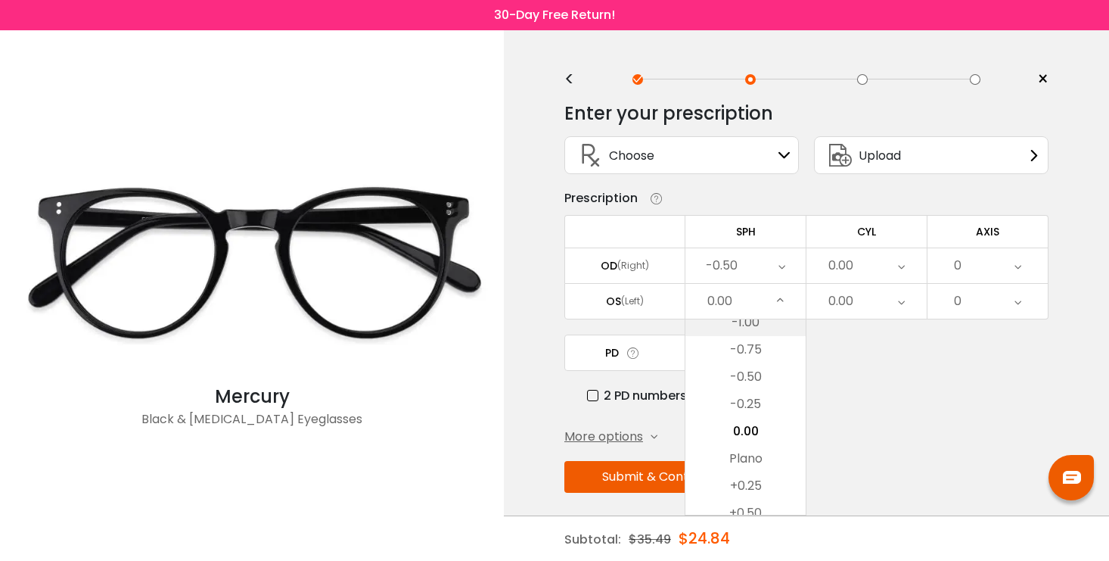
click at [758, 328] on li "-1.00" at bounding box center [745, 322] width 120 height 27
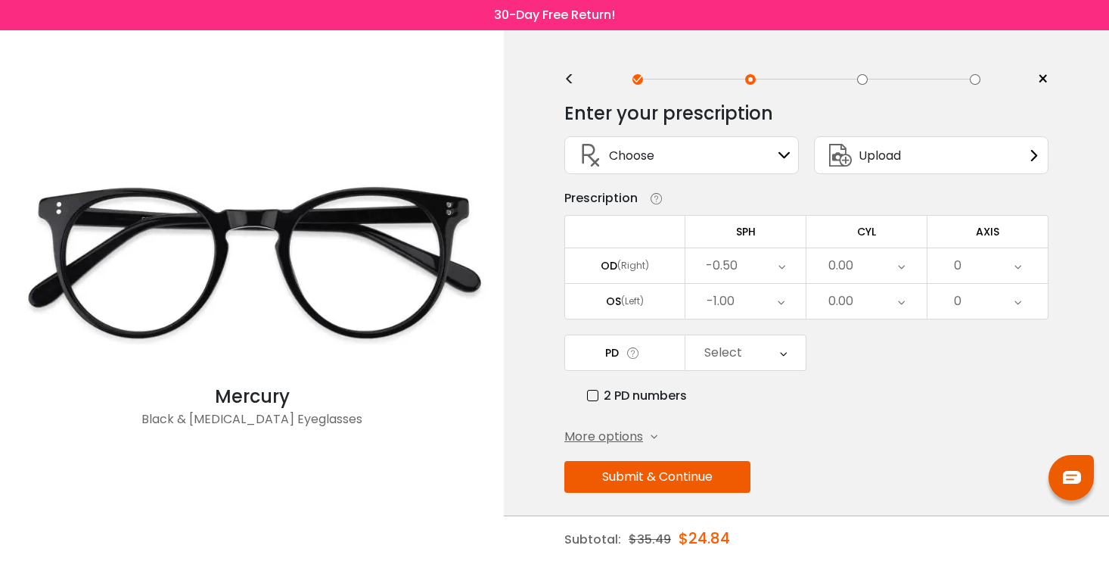
click at [825, 306] on div "0.00" at bounding box center [867, 301] width 120 height 35
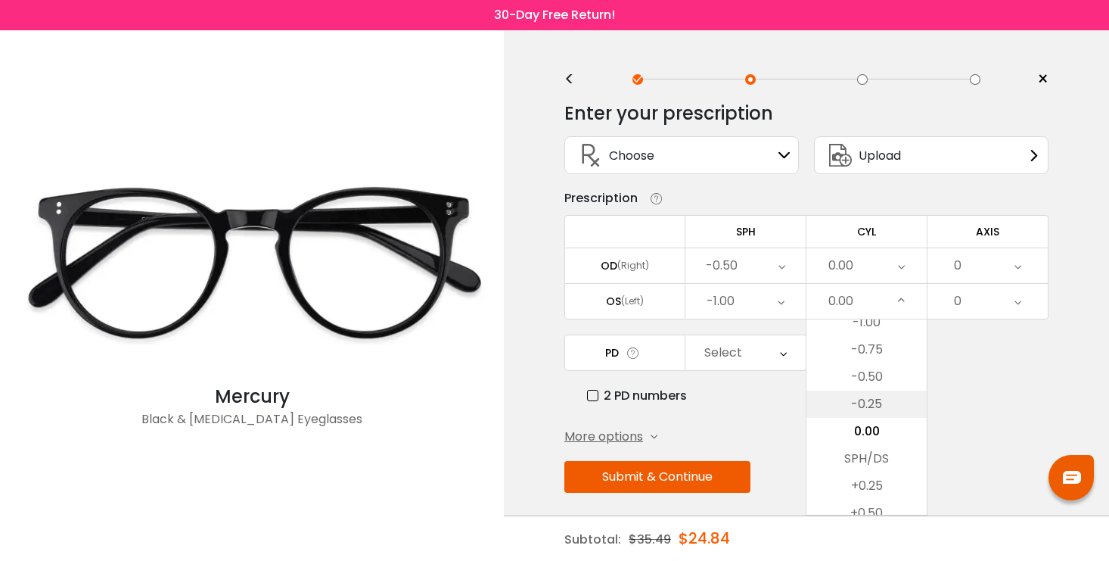
click at [859, 403] on li "-0.25" at bounding box center [867, 403] width 120 height 27
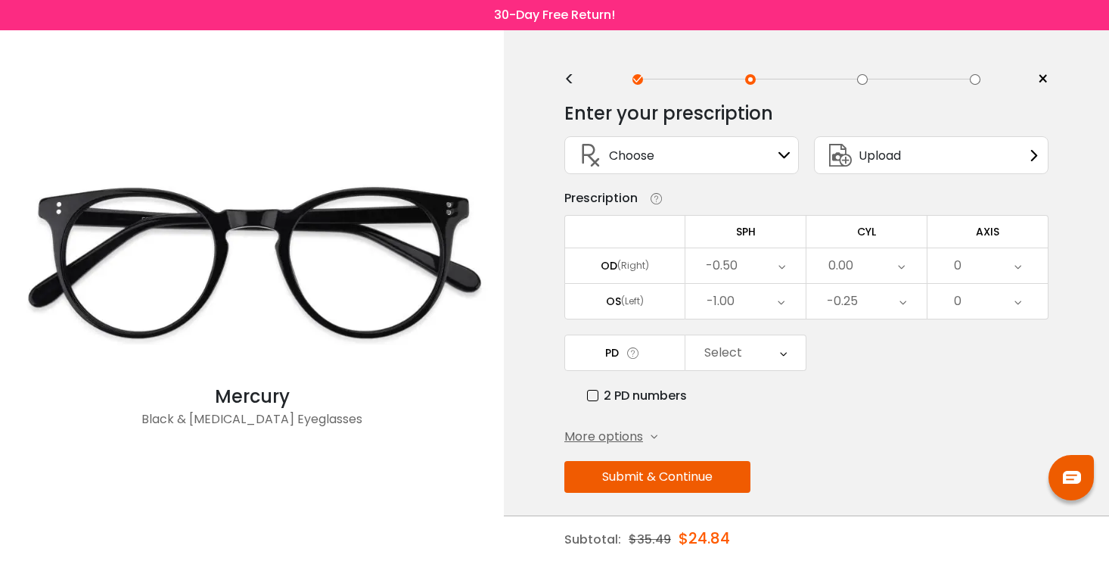
click at [996, 300] on div "0" at bounding box center [988, 301] width 120 height 35
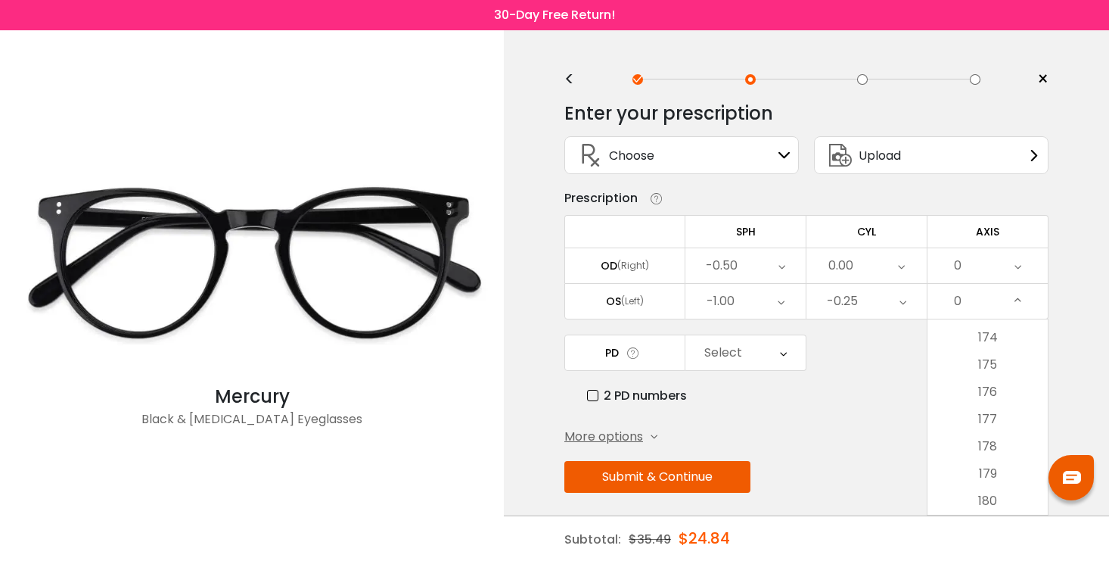
scroll to position [11, 0]
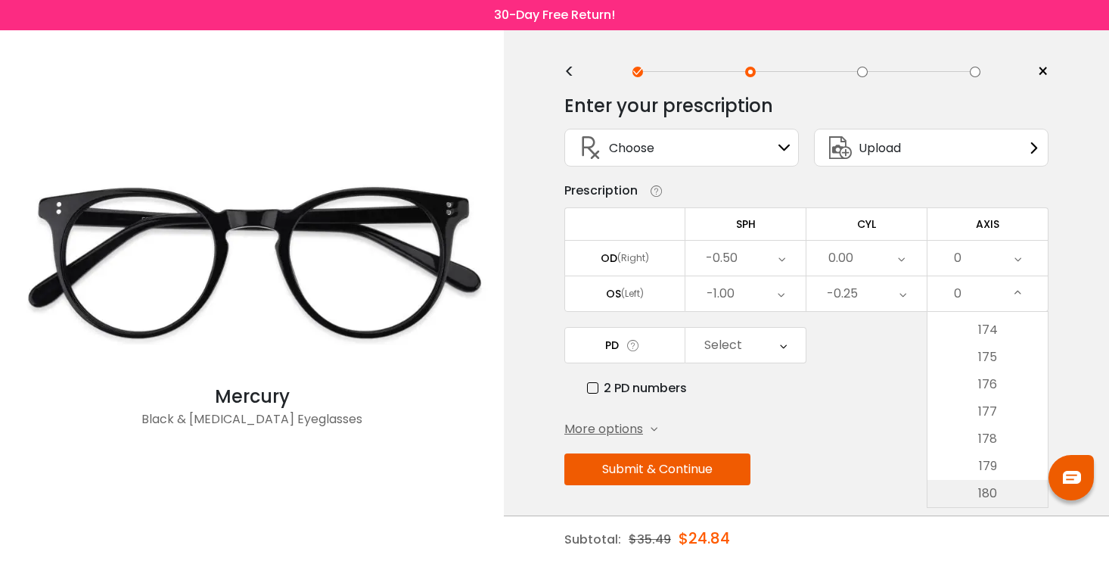
click at [990, 502] on li "180" at bounding box center [988, 493] width 120 height 27
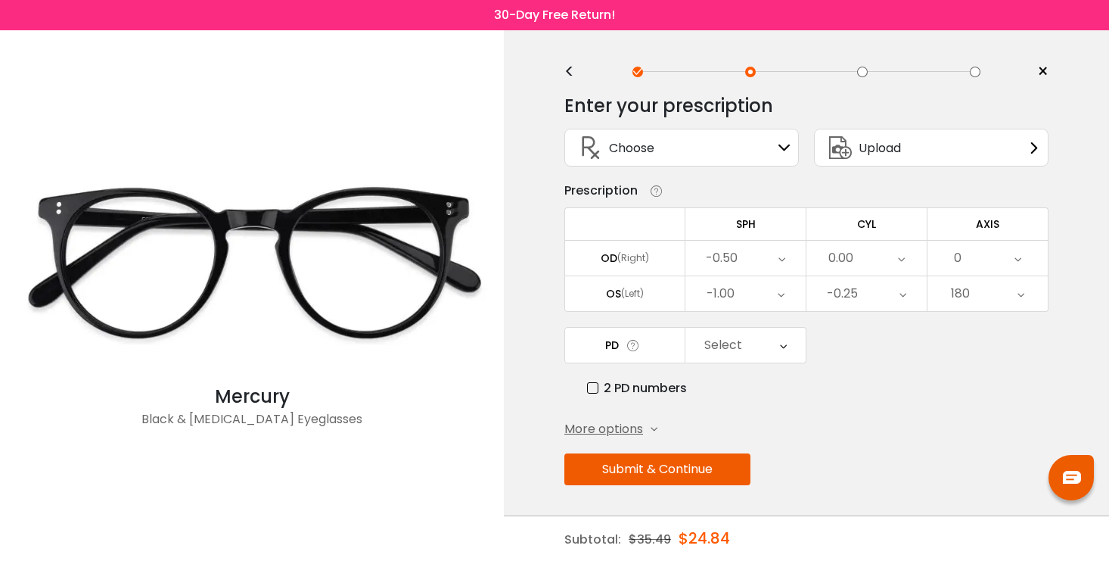
click at [770, 347] on div "Select" at bounding box center [745, 345] width 120 height 35
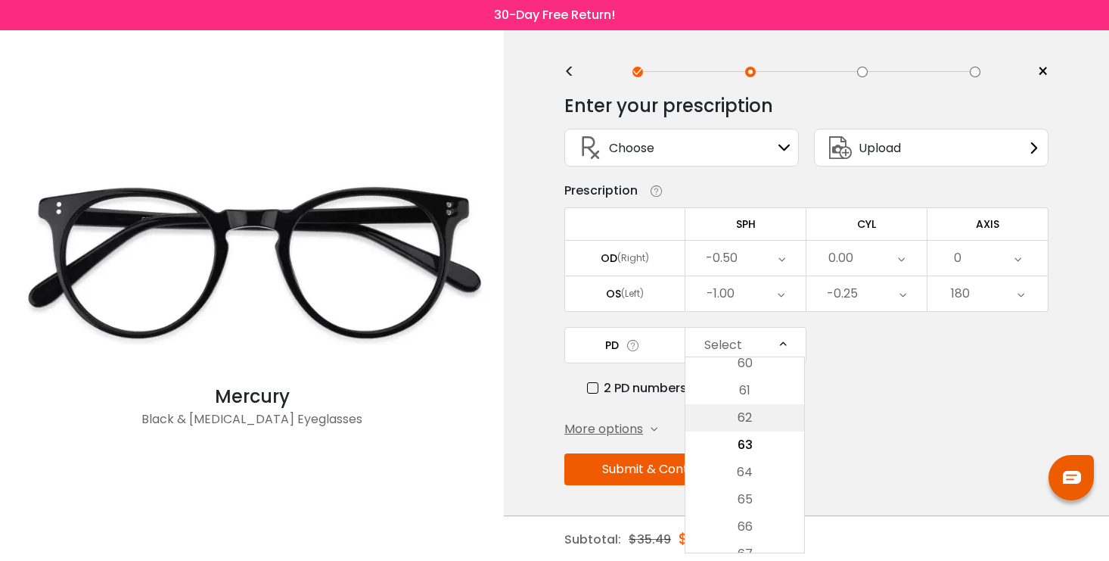
scroll to position [390, 0]
click at [662, 396] on label "2 PD numbers" at bounding box center [637, 387] width 100 height 19
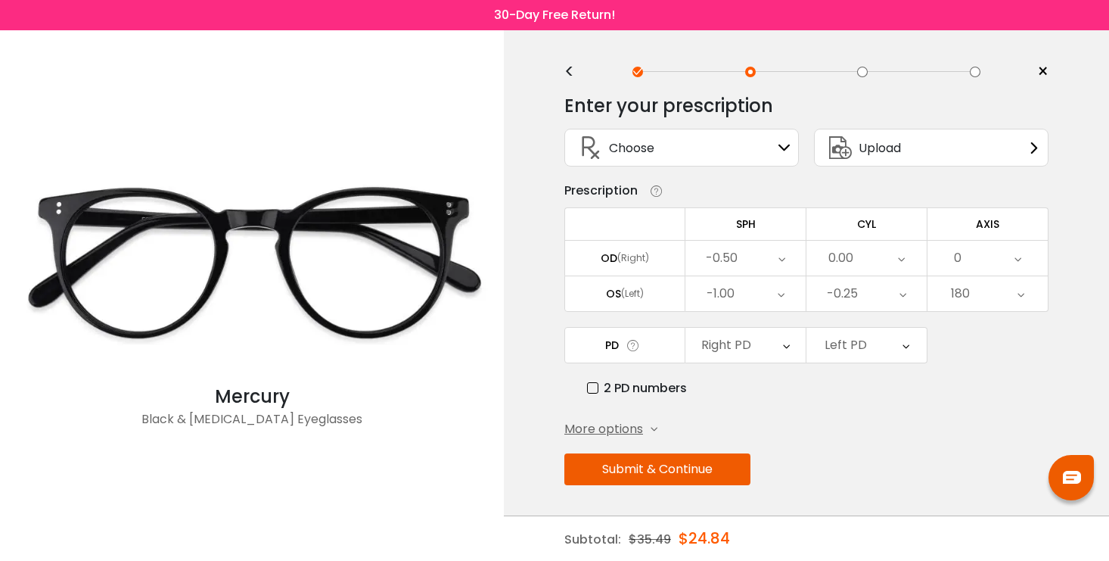
click at [757, 338] on div "Right PD" at bounding box center [745, 345] width 120 height 35
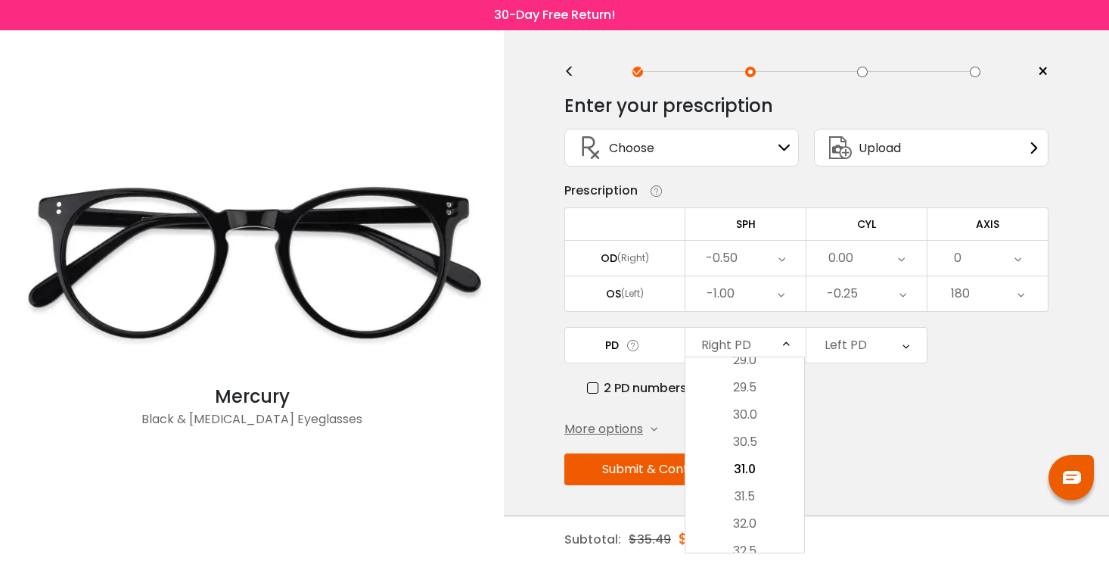
click at [621, 385] on label "2 PD numbers" at bounding box center [637, 387] width 100 height 19
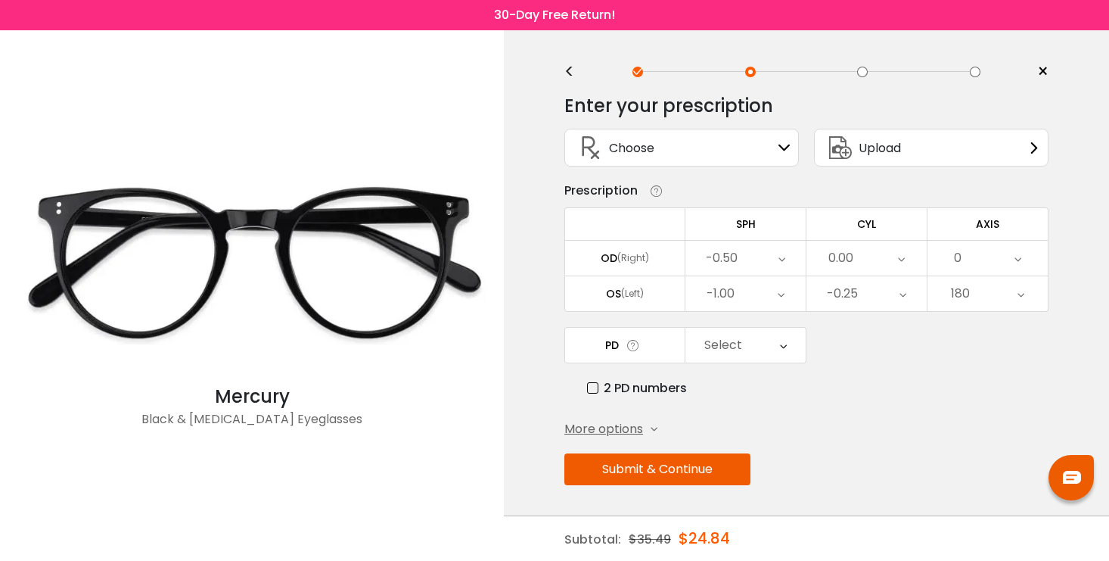
click at [726, 331] on div "Select" at bounding box center [723, 345] width 38 height 30
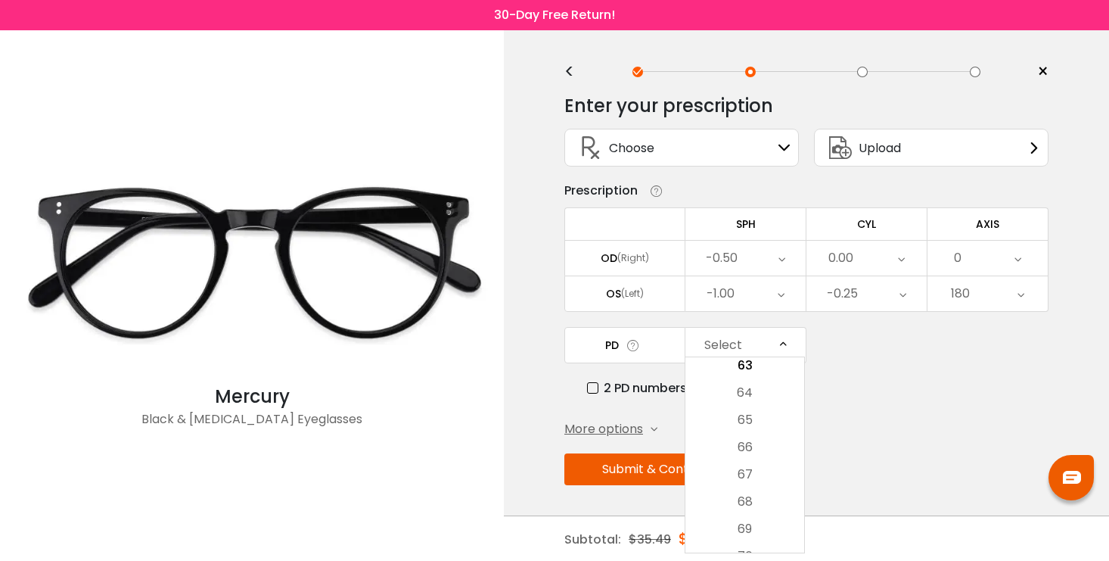
scroll to position [448, 0]
click at [769, 405] on li "64" at bounding box center [744, 412] width 119 height 27
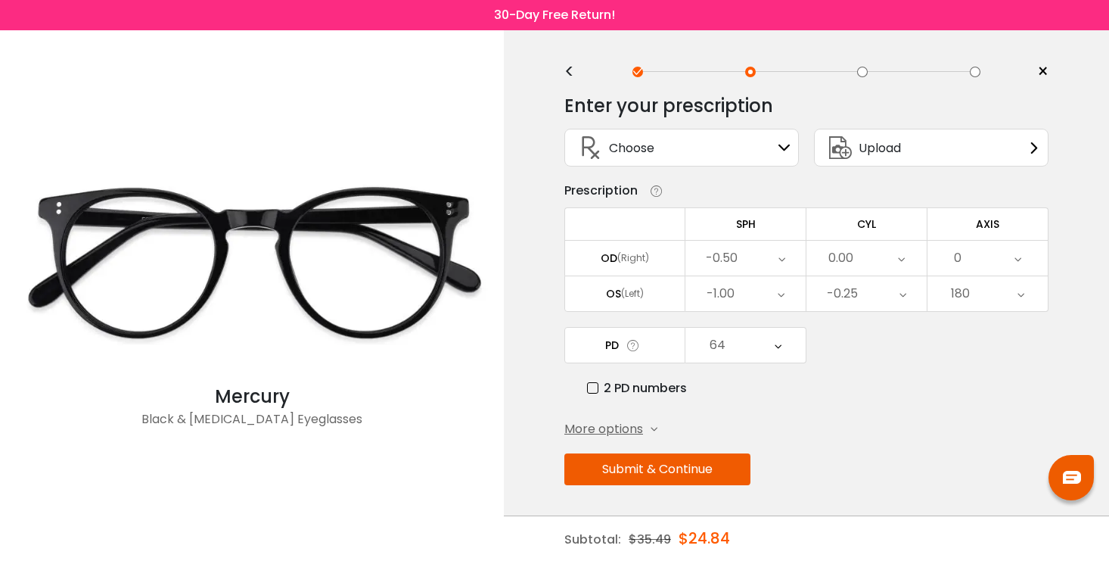
click at [762, 353] on div "64" at bounding box center [745, 345] width 120 height 35
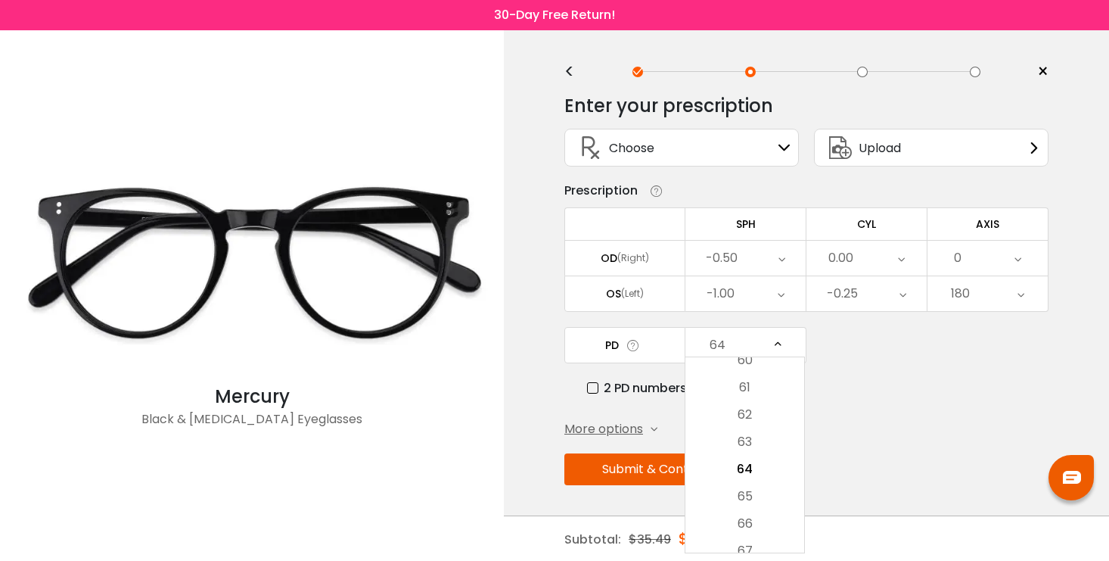
click at [636, 429] on span "More options" at bounding box center [603, 429] width 79 height 18
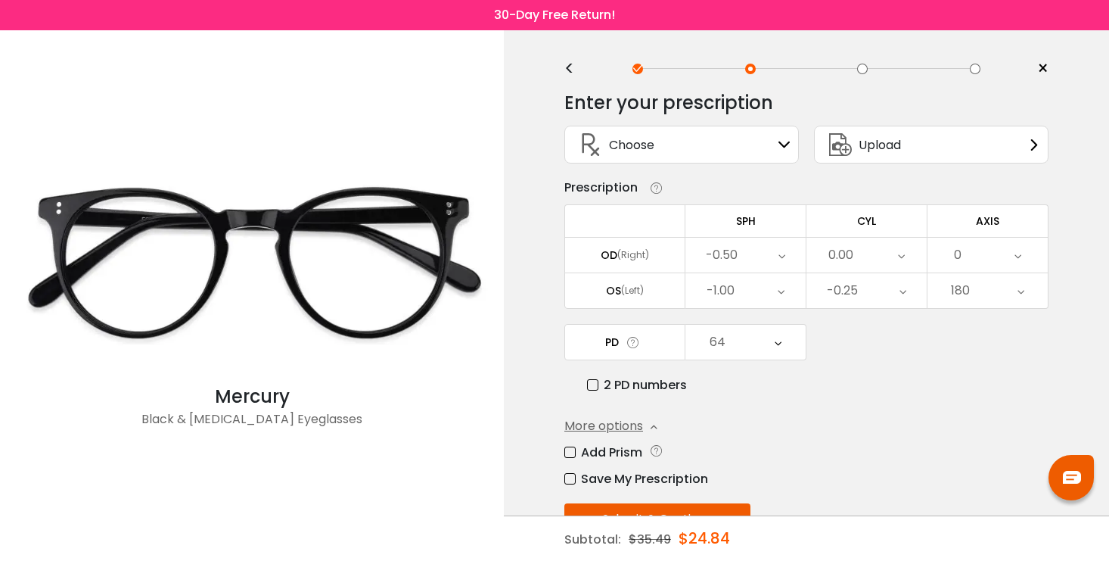
click at [727, 349] on div "64" at bounding box center [745, 342] width 120 height 35
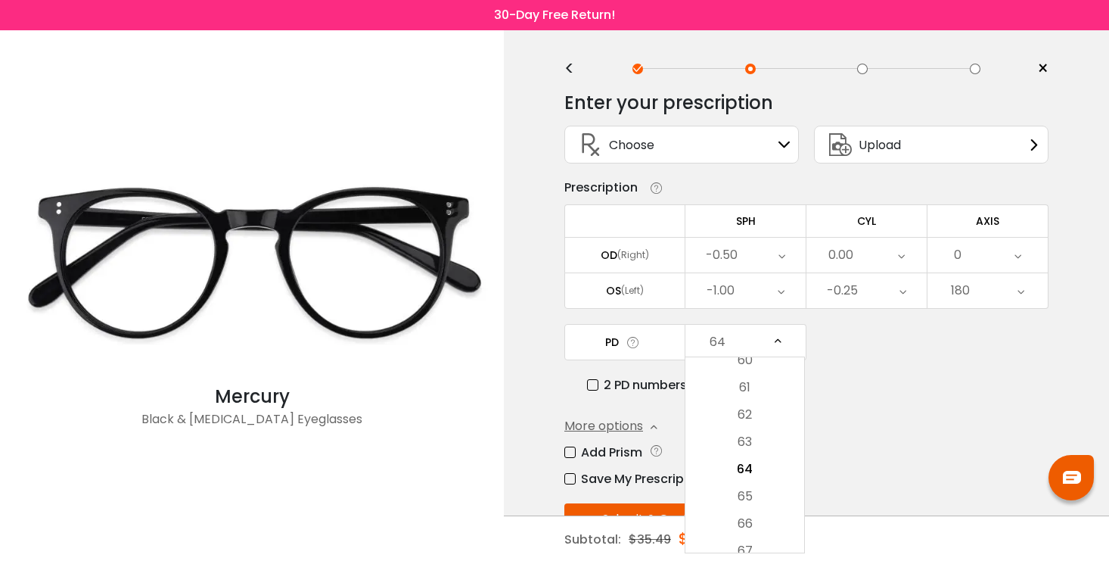
click at [630, 350] on icon at bounding box center [633, 342] width 15 height 16
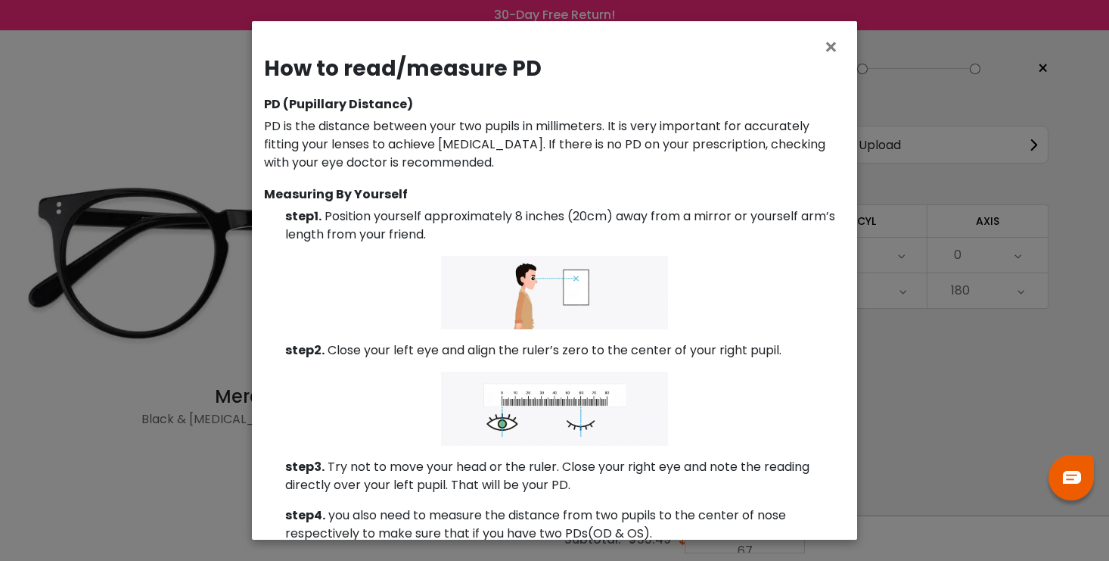
click at [928, 340] on div "× How to read/measure PD PD (Pupillary Distance) PD is the distance between you…" at bounding box center [554, 280] width 1109 height 561
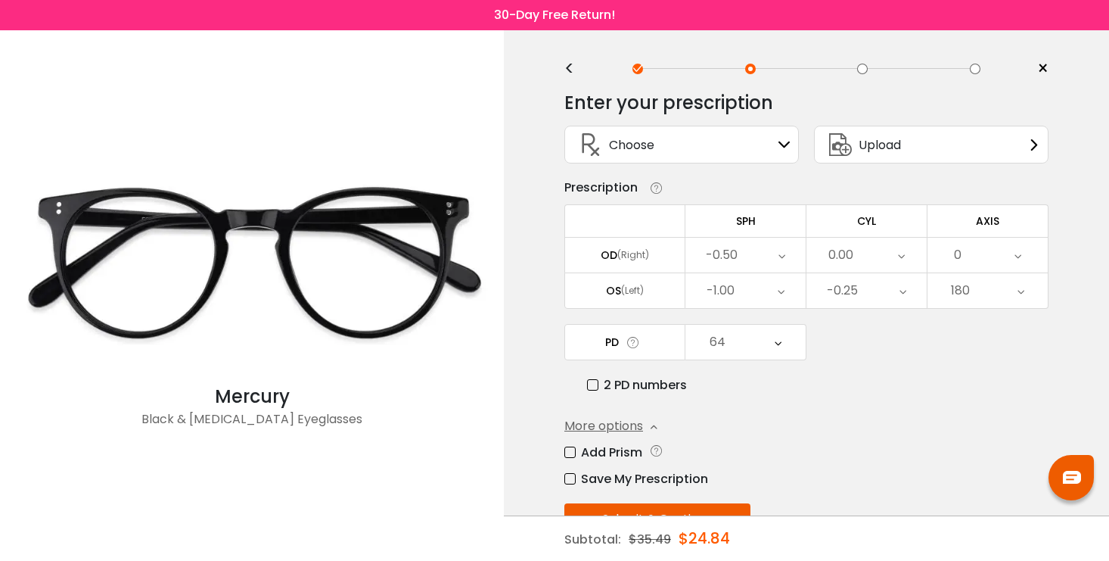
click at [592, 389] on label "2 PD numbers" at bounding box center [637, 384] width 100 height 19
click at [748, 350] on div "32" at bounding box center [745, 342] width 120 height 35
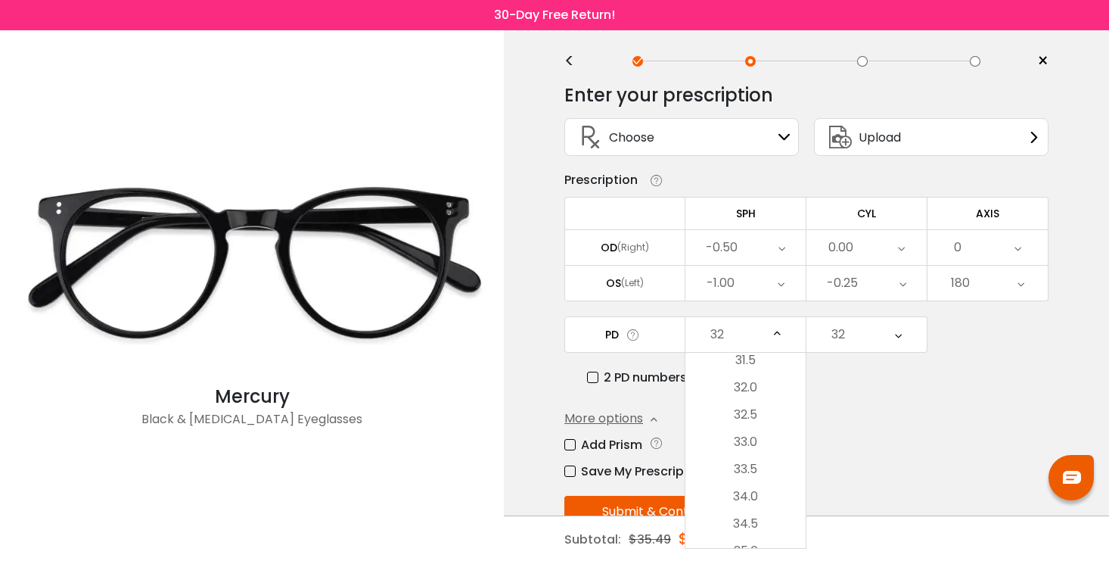
scroll to position [465, 0]
click at [764, 404] on li "32.0" at bounding box center [745, 391] width 120 height 27
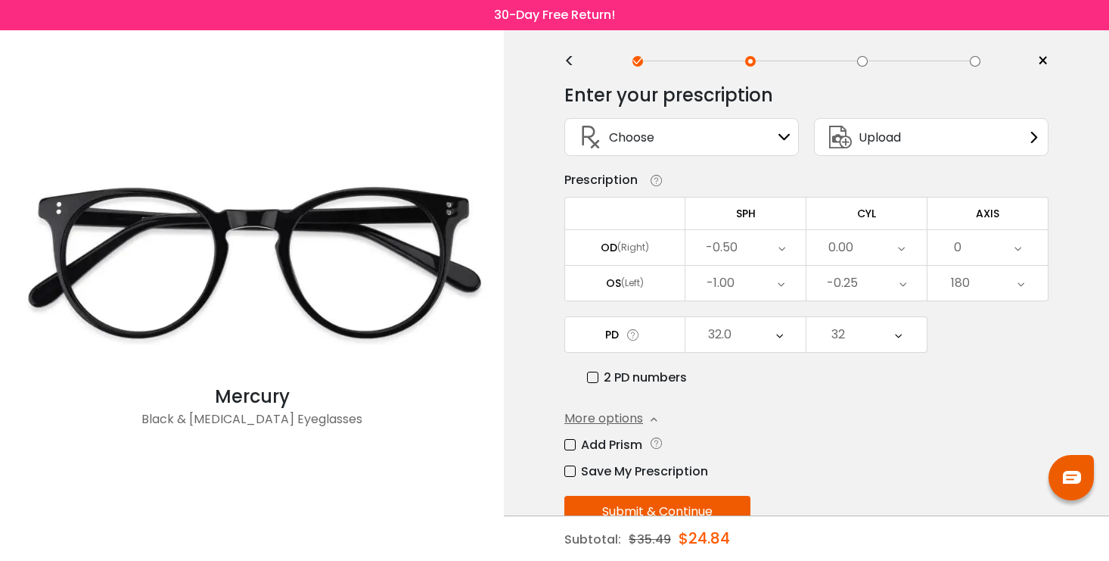
click at [867, 343] on div "32" at bounding box center [867, 334] width 120 height 35
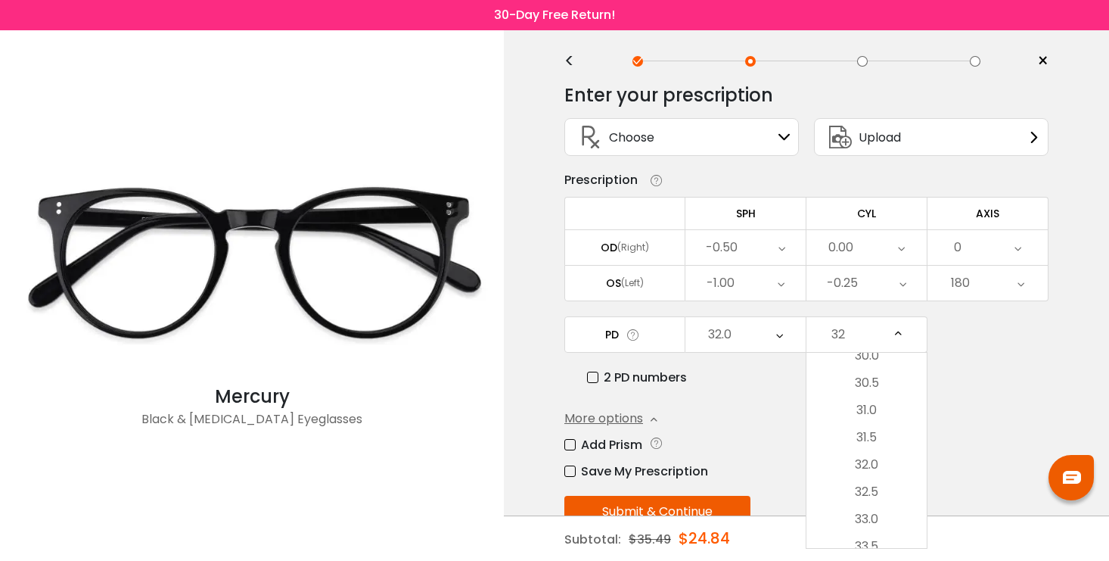
scroll to position [393, 0]
click at [874, 502] on li "32.5" at bounding box center [867, 490] width 120 height 27
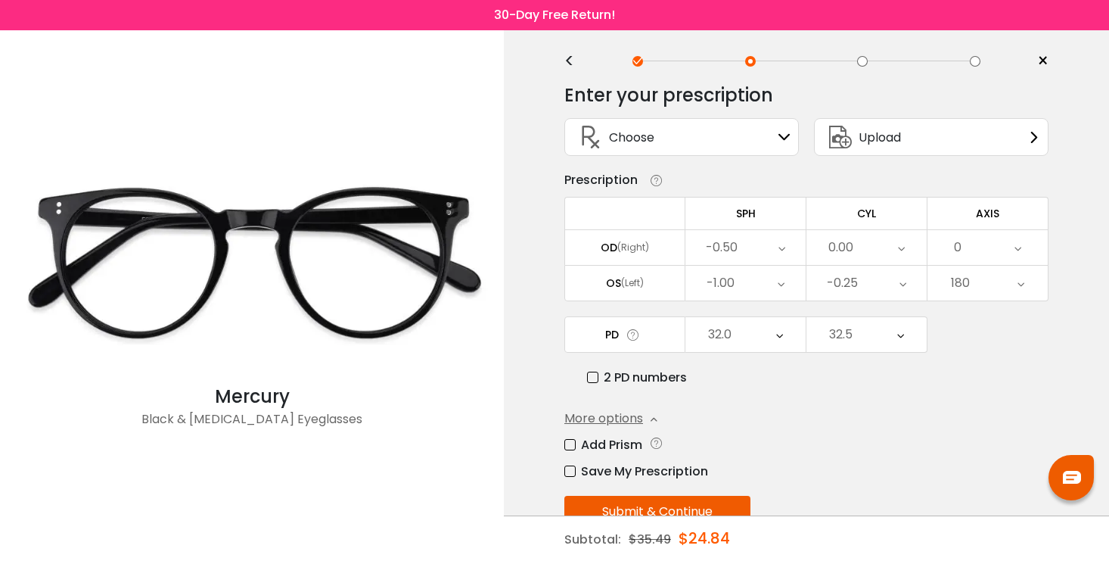
click at [864, 446] on div "Add Prism" at bounding box center [806, 444] width 484 height 19
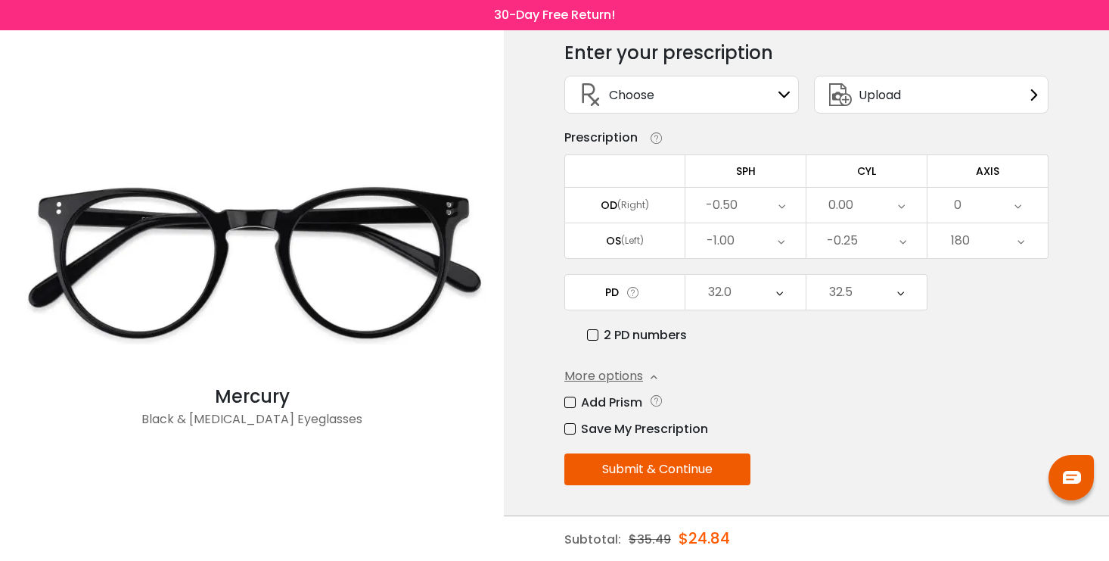
click at [635, 293] on icon at bounding box center [633, 292] width 15 height 16
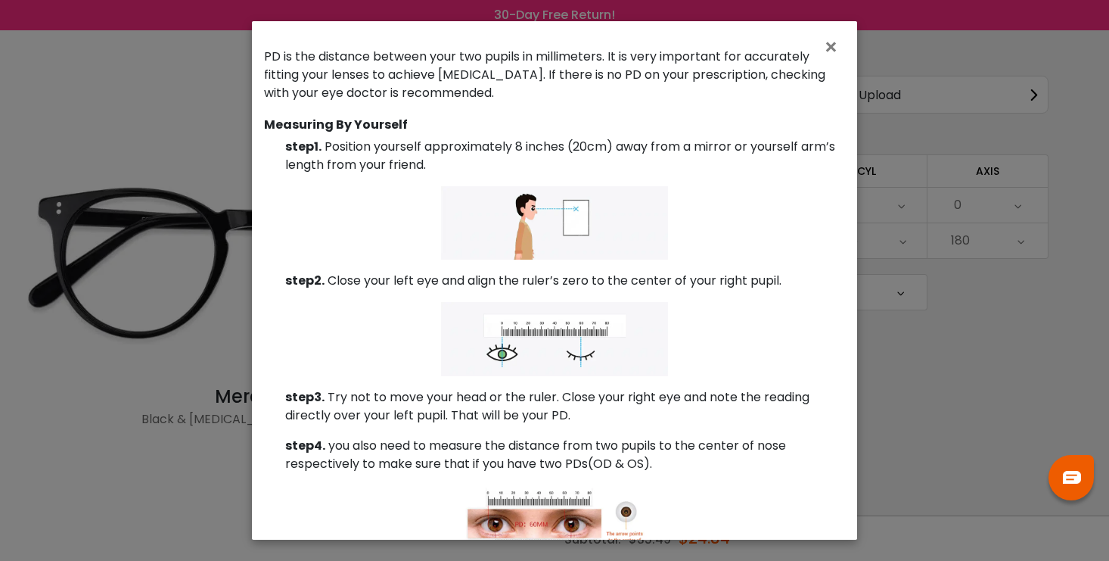
scroll to position [113, 0]
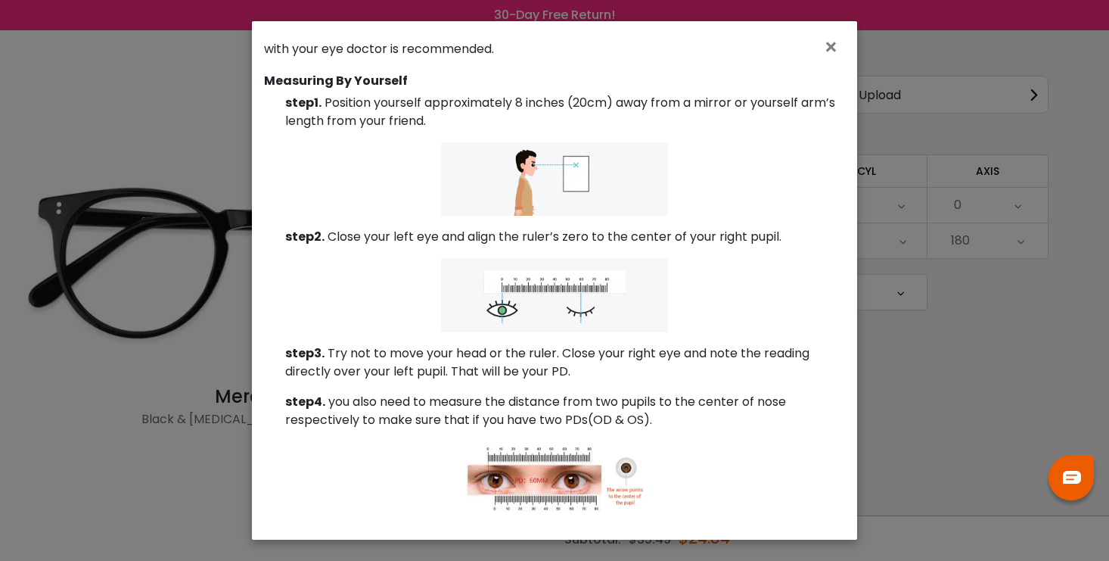
click at [919, 371] on div "× How to read/measure PD PD (Pupillary Distance) PD is the distance between you…" at bounding box center [554, 280] width 1109 height 561
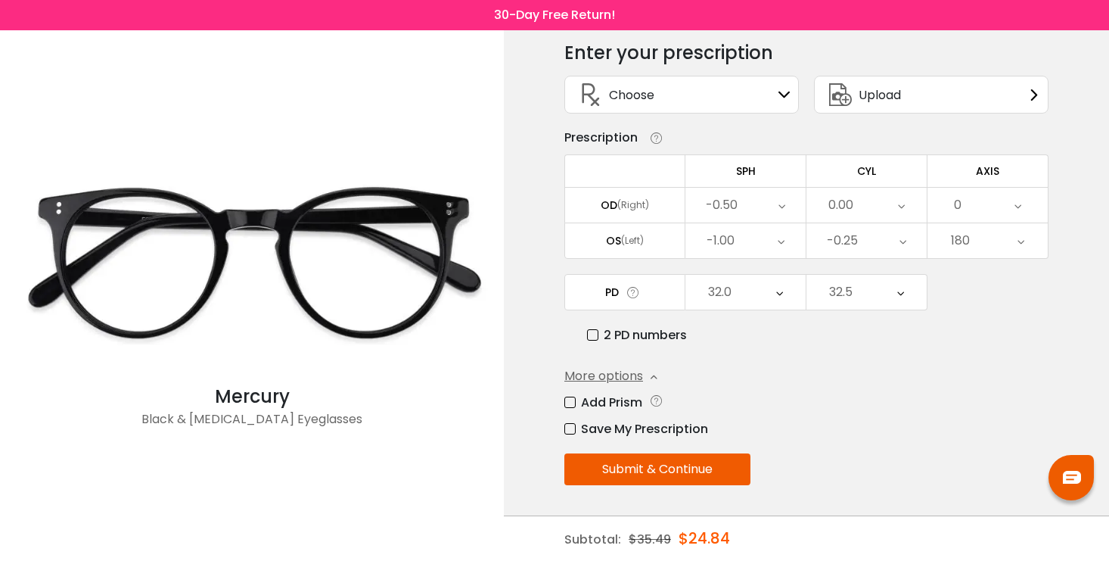
click at [710, 477] on button "Submit & Continue" at bounding box center [657, 469] width 186 height 32
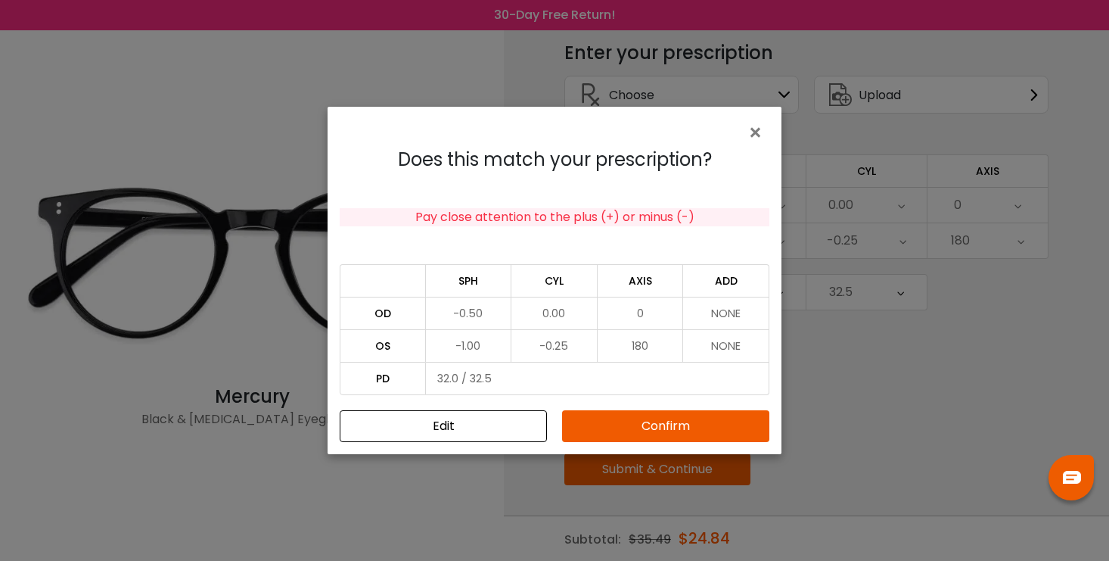
click at [709, 440] on button "Confirm" at bounding box center [665, 426] width 207 height 32
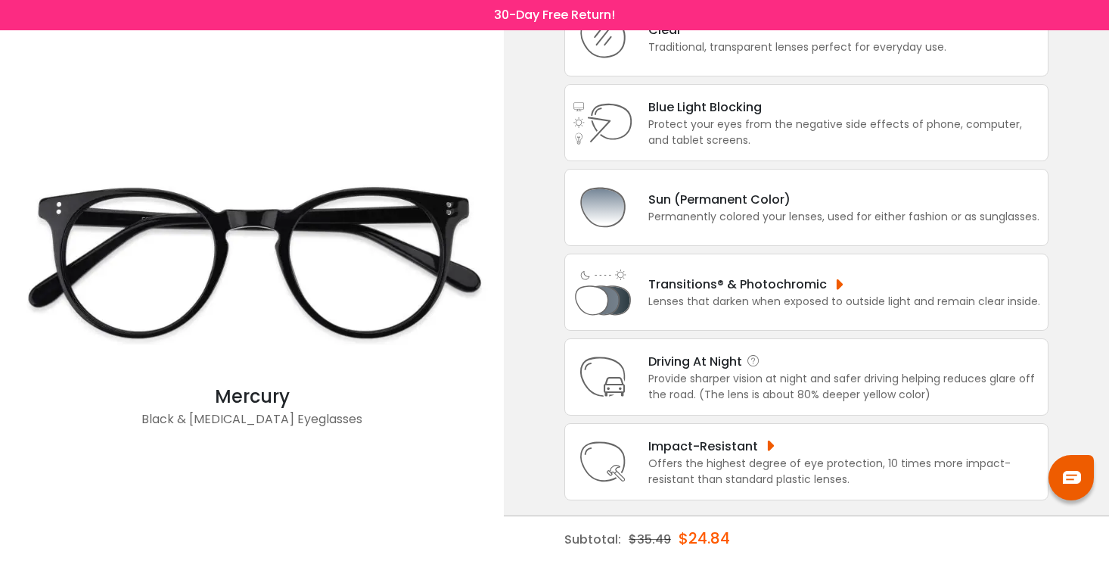
scroll to position [141, 0]
click at [808, 403] on div "Provide sharper vision at night and safer driving helping reduces glare off the…" at bounding box center [844, 387] width 392 height 32
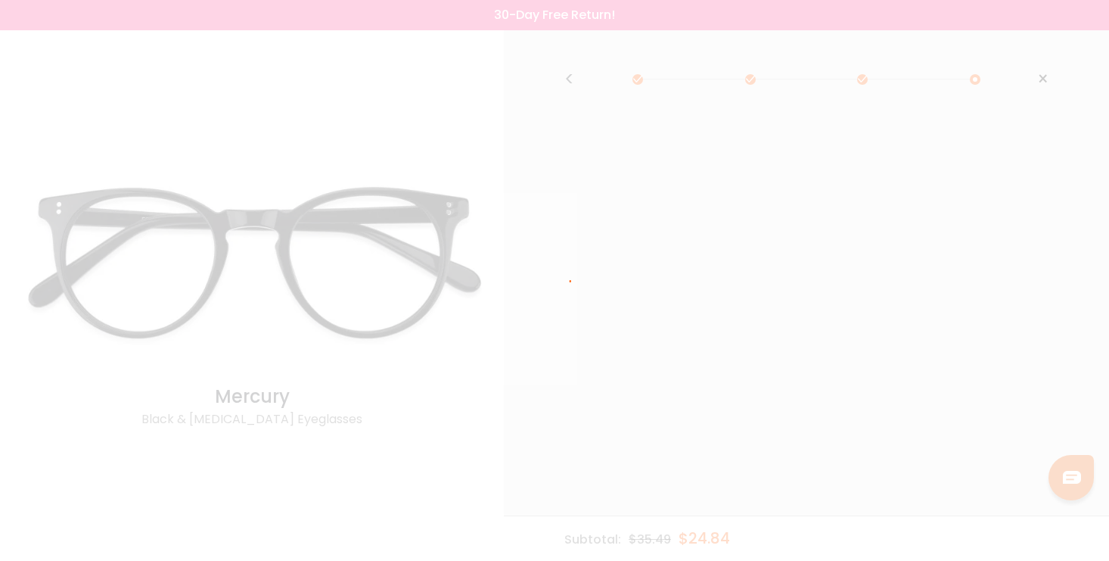
scroll to position [0, 0]
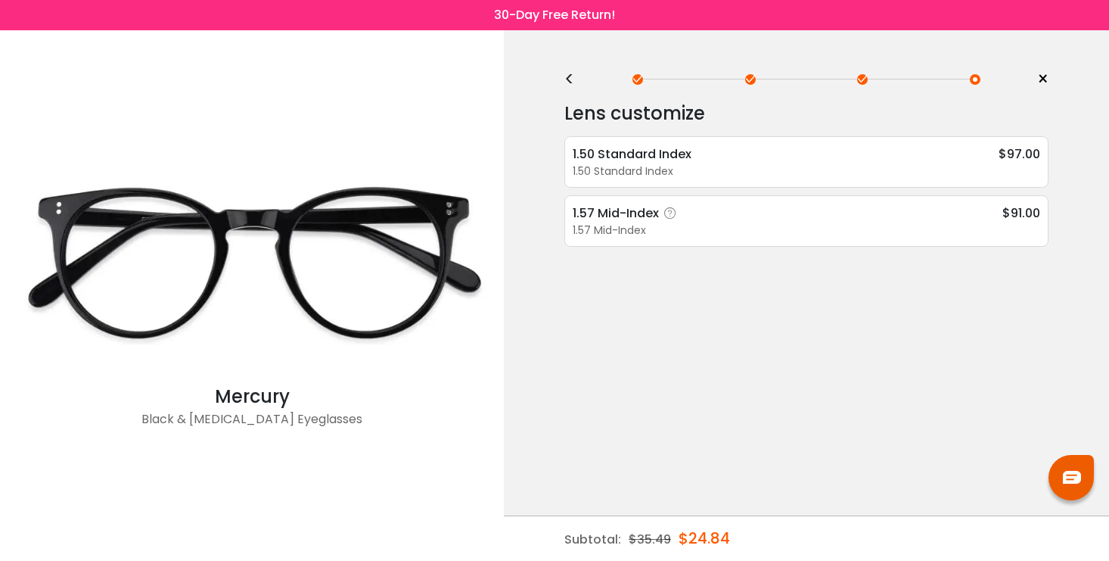
click at [670, 211] on icon at bounding box center [670, 213] width 15 height 15
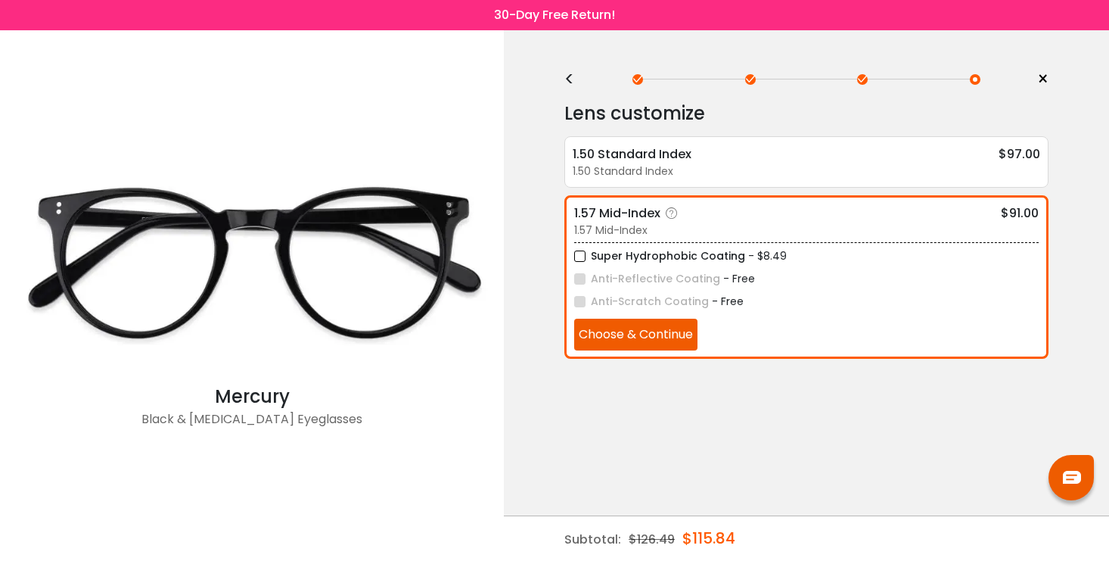
click at [670, 211] on icon at bounding box center [671, 213] width 15 height 15
click at [674, 212] on icon at bounding box center [671, 213] width 15 height 15
click at [700, 154] on icon at bounding box center [702, 154] width 15 height 15
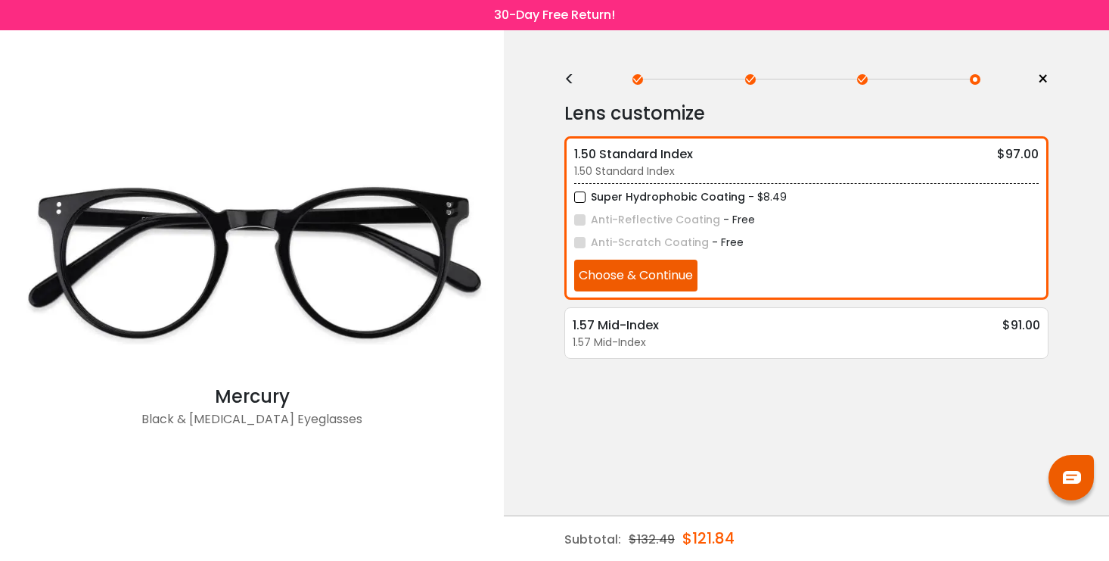
click at [577, 92] on div "Lens customize 1.50 Standard Index $97.00 1.50 Standard Index Super Hydrophobic…" at bounding box center [806, 255] width 484 height 328
click at [575, 83] on div "<" at bounding box center [575, 79] width 23 height 12
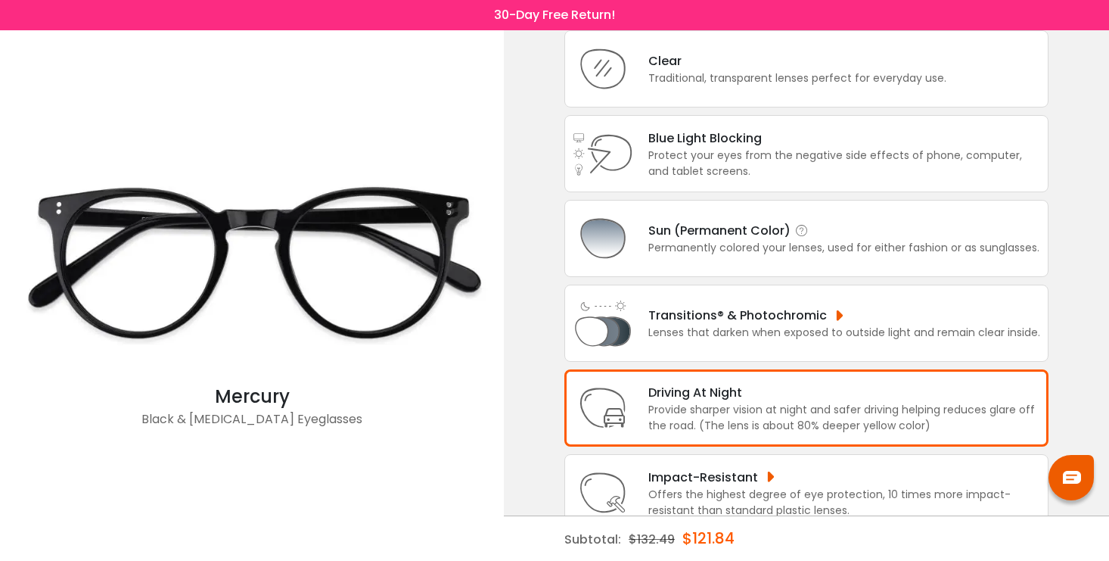
scroll to position [102, 0]
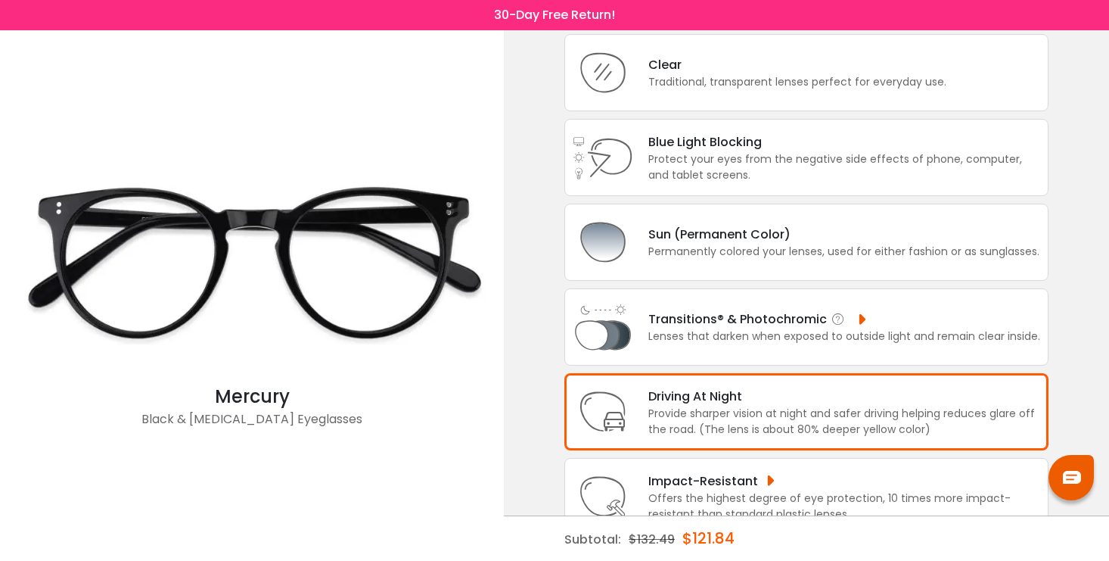
click at [680, 354] on div "Transitions® & Photochromic Lenses that darken when exposed to outside light an…" at bounding box center [806, 326] width 484 height 77
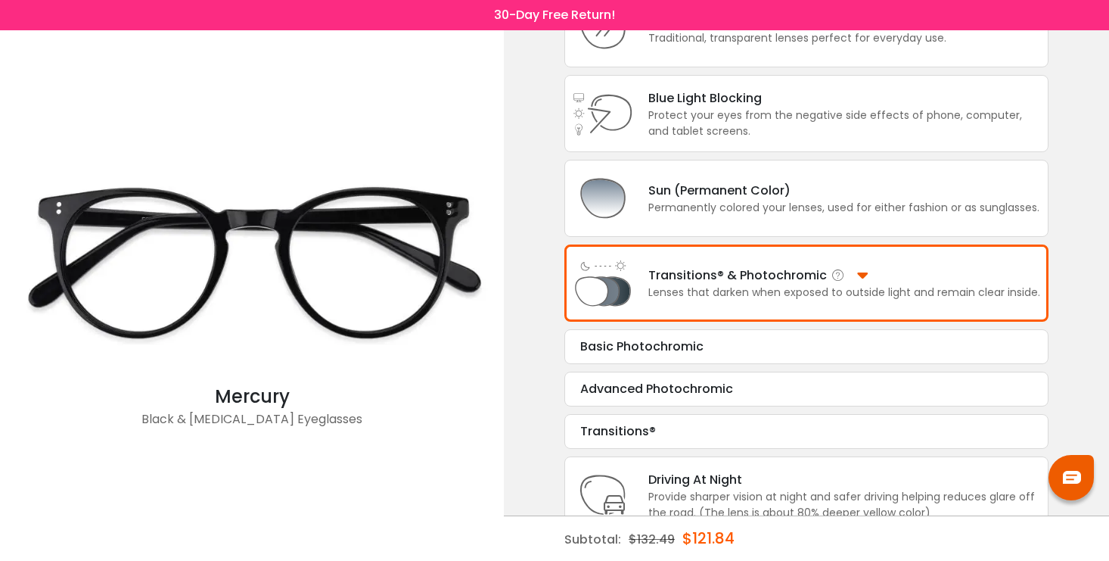
scroll to position [148, 0]
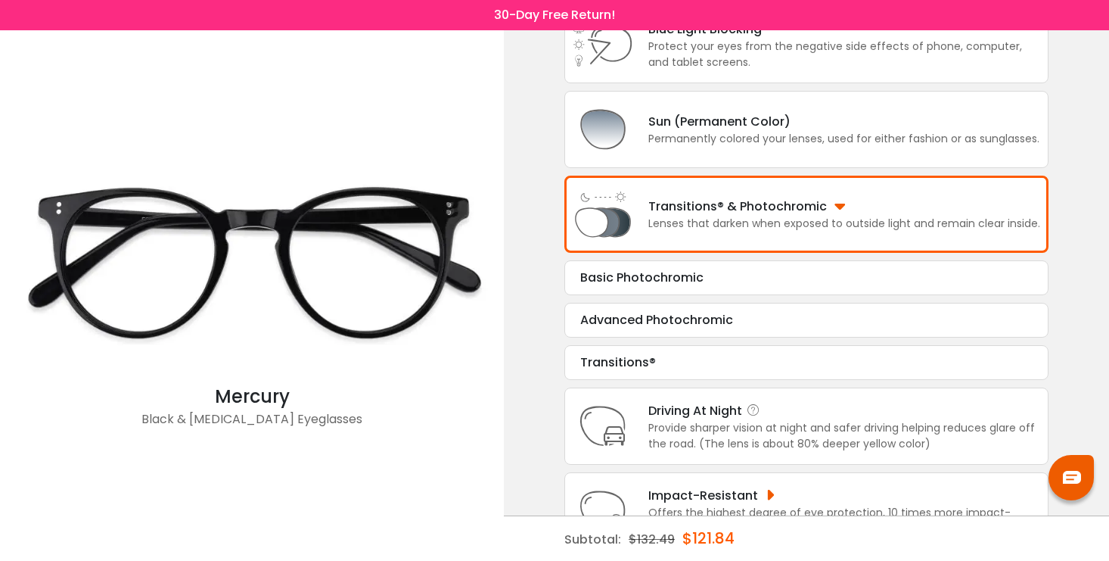
click at [665, 449] on div "Provide sharper vision at night and safer driving helping reduces glare off the…" at bounding box center [844, 436] width 392 height 32
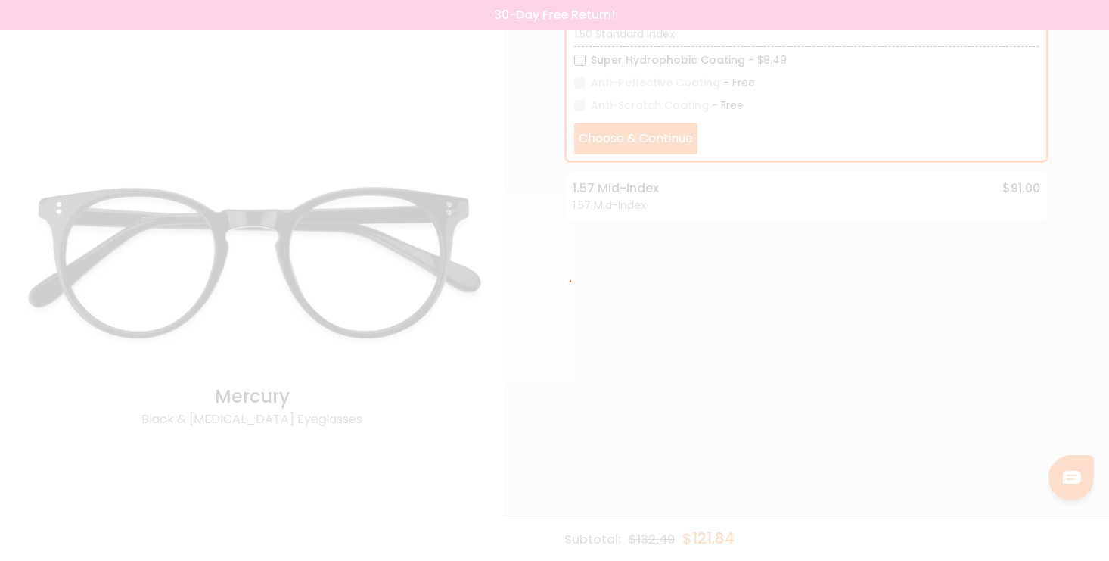
scroll to position [0, 0]
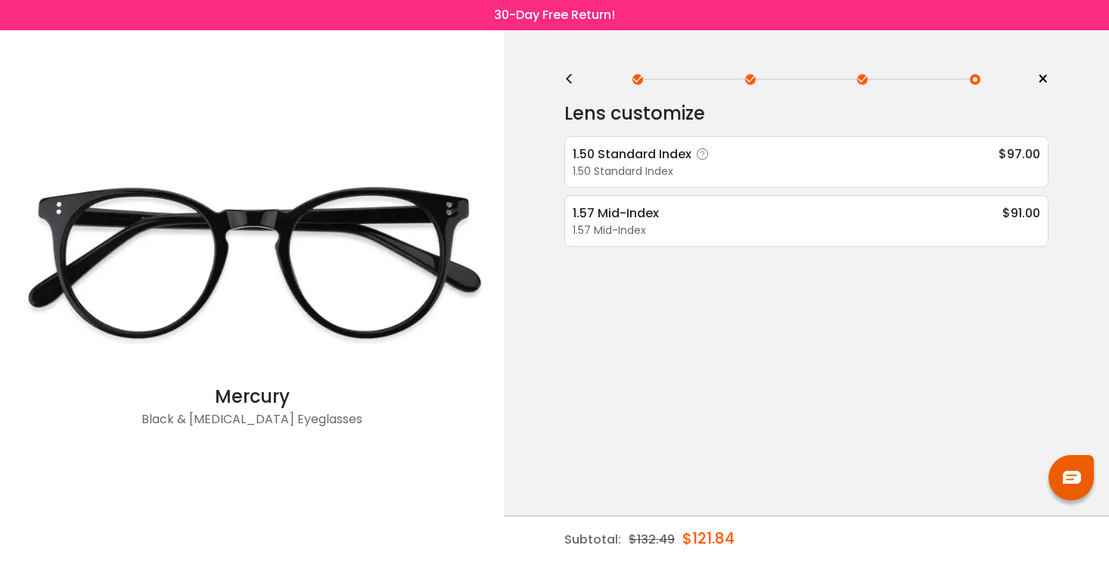
click at [702, 154] on icon at bounding box center [702, 154] width 15 height 15
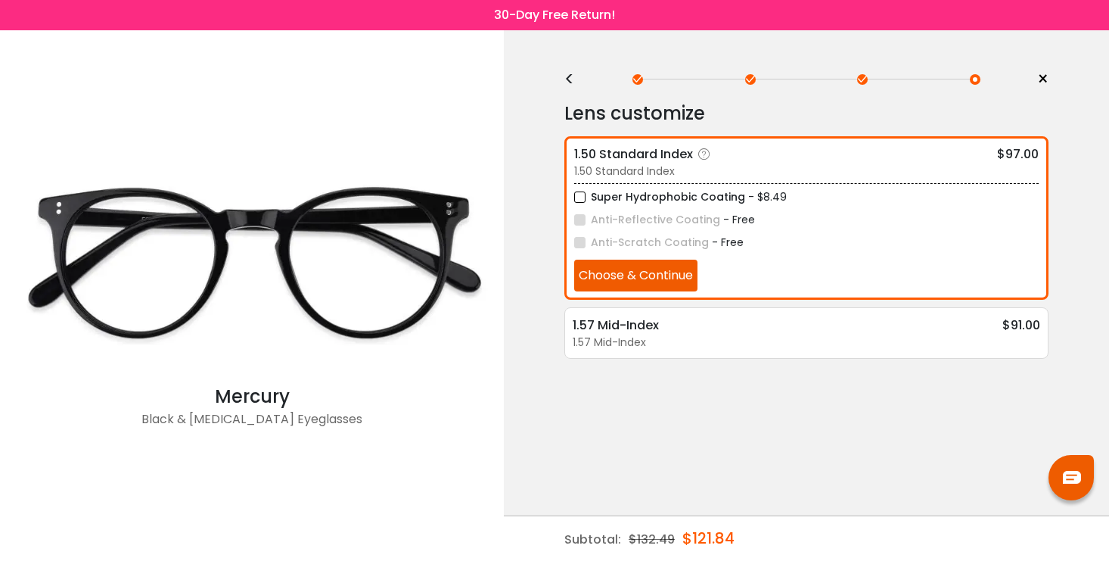
click at [704, 154] on icon at bounding box center [704, 154] width 15 height 15
click at [694, 201] on label "Super Hydrophobic Coating" at bounding box center [659, 197] width 171 height 19
click at [686, 277] on button "Choose & Continue" at bounding box center [635, 276] width 123 height 32
